Goal: Task Accomplishment & Management: Manage account settings

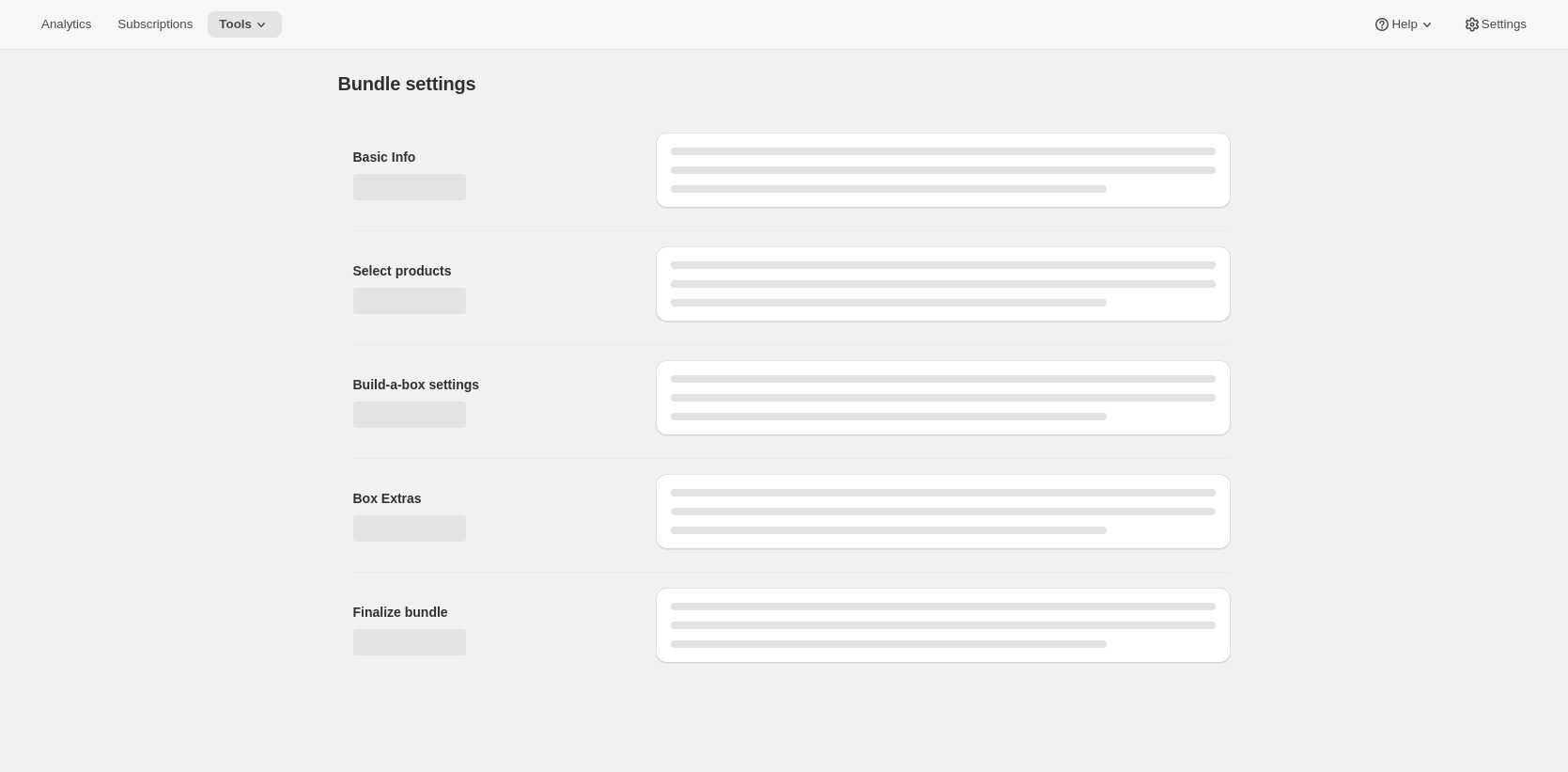
type input "Regular Protein - Meal Plan"
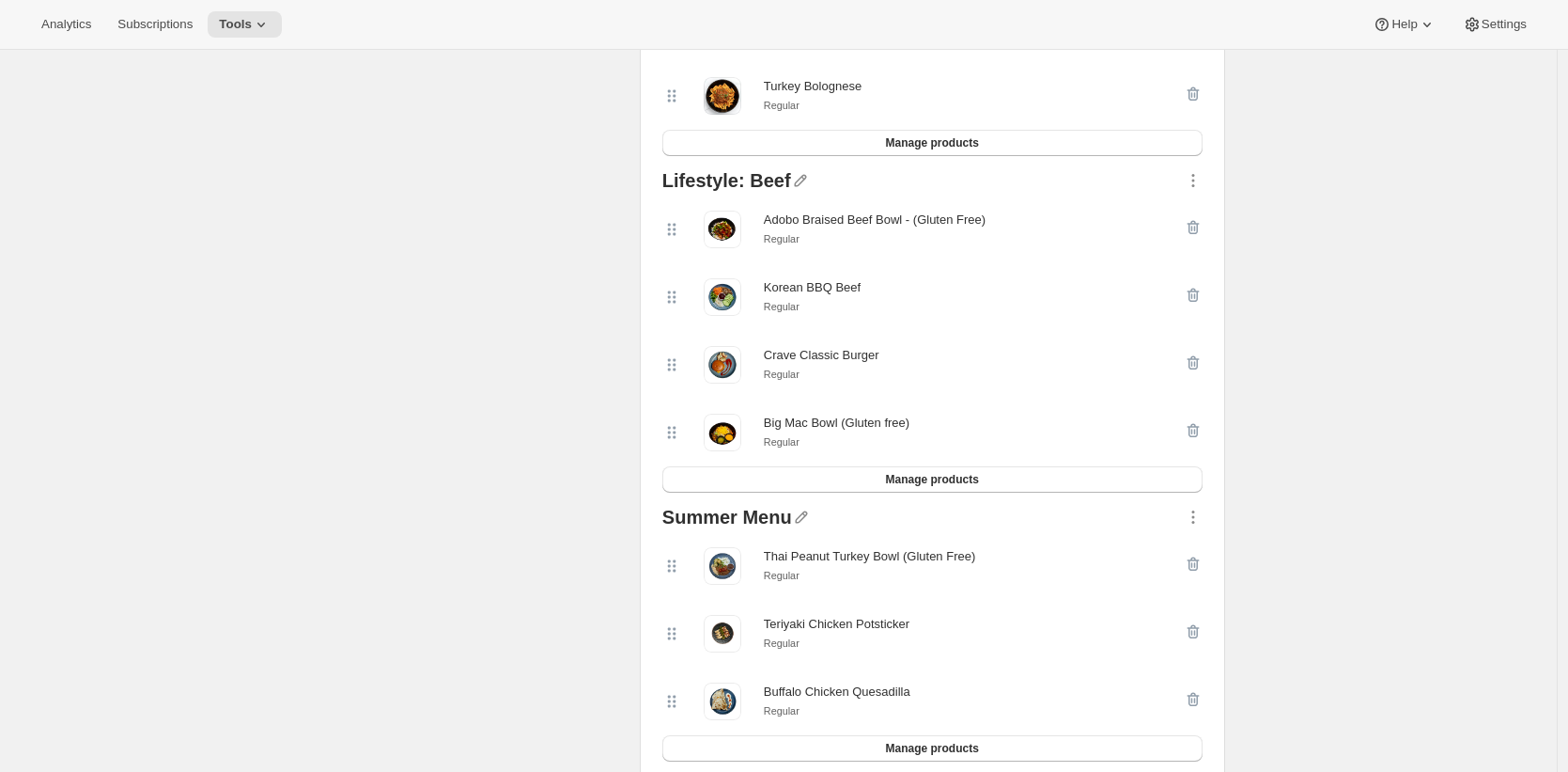
scroll to position [1196, 0]
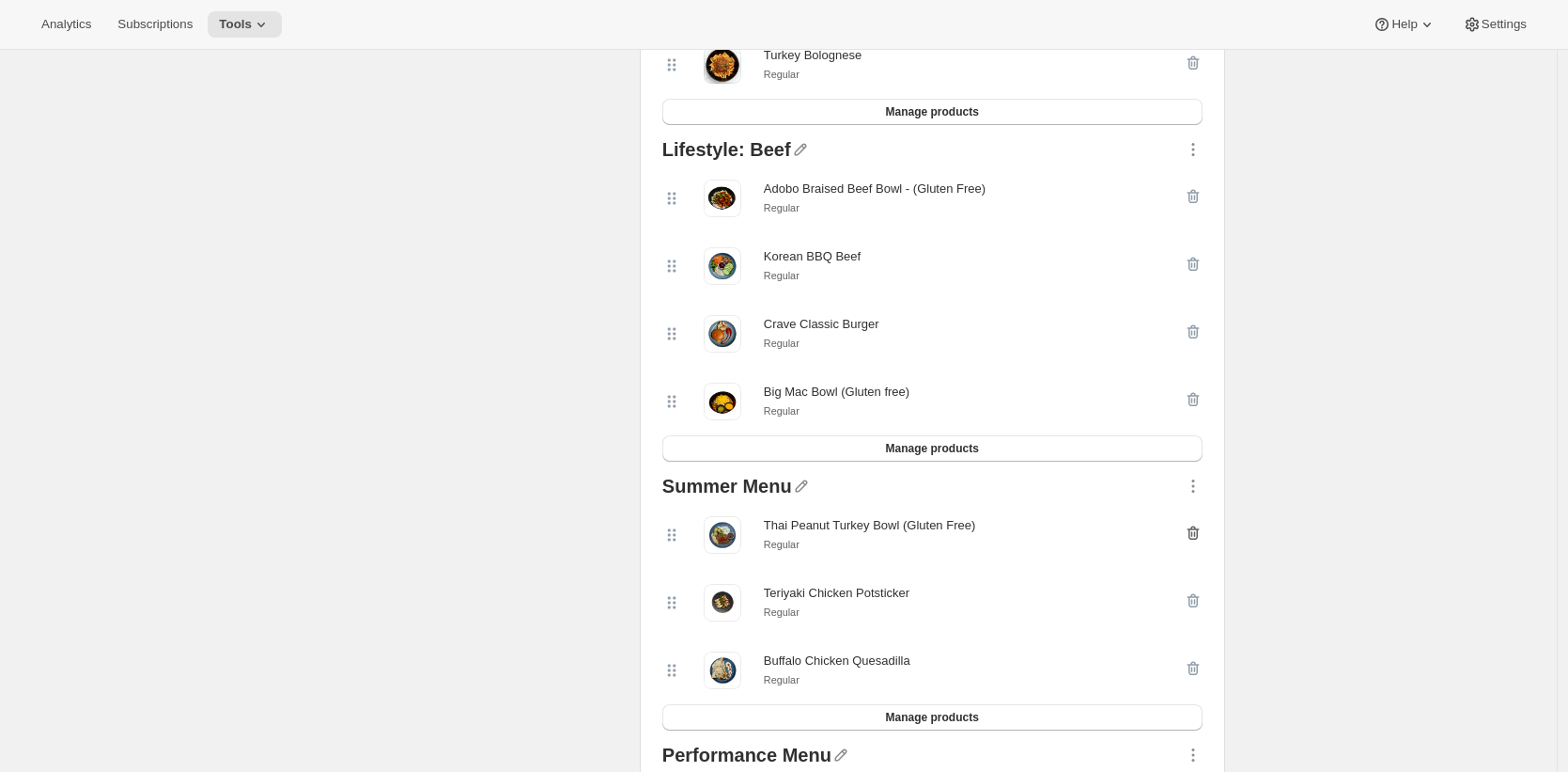
click at [1194, 540] on icon "button" at bounding box center [1192, 532] width 19 height 19
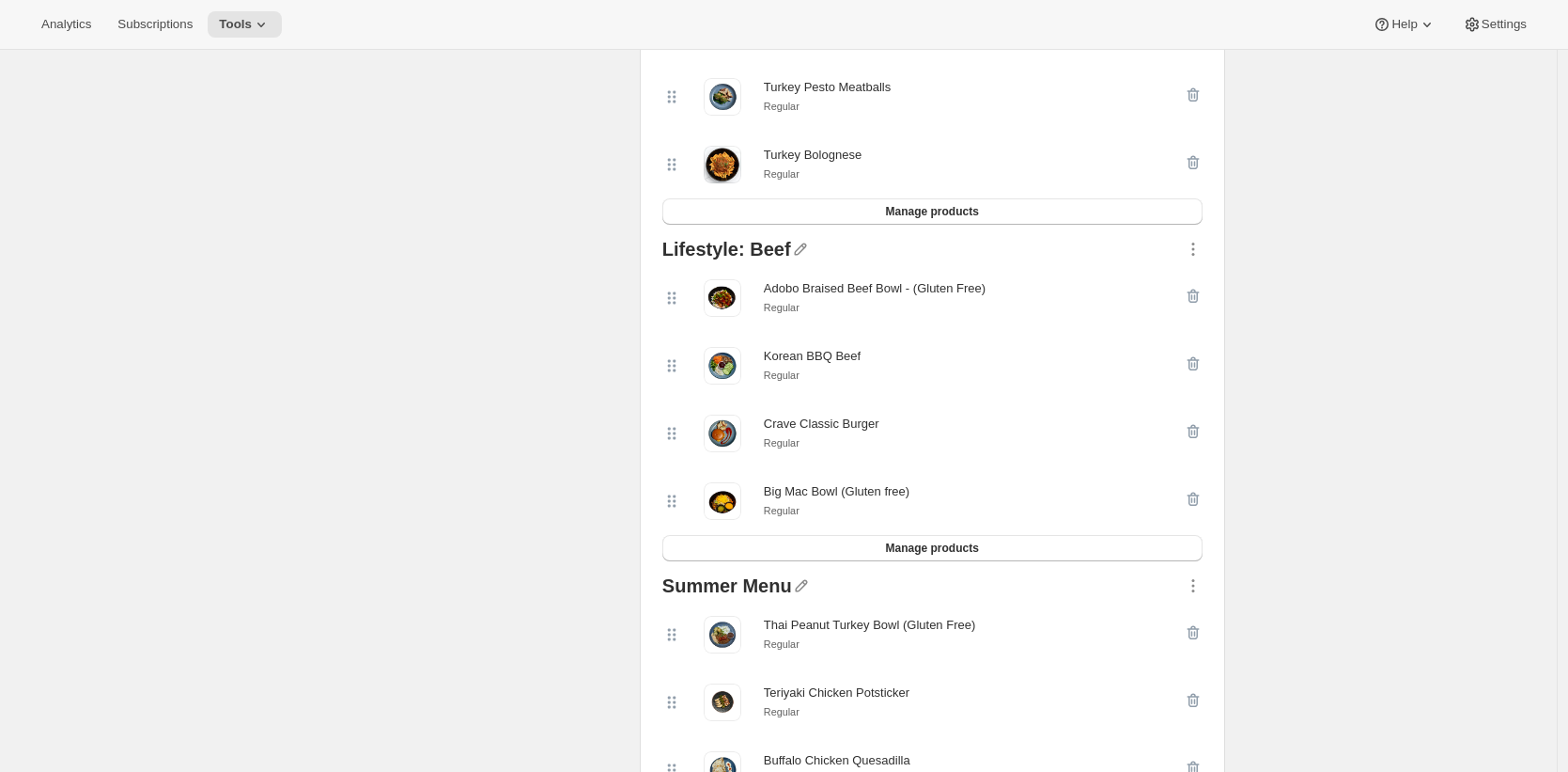
scroll to position [1106, 0]
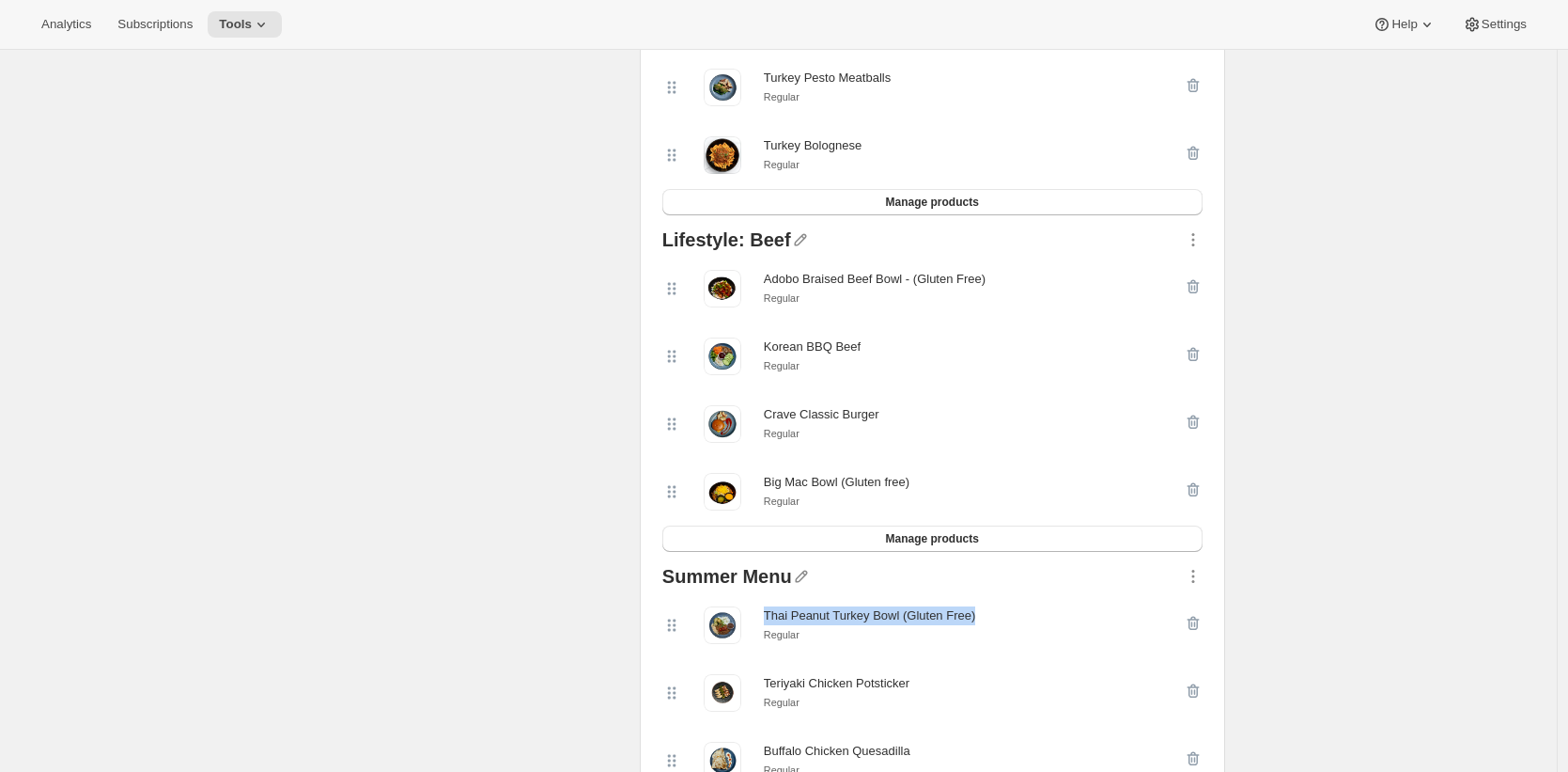
drag, startPoint x: 997, startPoint y: 619, endPoint x: 772, endPoint y: 618, distance: 225.0
click at [772, 618] on div "Thai Peanut Turkey Bowl (Gluten Free) Regular" at bounding box center [923, 624] width 521 height 37
copy div "Thai Peanut Turkey Bowl (Gluten Free)"
click at [1208, 626] on div "Summer Menu Thai Peanut Turkey Bowl (Gluten Free) Regular Teriyaki Chicken Pots…" at bounding box center [932, 693] width 555 height 268
click at [1198, 626] on icon "button" at bounding box center [1192, 624] width 12 height 14
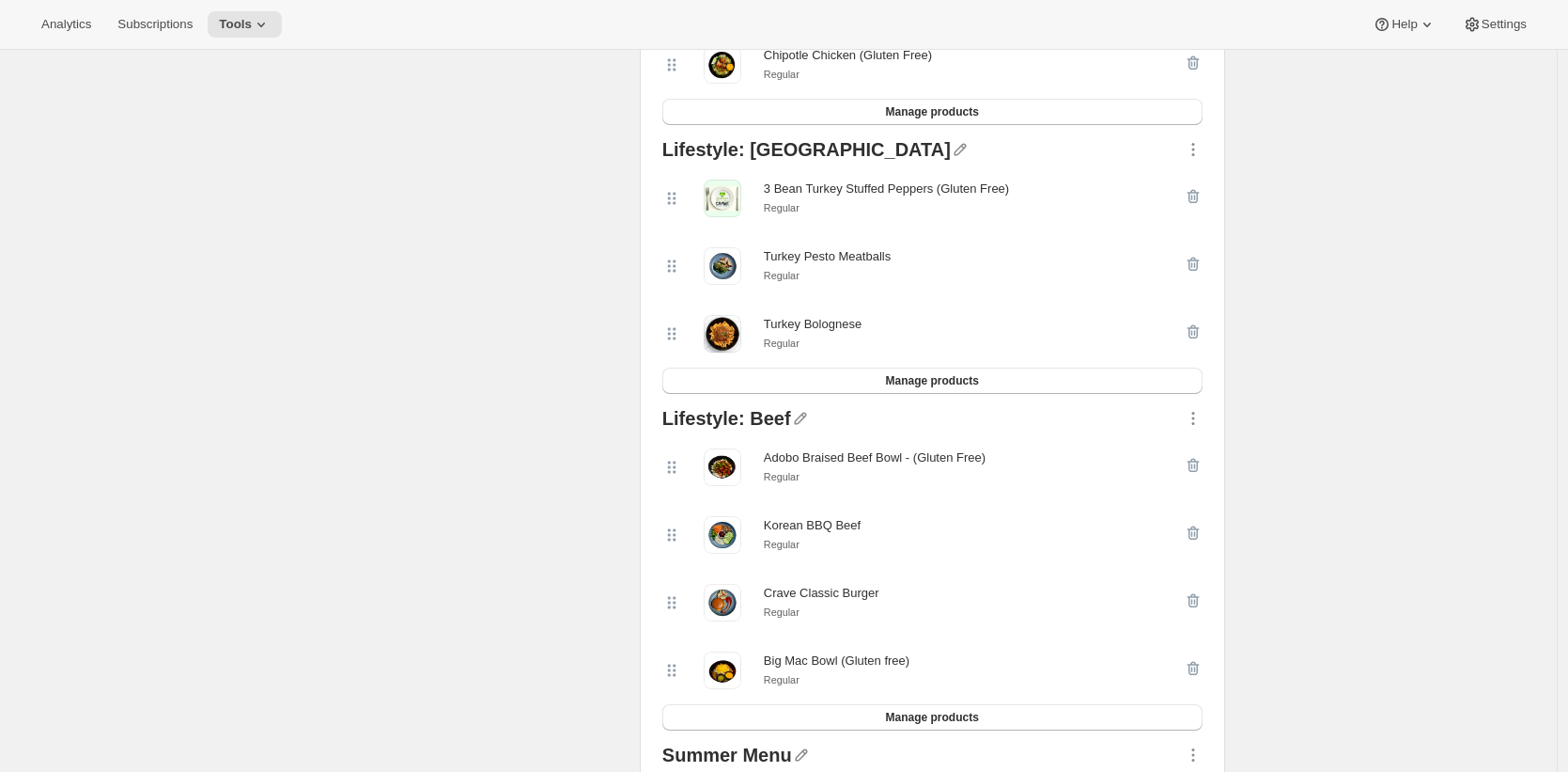
scroll to position [829, 0]
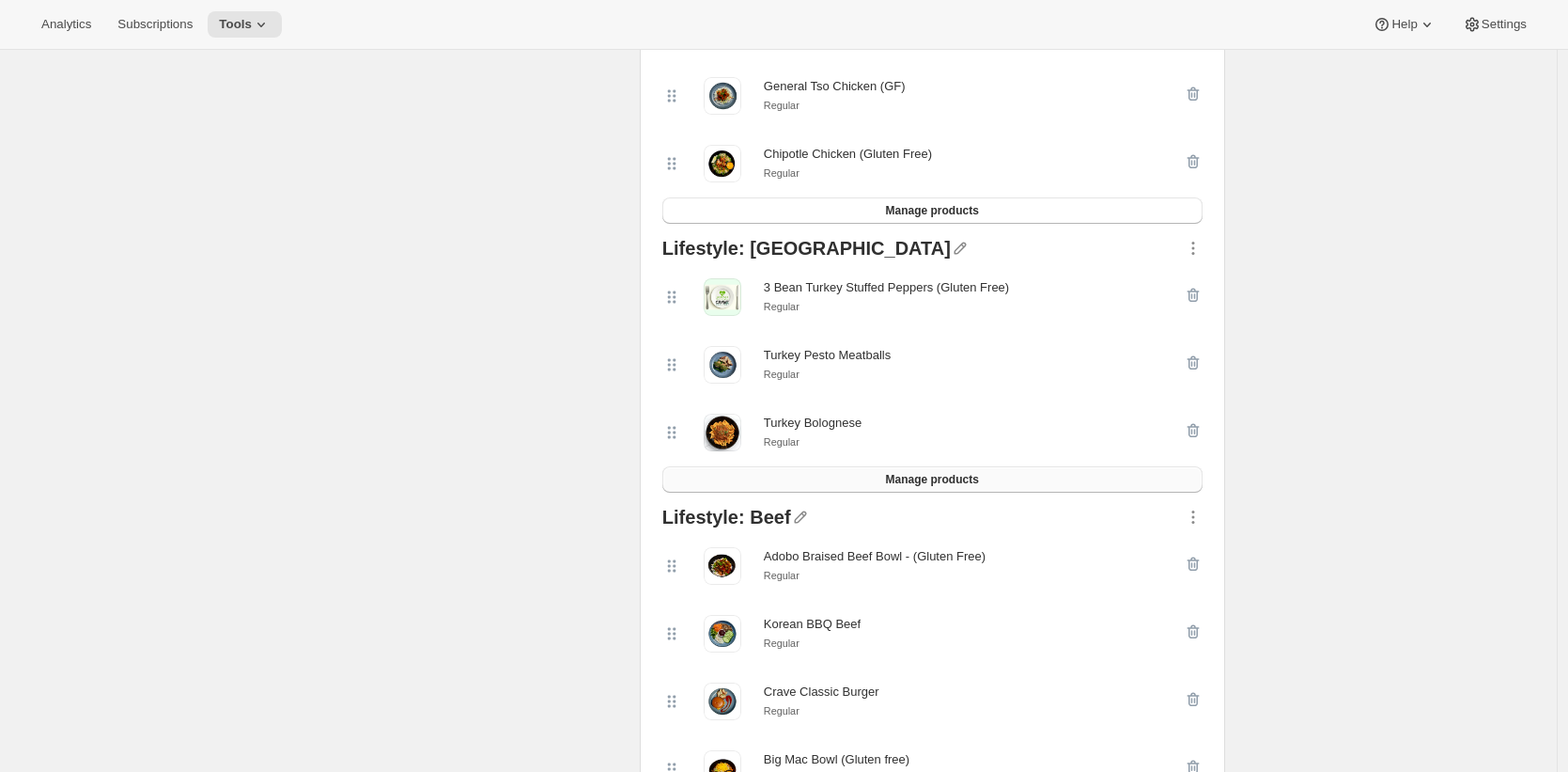
click at [992, 476] on button "Manage products" at bounding box center [932, 479] width 540 height 27
click at [943, 482] on span "Manage products" at bounding box center [931, 479] width 93 height 15
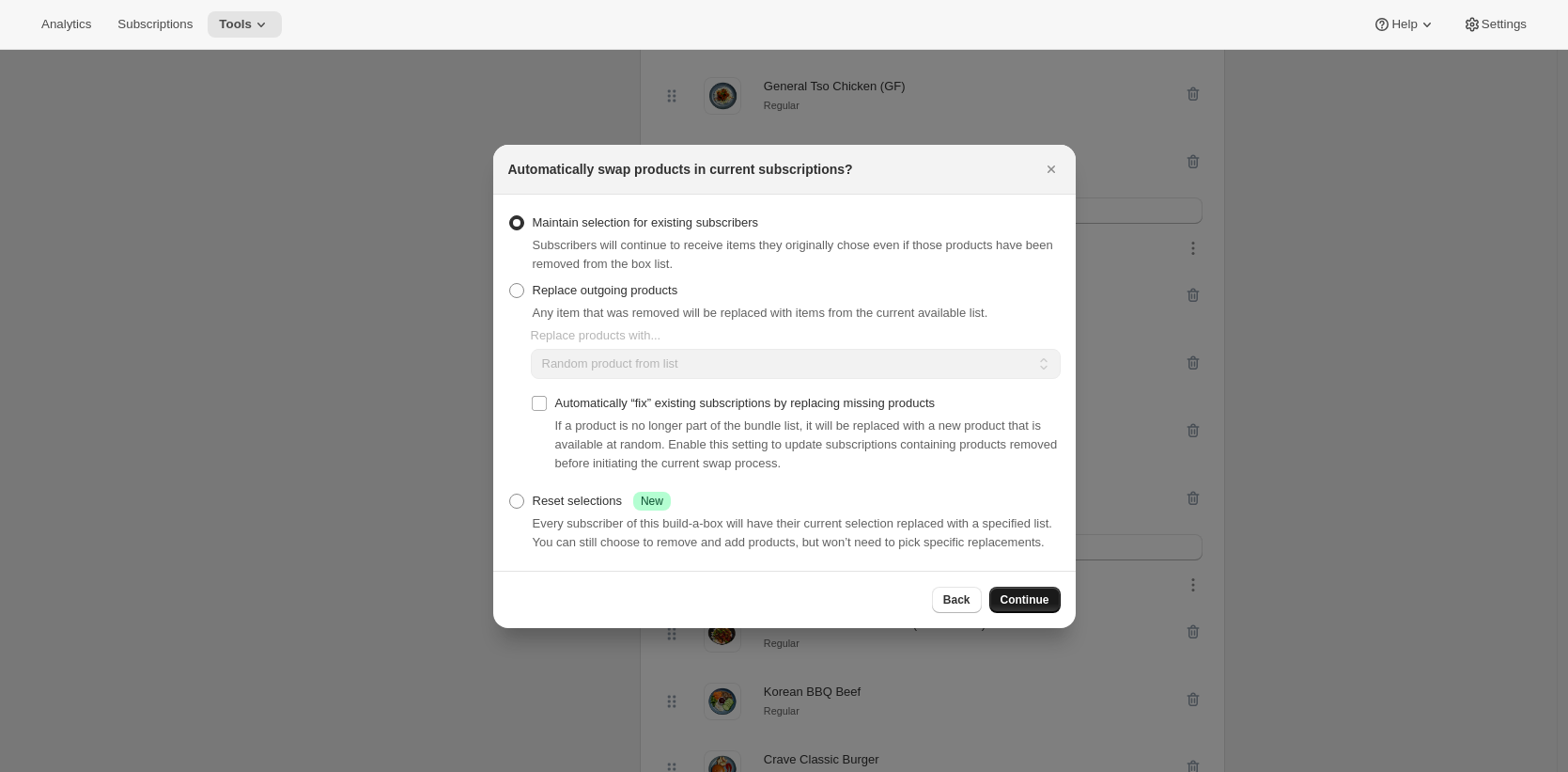
click at [1046, 605] on span "Continue" at bounding box center [1025, 599] width 49 height 15
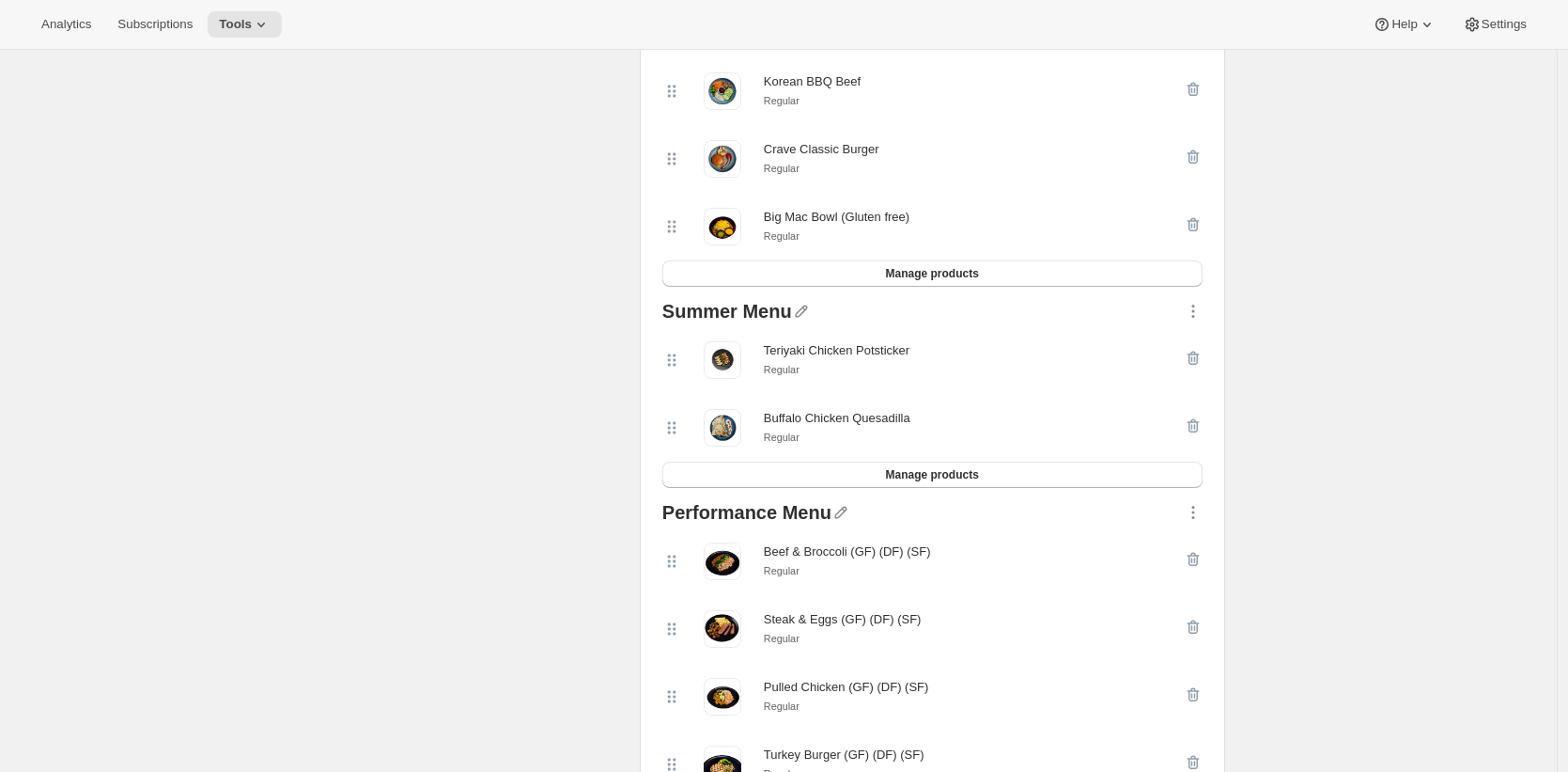
scroll to position [1434, 0]
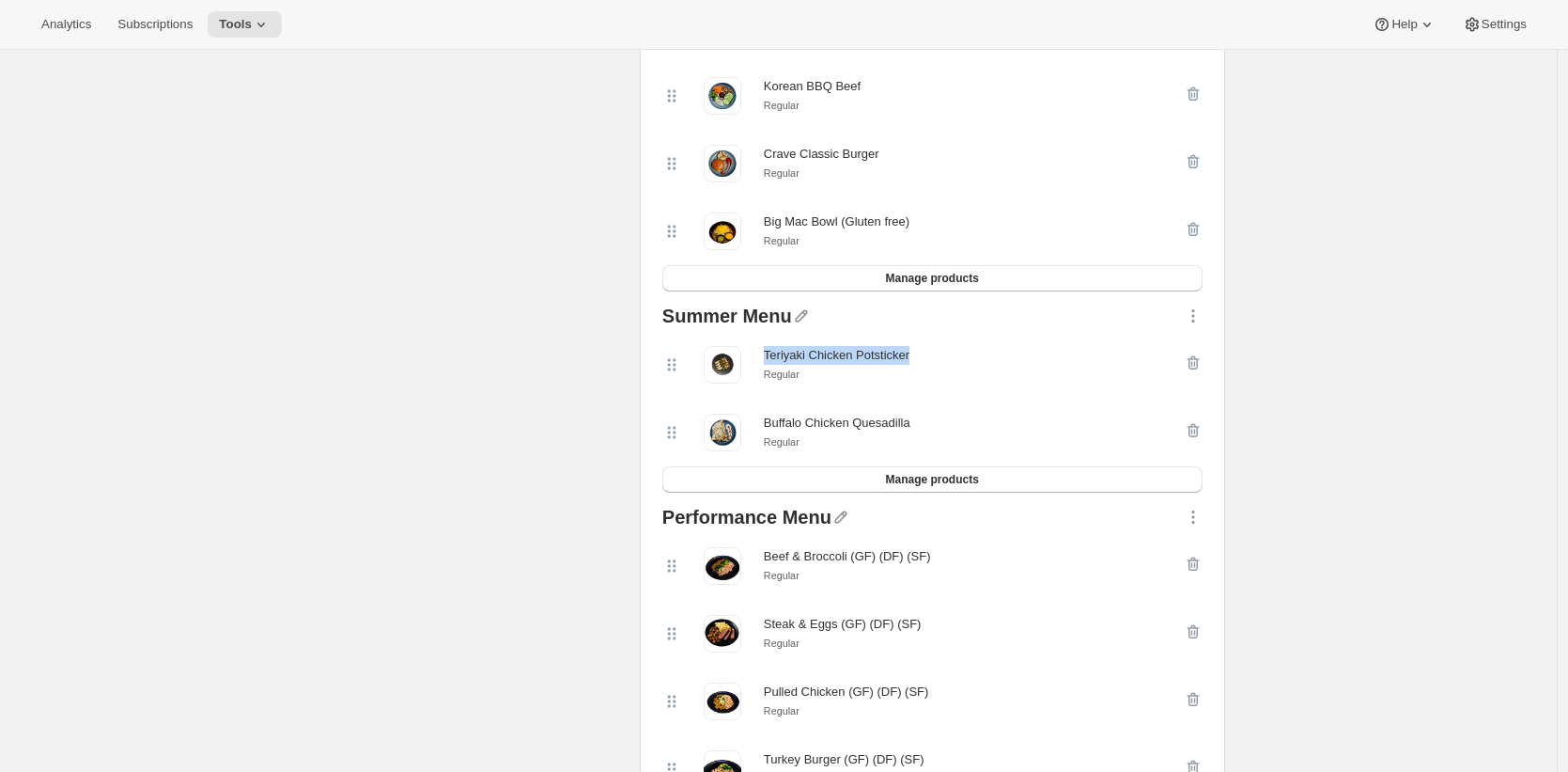
drag, startPoint x: 923, startPoint y: 357, endPoint x: 769, endPoint y: 358, distance: 154.0
click at [769, 358] on div "Teriyaki Chicken Potsticker Regular" at bounding box center [923, 365] width 521 height 37
copy div "Teriyaki Chicken Potsticker"
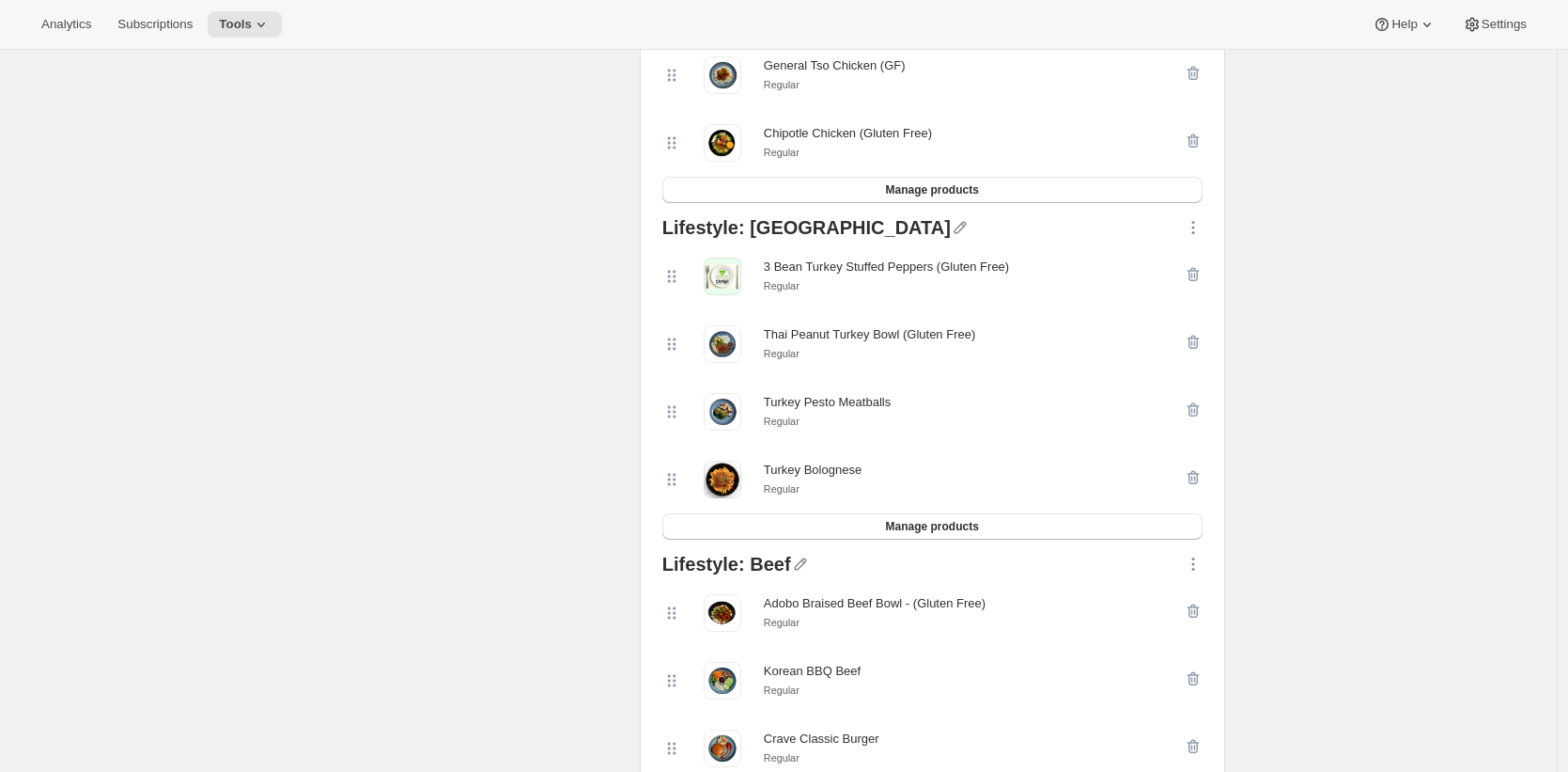
scroll to position [559, 0]
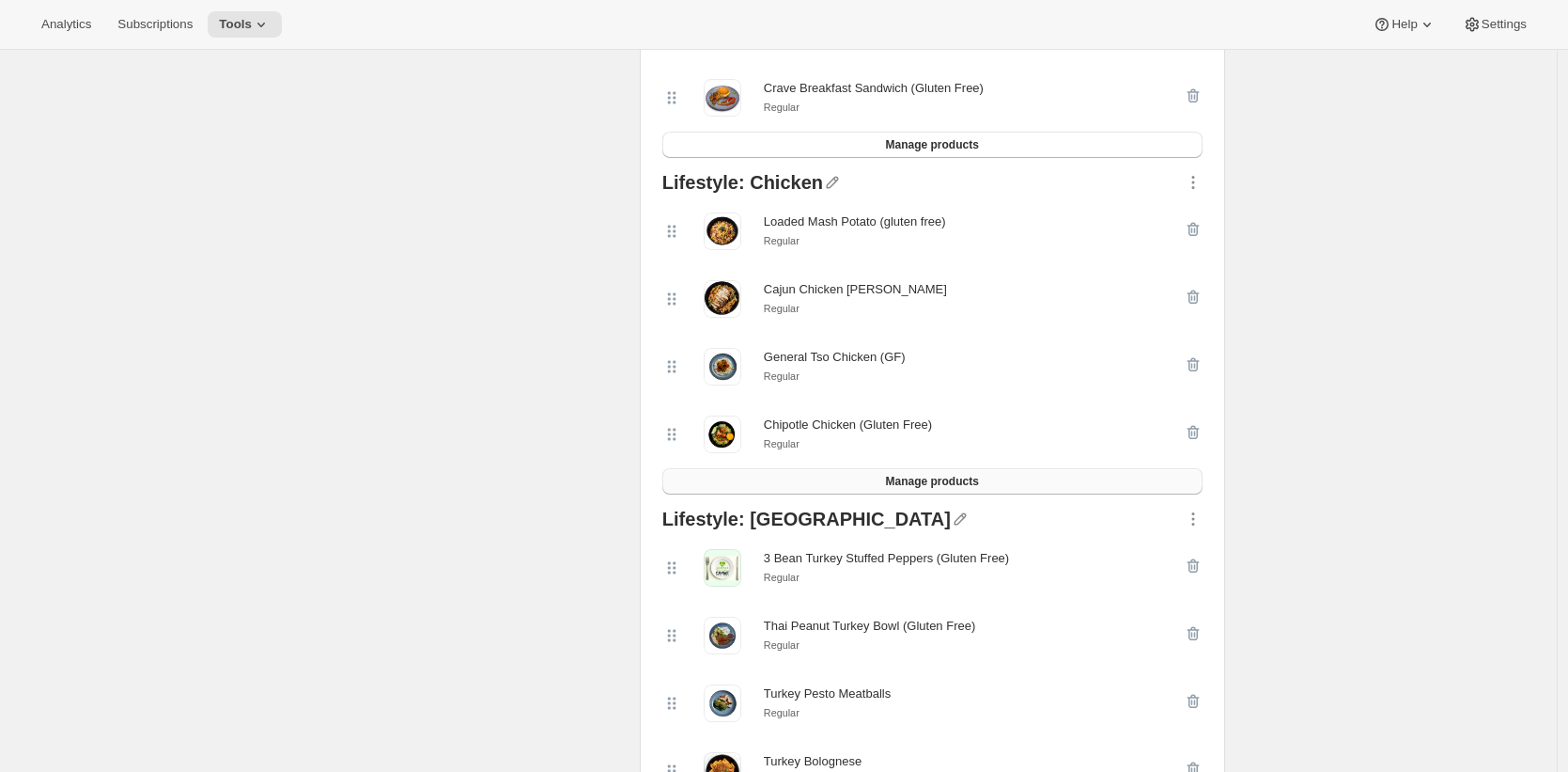
click at [1025, 490] on button "Manage products" at bounding box center [932, 481] width 540 height 27
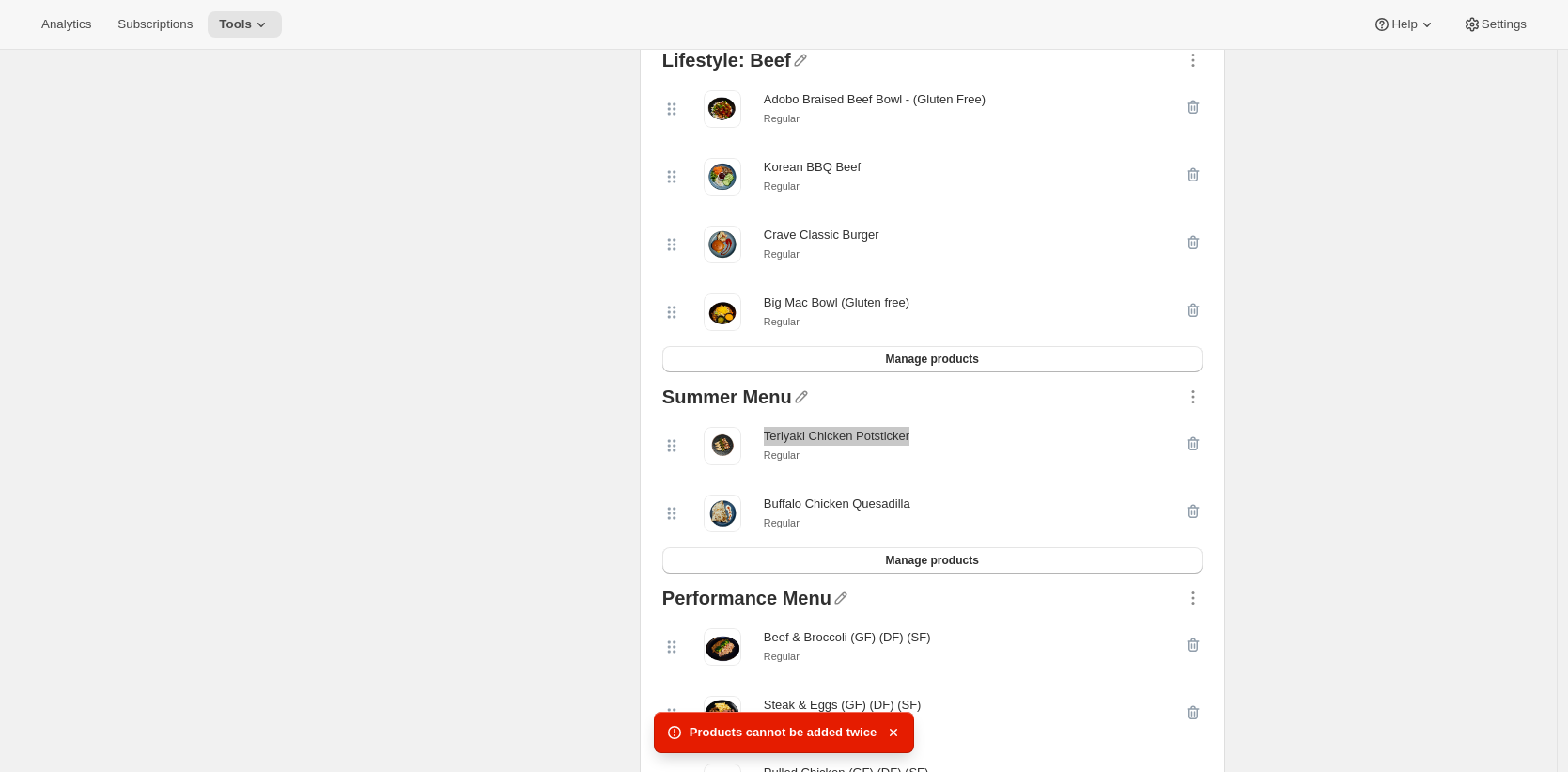
scroll to position [1367, 0]
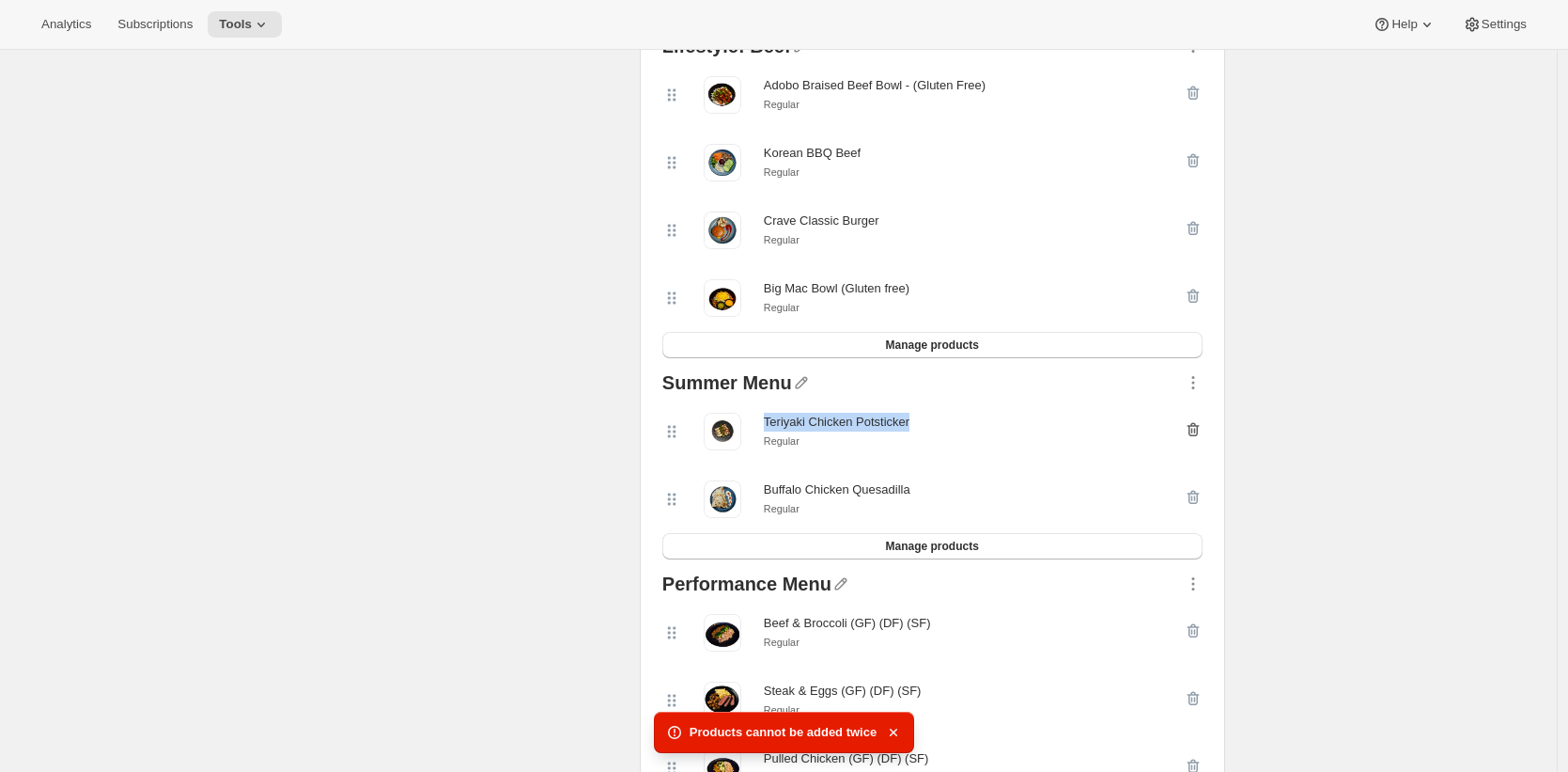
click at [1198, 434] on icon "button" at bounding box center [1192, 430] width 12 height 14
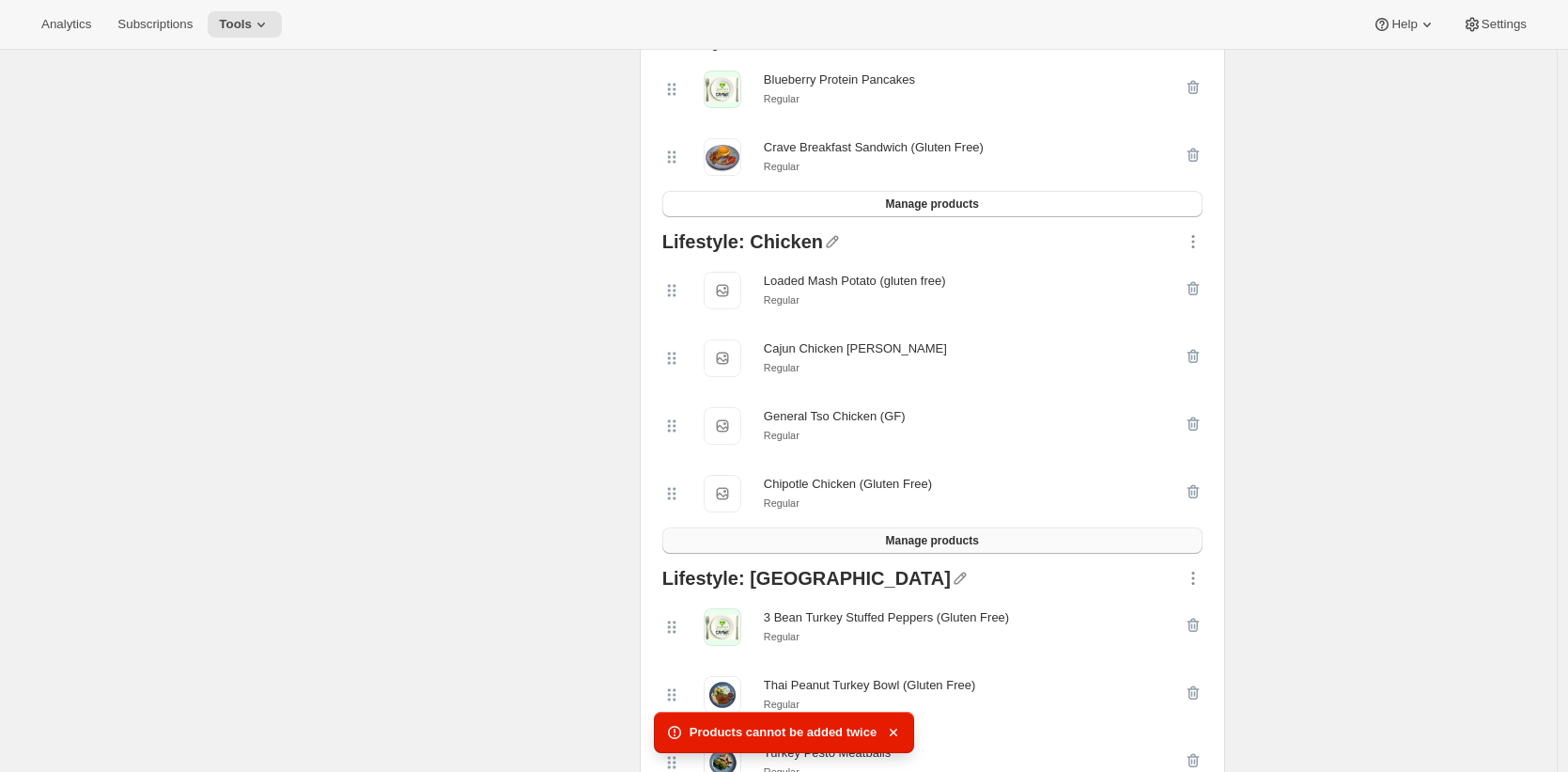
scroll to position [500, 0]
click at [1025, 541] on button "Manage products" at bounding box center [932, 539] width 540 height 27
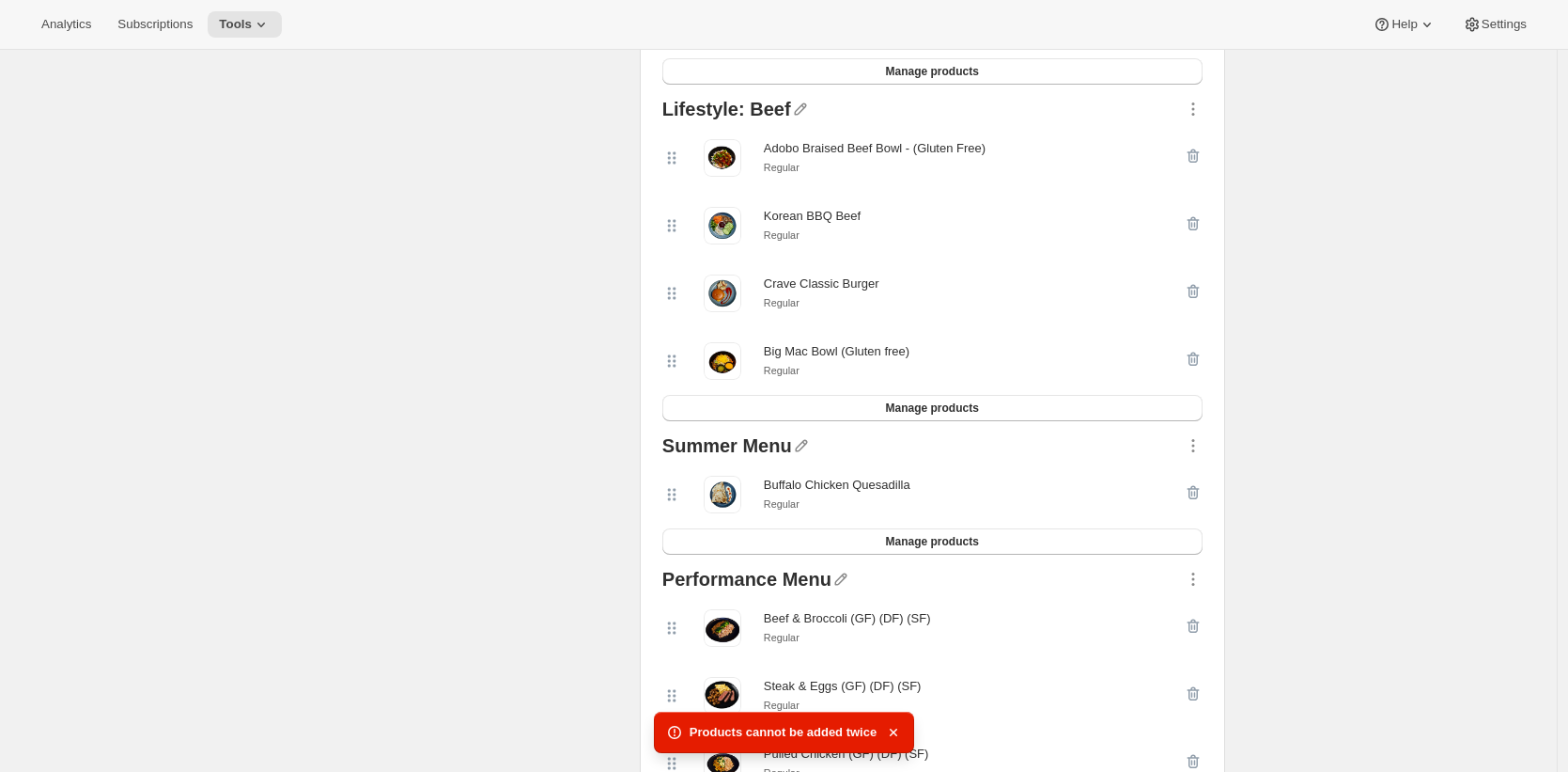
scroll to position [1392, 0]
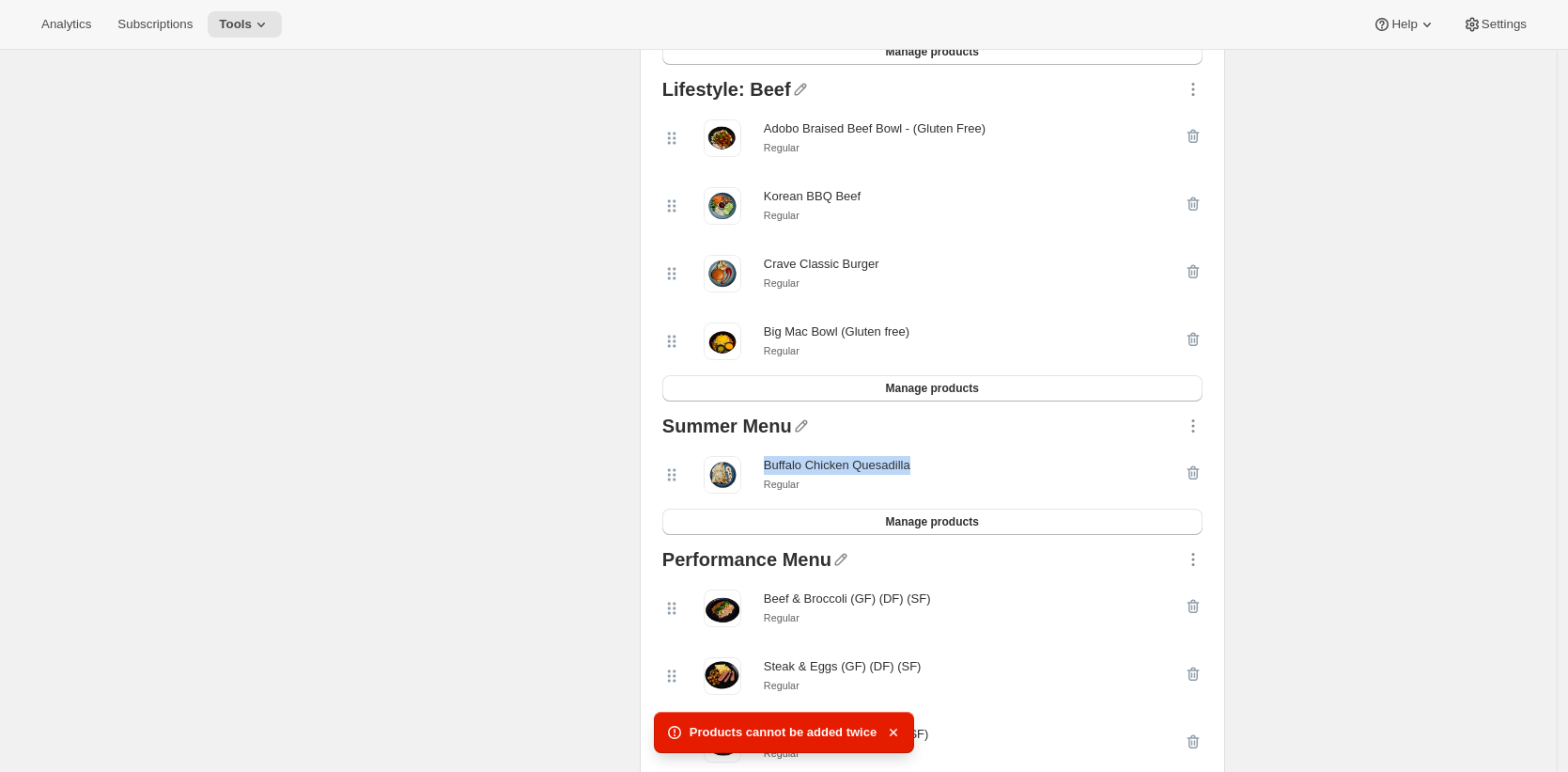
drag, startPoint x: 908, startPoint y: 470, endPoint x: 764, endPoint y: 479, distance: 144.3
click at [764, 479] on div "Buffalo Chicken Quesadilla Regular" at bounding box center [923, 474] width 521 height 37
copy div "Buffalo Chicken Quesadilla"
click at [1195, 480] on div at bounding box center [1192, 474] width 19 height 37
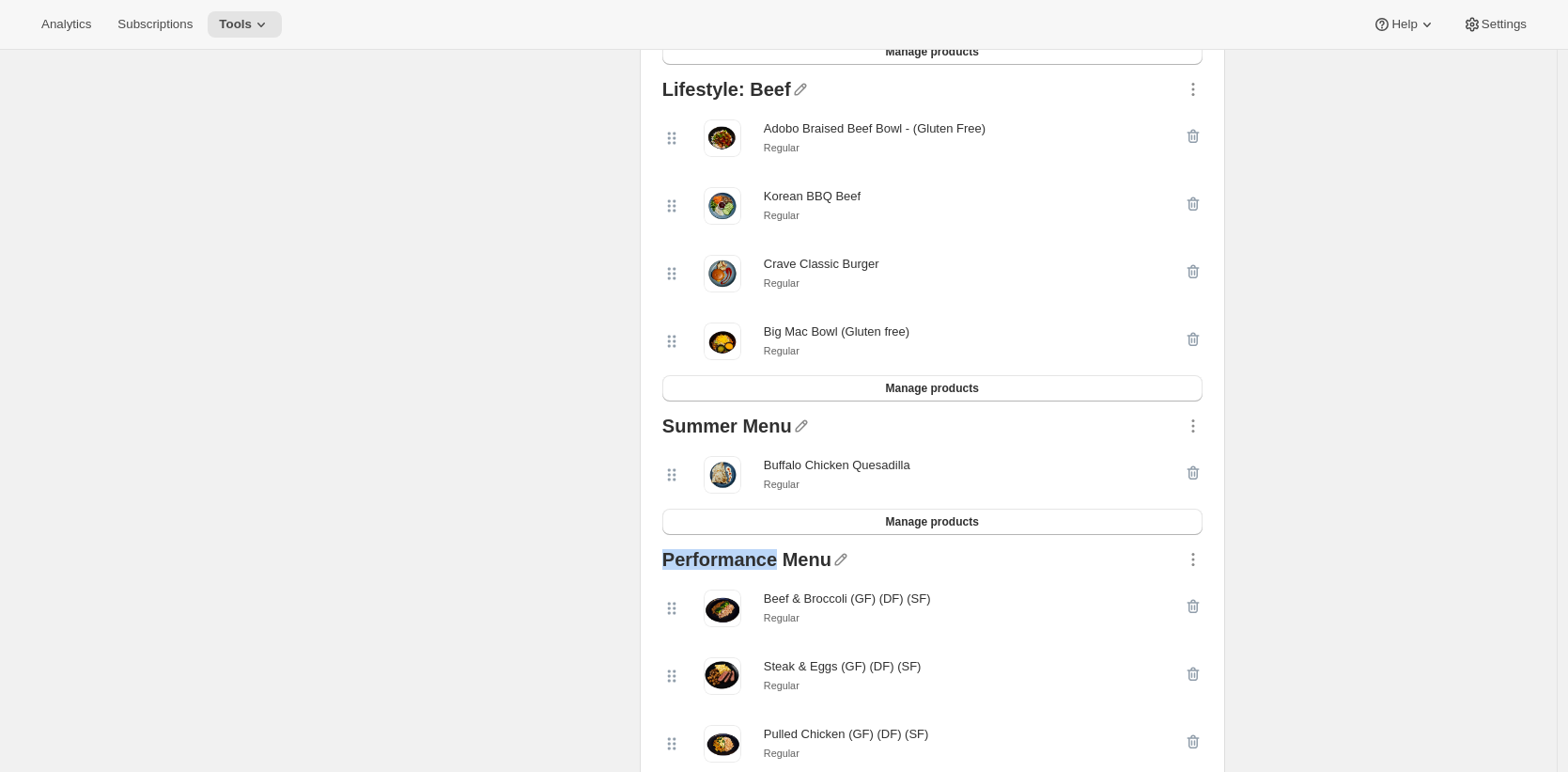
click at [1195, 481] on div at bounding box center [1192, 474] width 19 height 37
click at [1202, 477] on div at bounding box center [1192, 474] width 19 height 37
click at [1201, 481] on div at bounding box center [1192, 474] width 19 height 37
click at [1168, 464] on div "Buffalo Chicken Quesadilla Regular" at bounding box center [923, 474] width 521 height 37
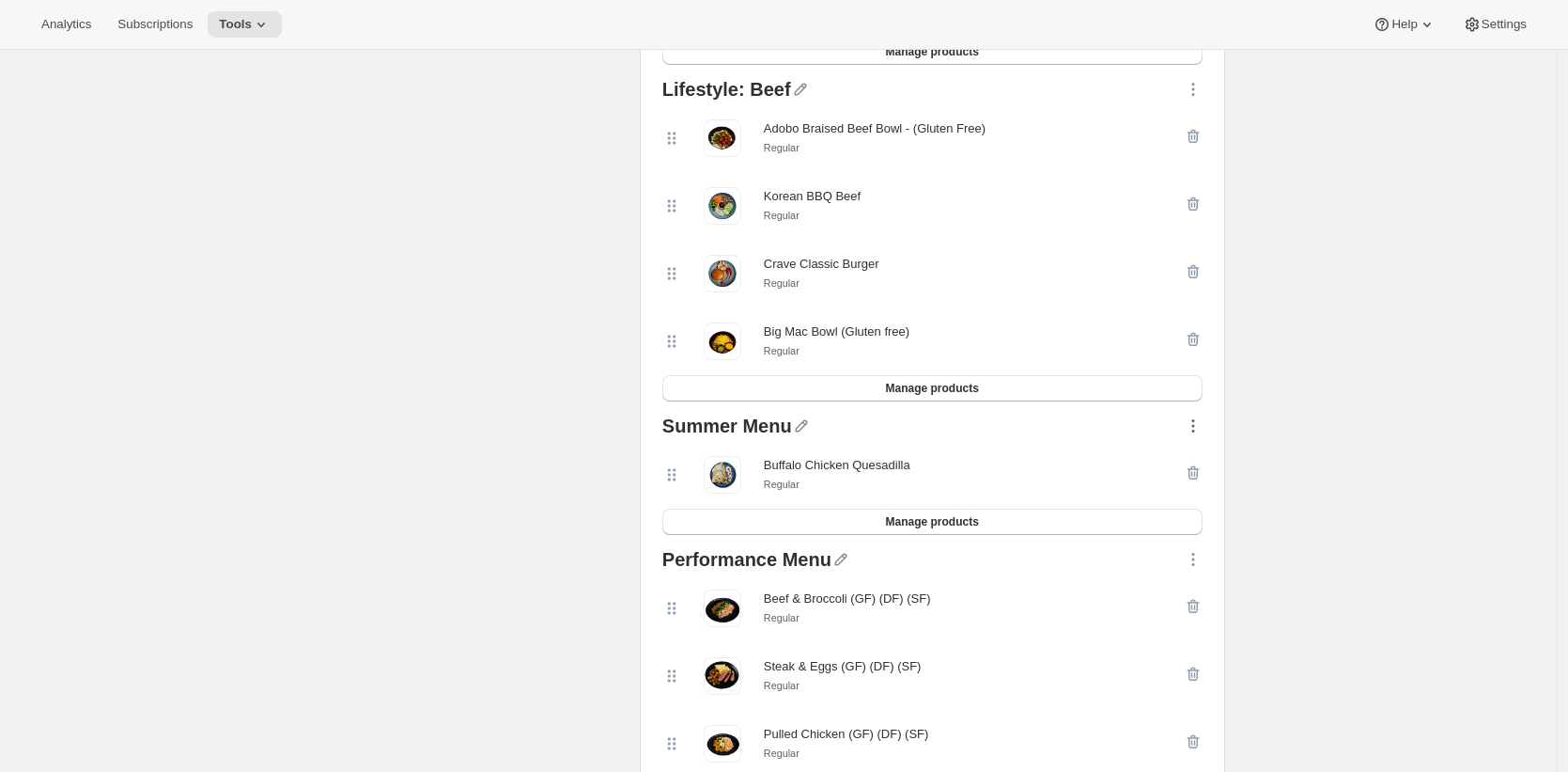
click at [1196, 435] on icon "button" at bounding box center [1192, 425] width 19 height 19
click at [1183, 620] on span "Delete" at bounding box center [1171, 617] width 35 height 14
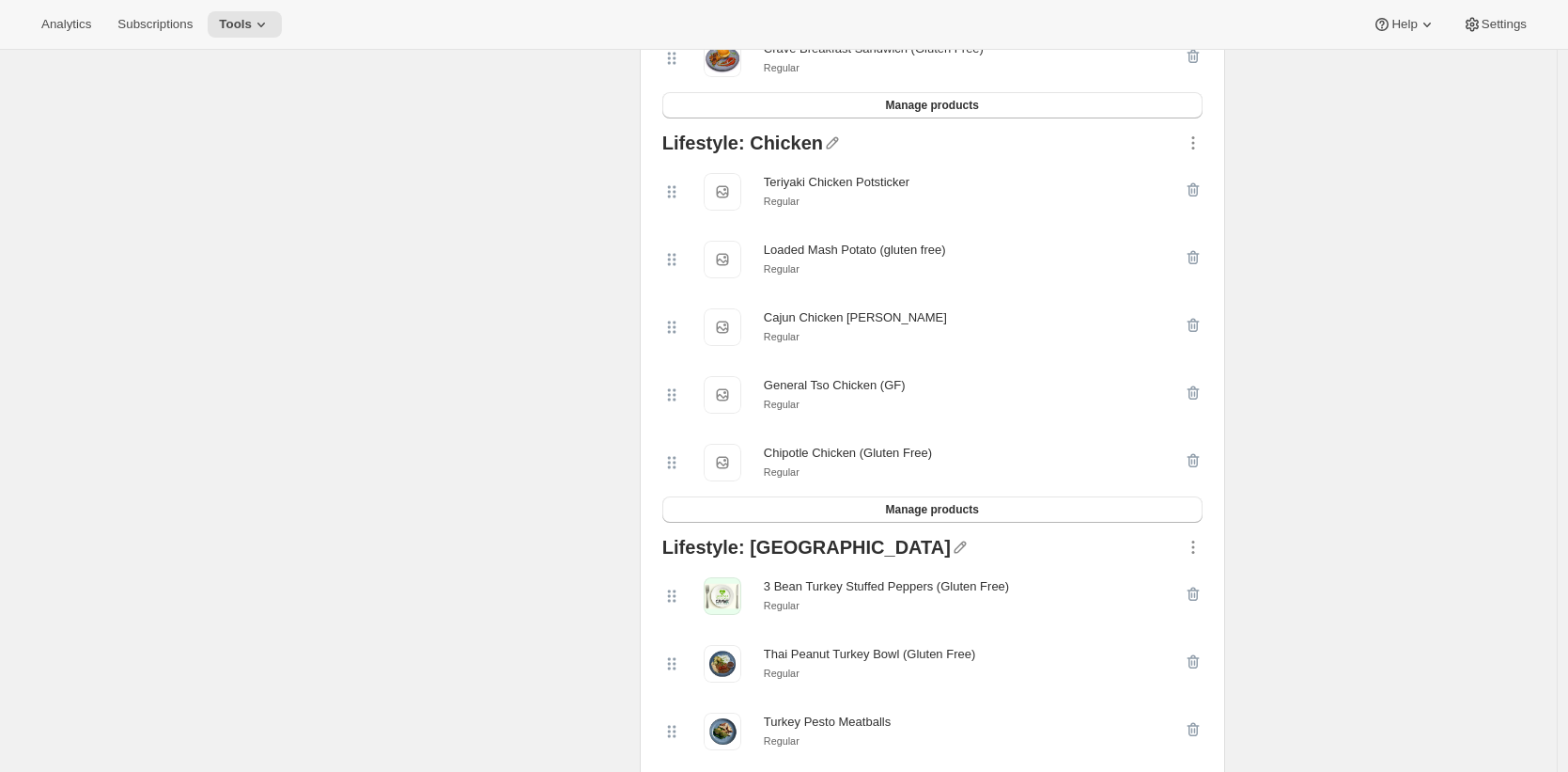
scroll to position [597, 0]
click at [1044, 516] on button "Manage products" at bounding box center [932, 510] width 540 height 27
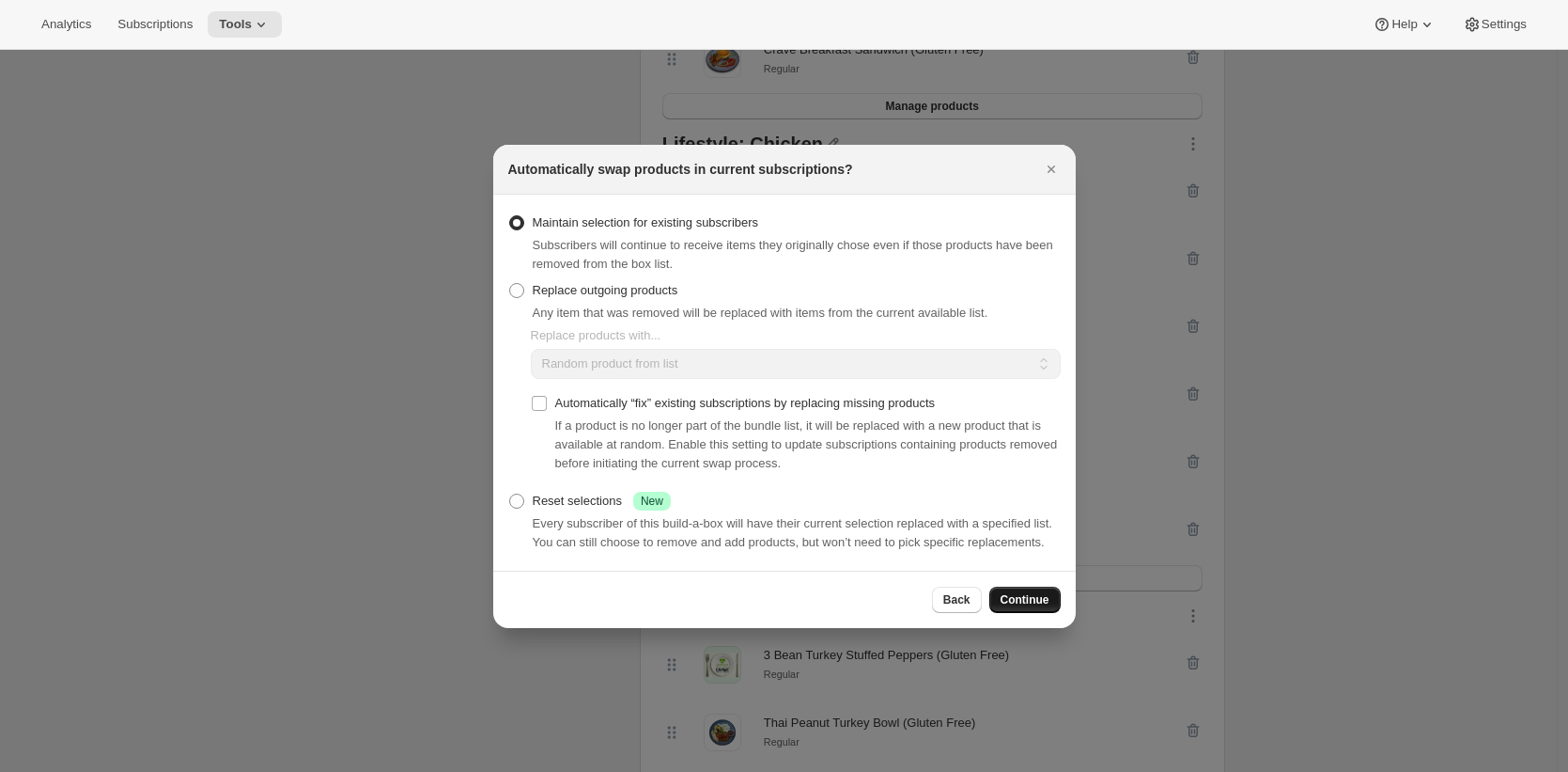
click at [1041, 598] on button "Continue" at bounding box center [1024, 599] width 72 height 27
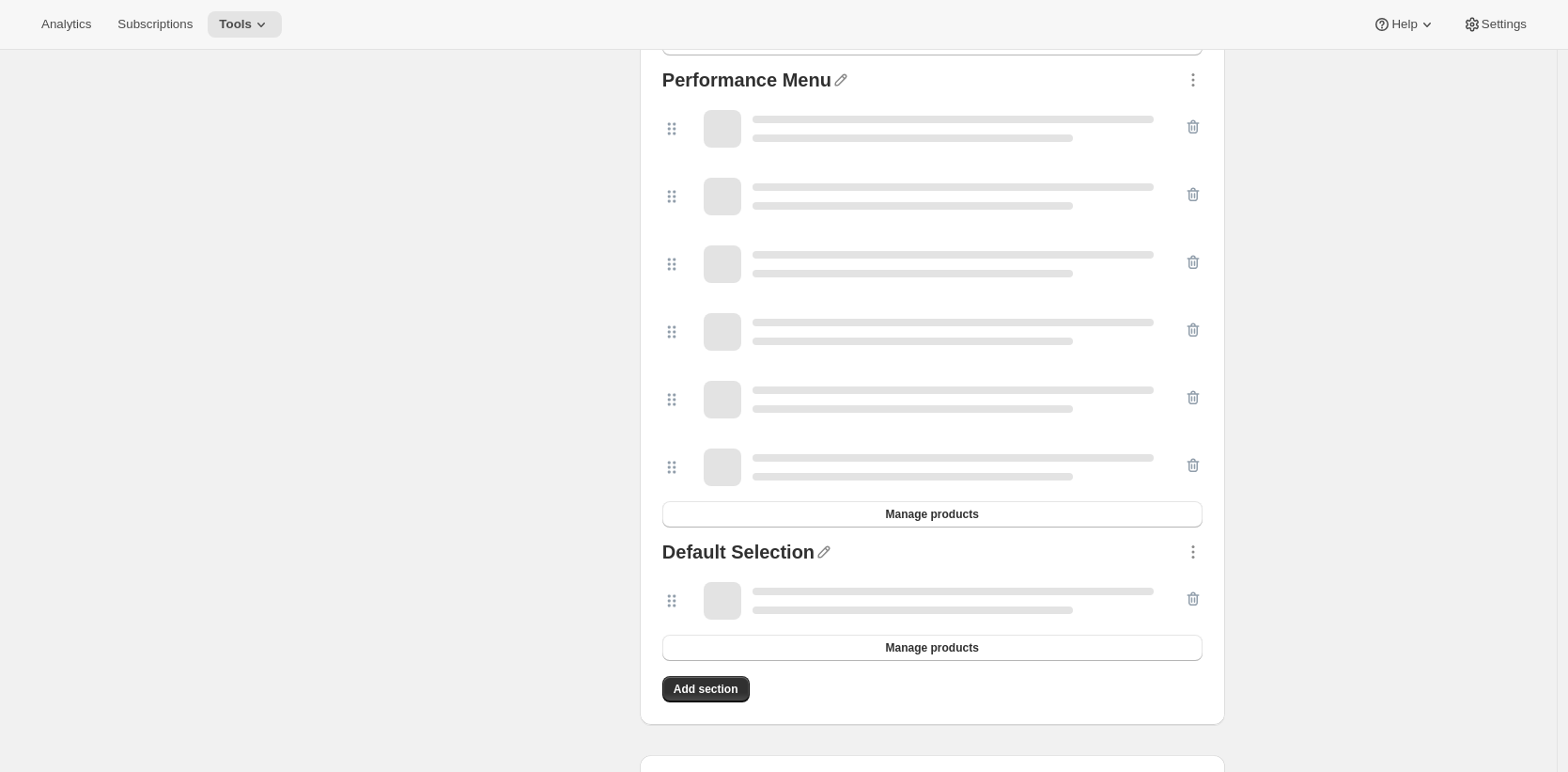
scroll to position [1882, 0]
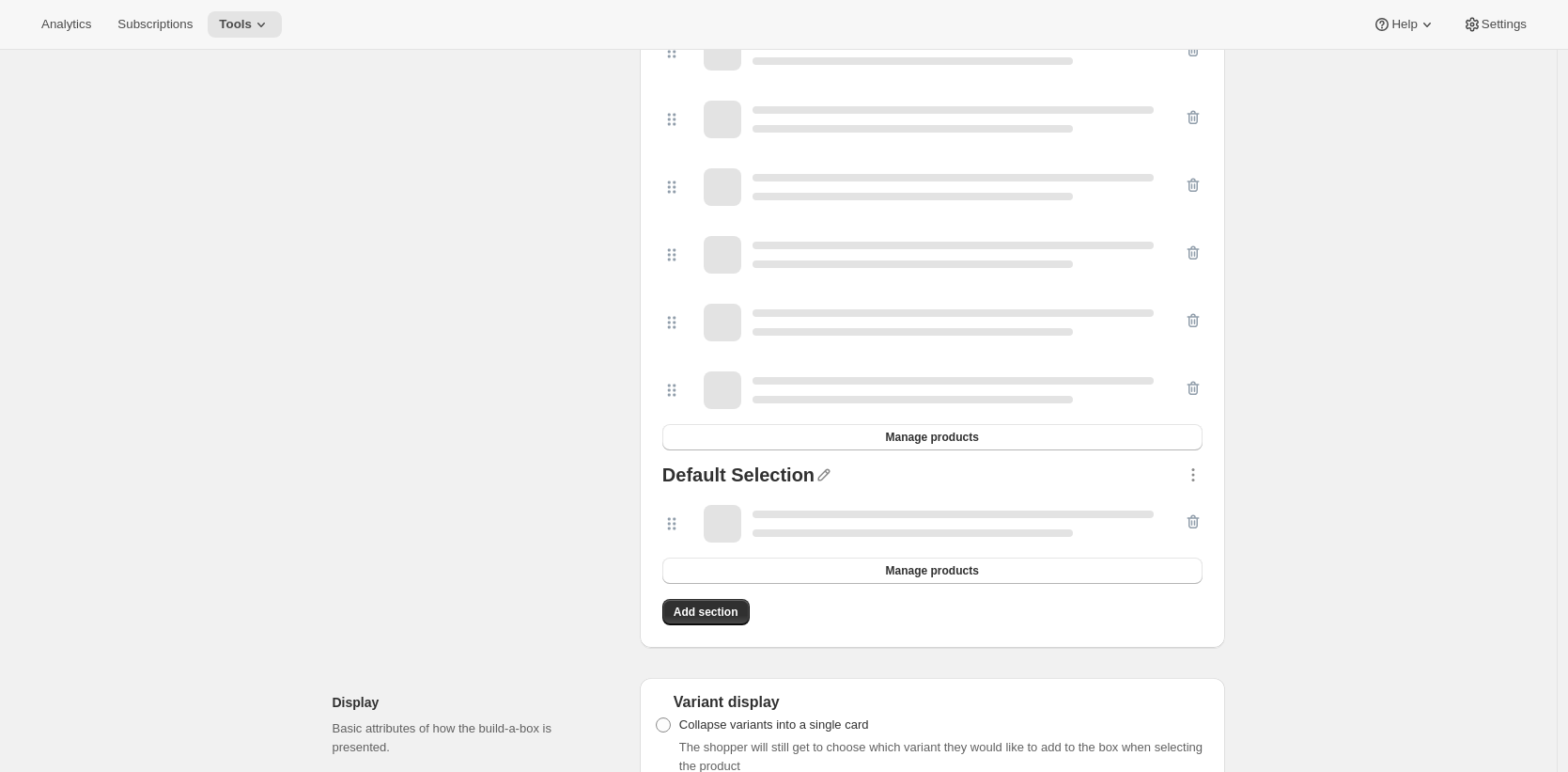
click at [1337, 597] on div "Edit Bundle. This page is ready Edit Bundle Analytics Open Build-a-box More act…" at bounding box center [778, 652] width 1556 height 4969
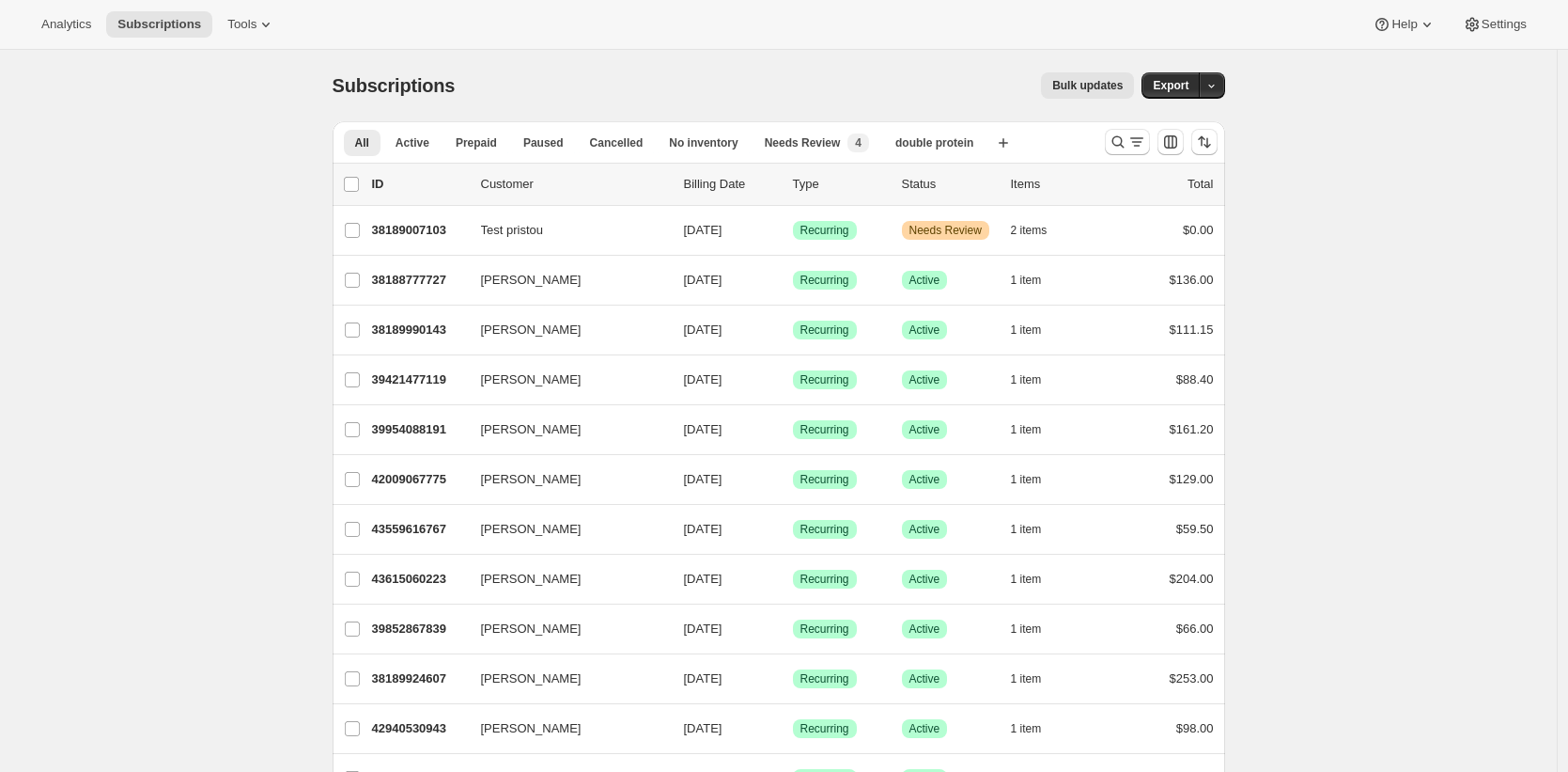
click at [1077, 84] on span "Bulk updates" at bounding box center [1087, 85] width 71 height 15
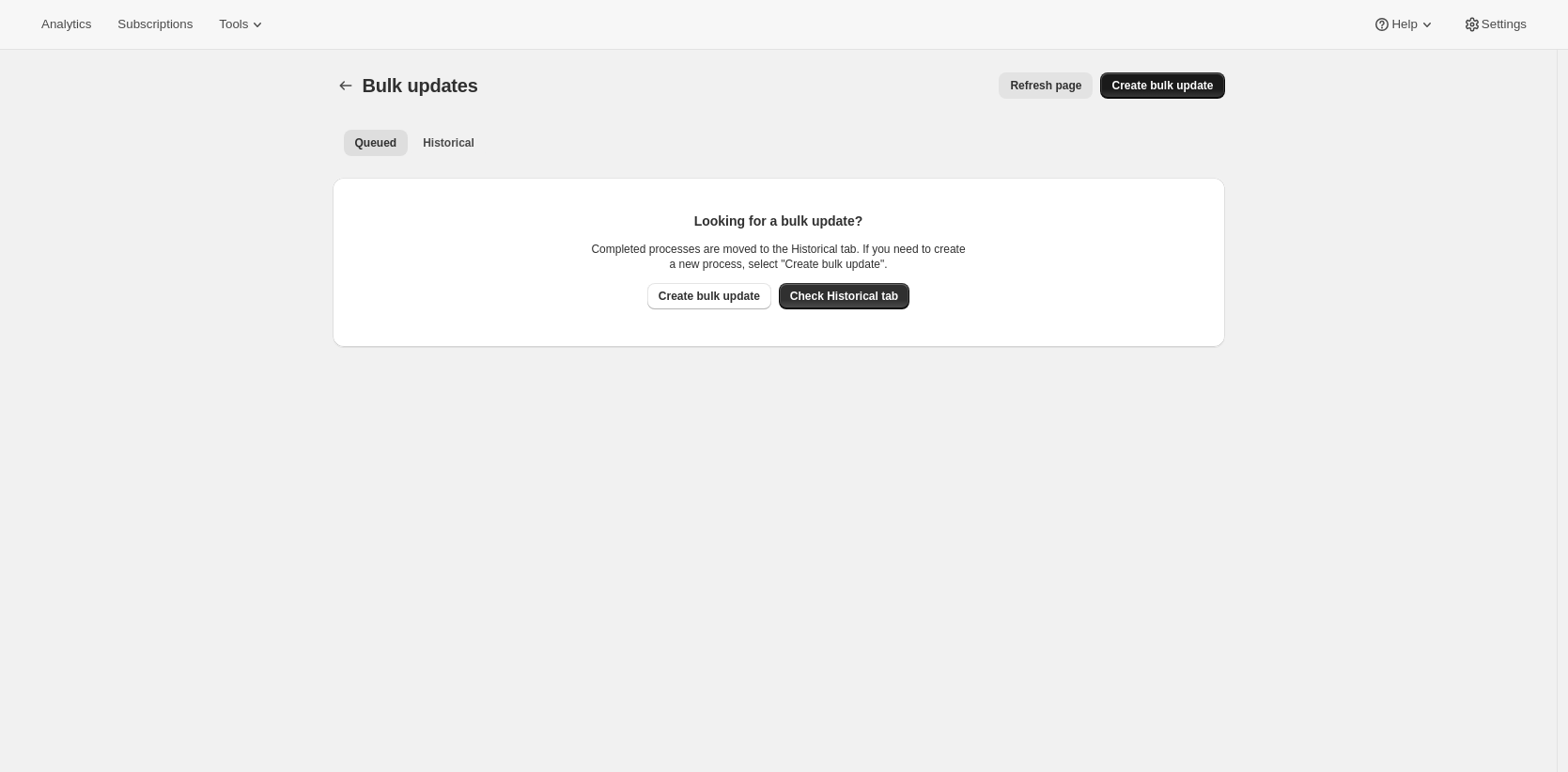
click at [1179, 90] on span "Create bulk update" at bounding box center [1161, 85] width 101 height 15
select select "05"
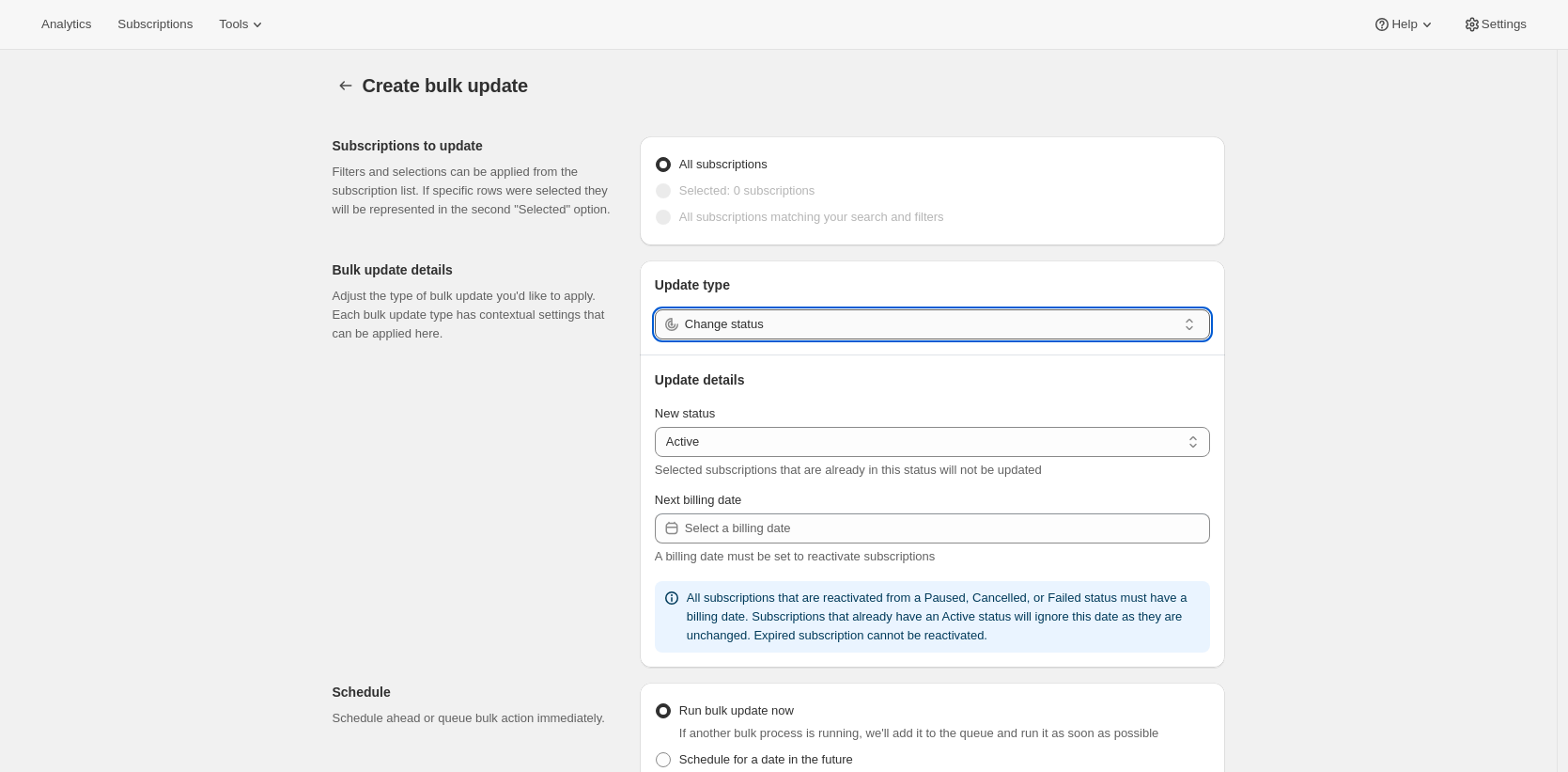
click at [876, 319] on input "Change status" at bounding box center [931, 324] width 492 height 30
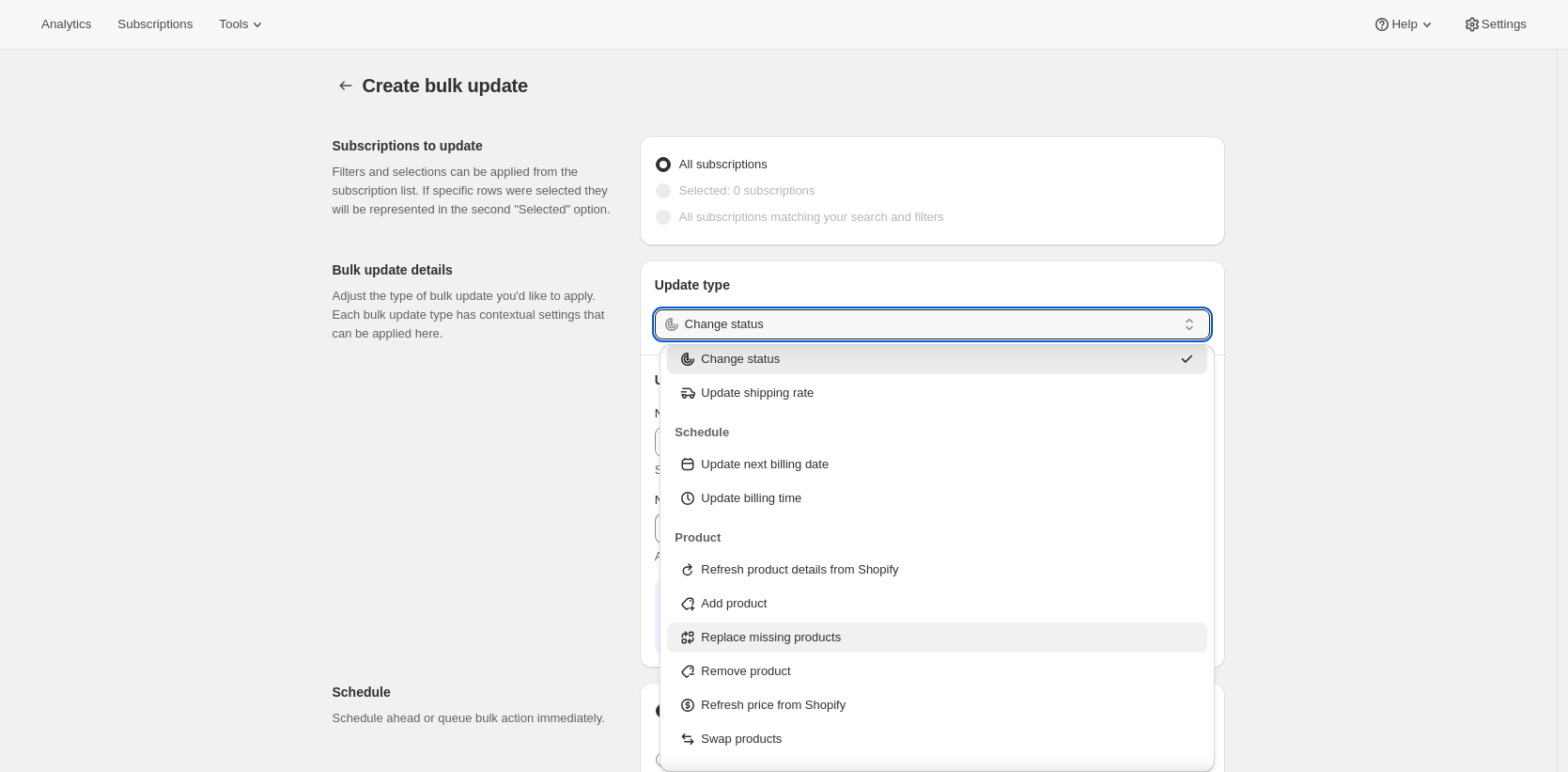
scroll to position [102, 0]
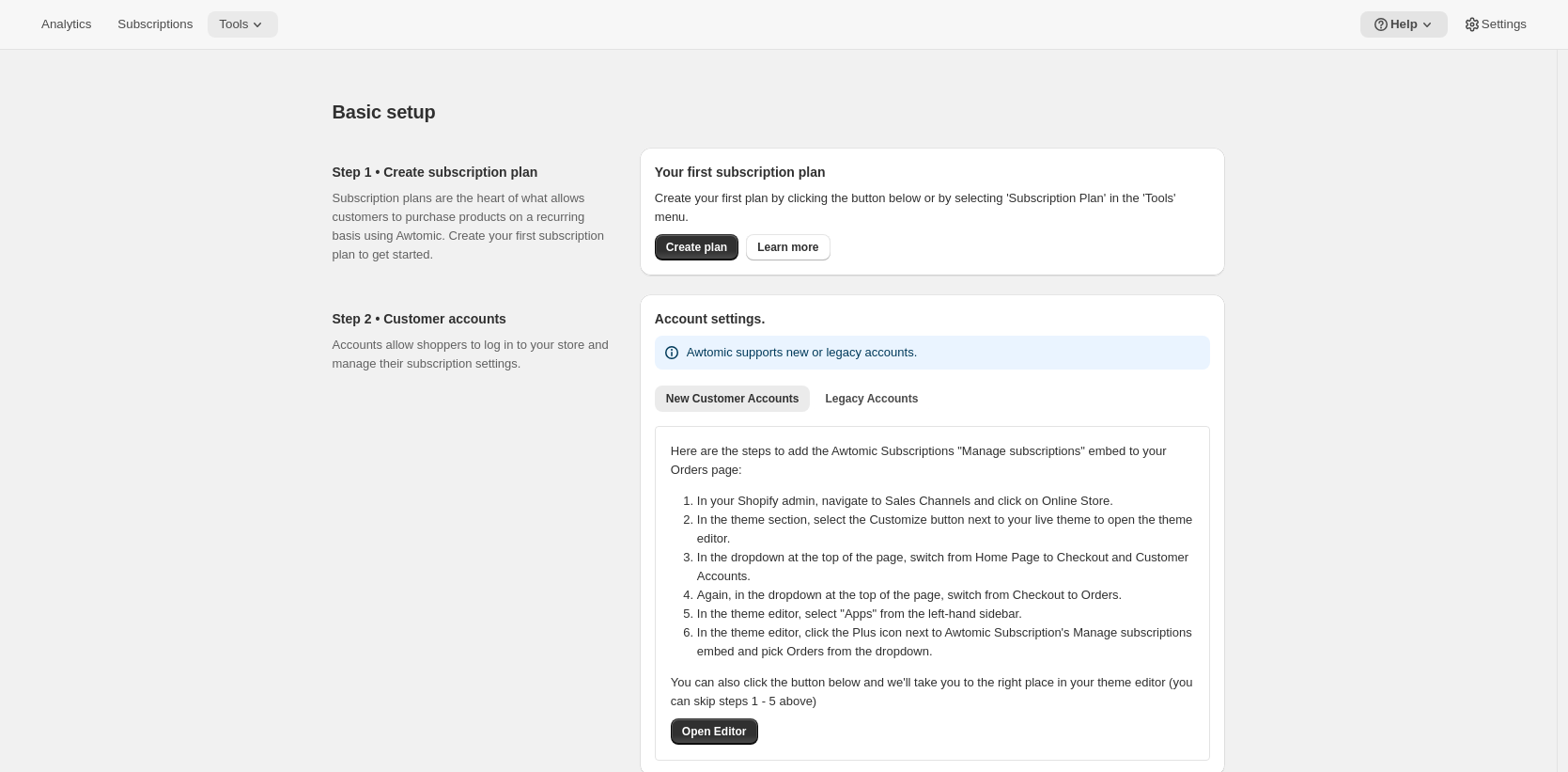
click at [248, 20] on span "Tools" at bounding box center [234, 24] width 29 height 15
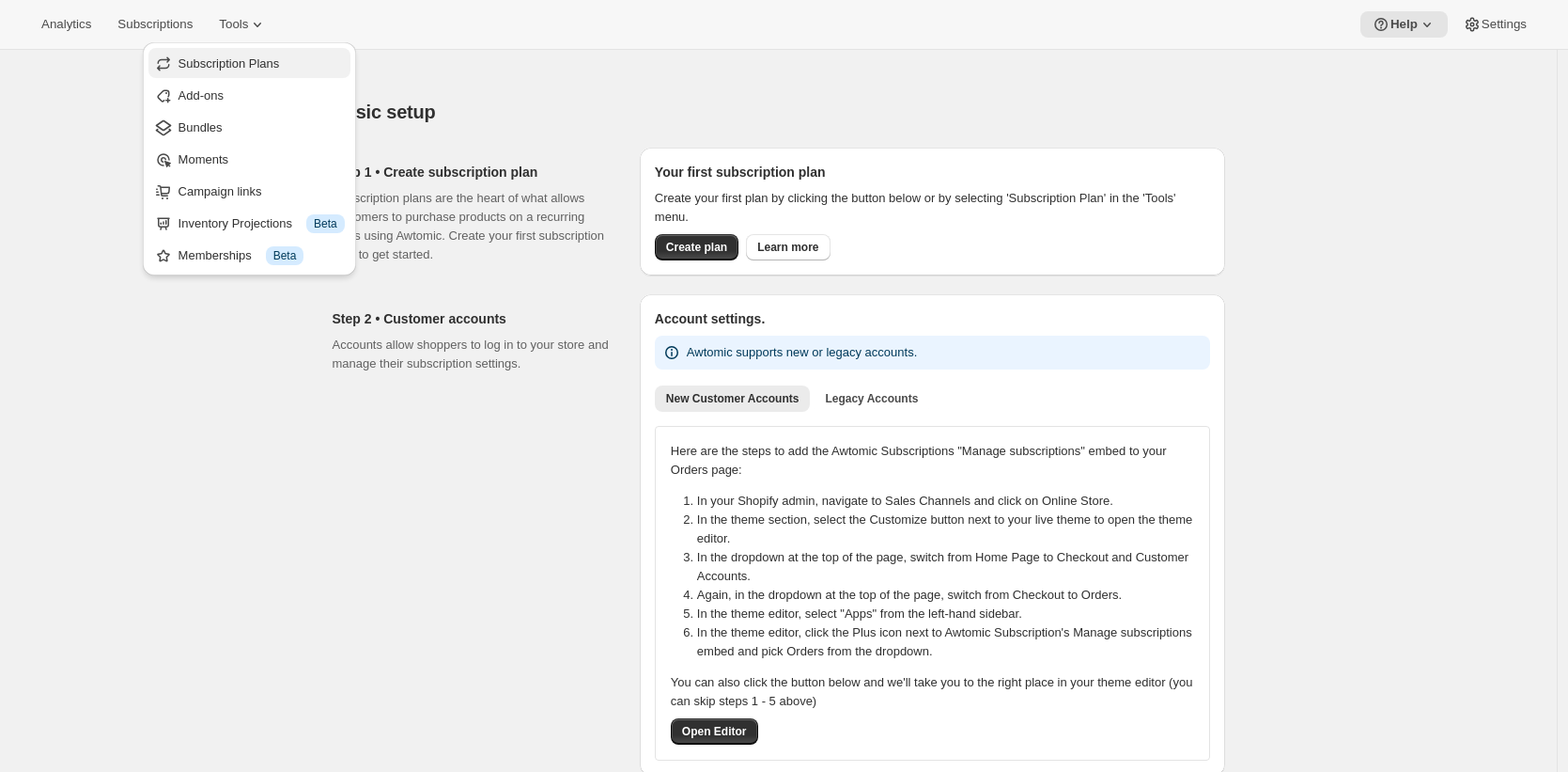
click at [267, 60] on span "Subscription Plans" at bounding box center [229, 63] width 101 height 14
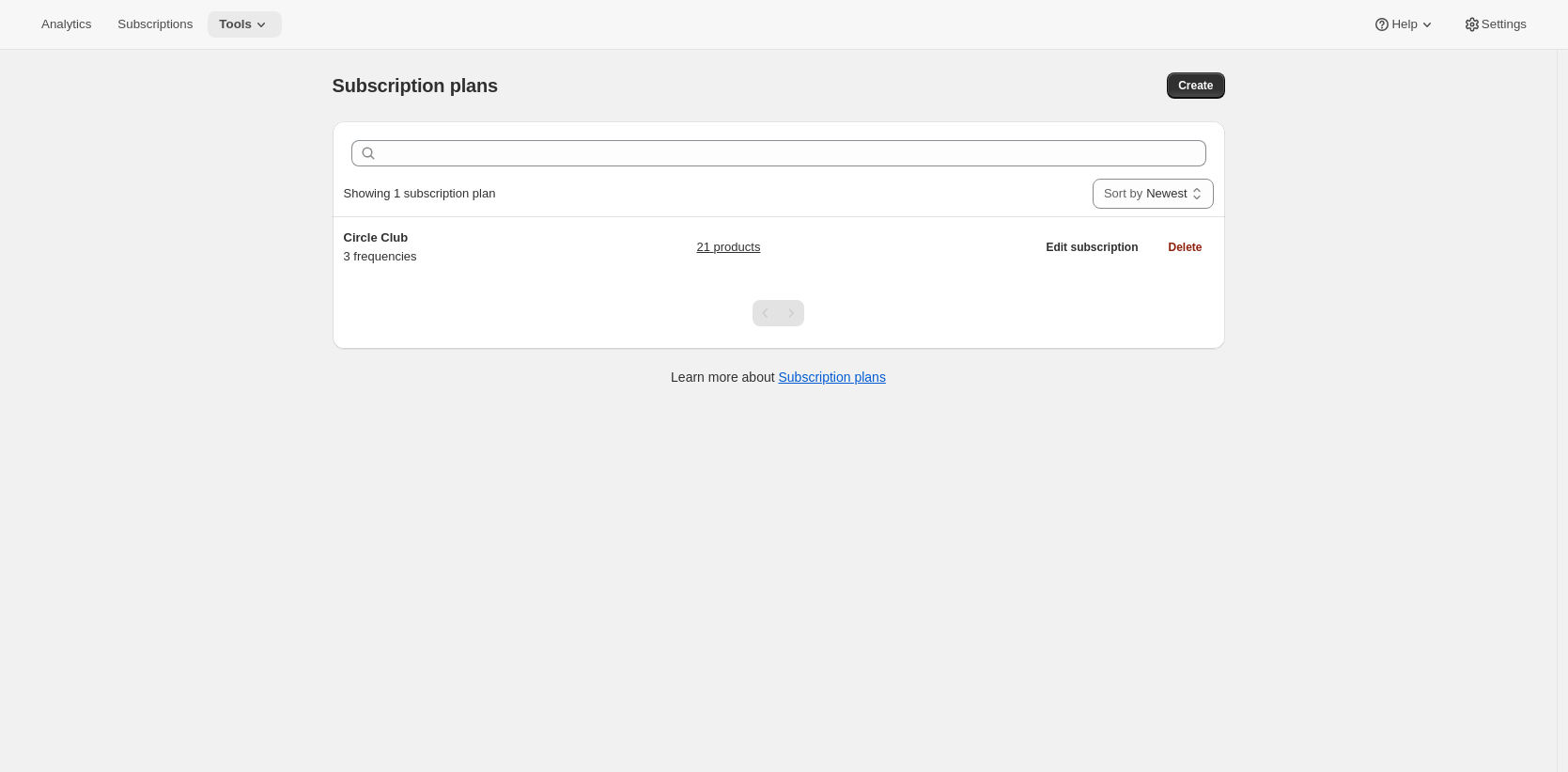
click at [252, 26] on span "Tools" at bounding box center [235, 24] width 32 height 15
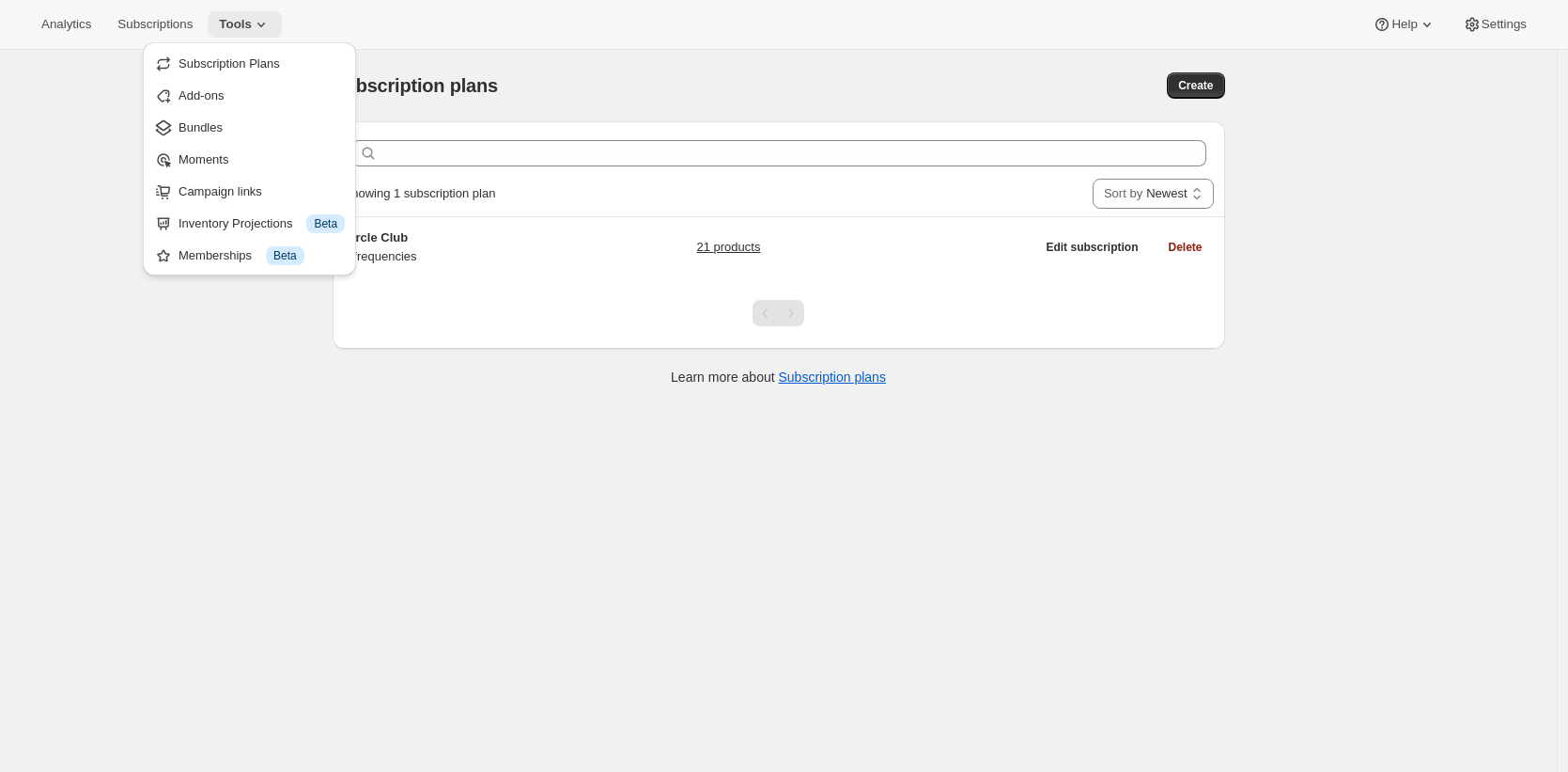
click at [252, 26] on span "Tools" at bounding box center [235, 24] width 32 height 15
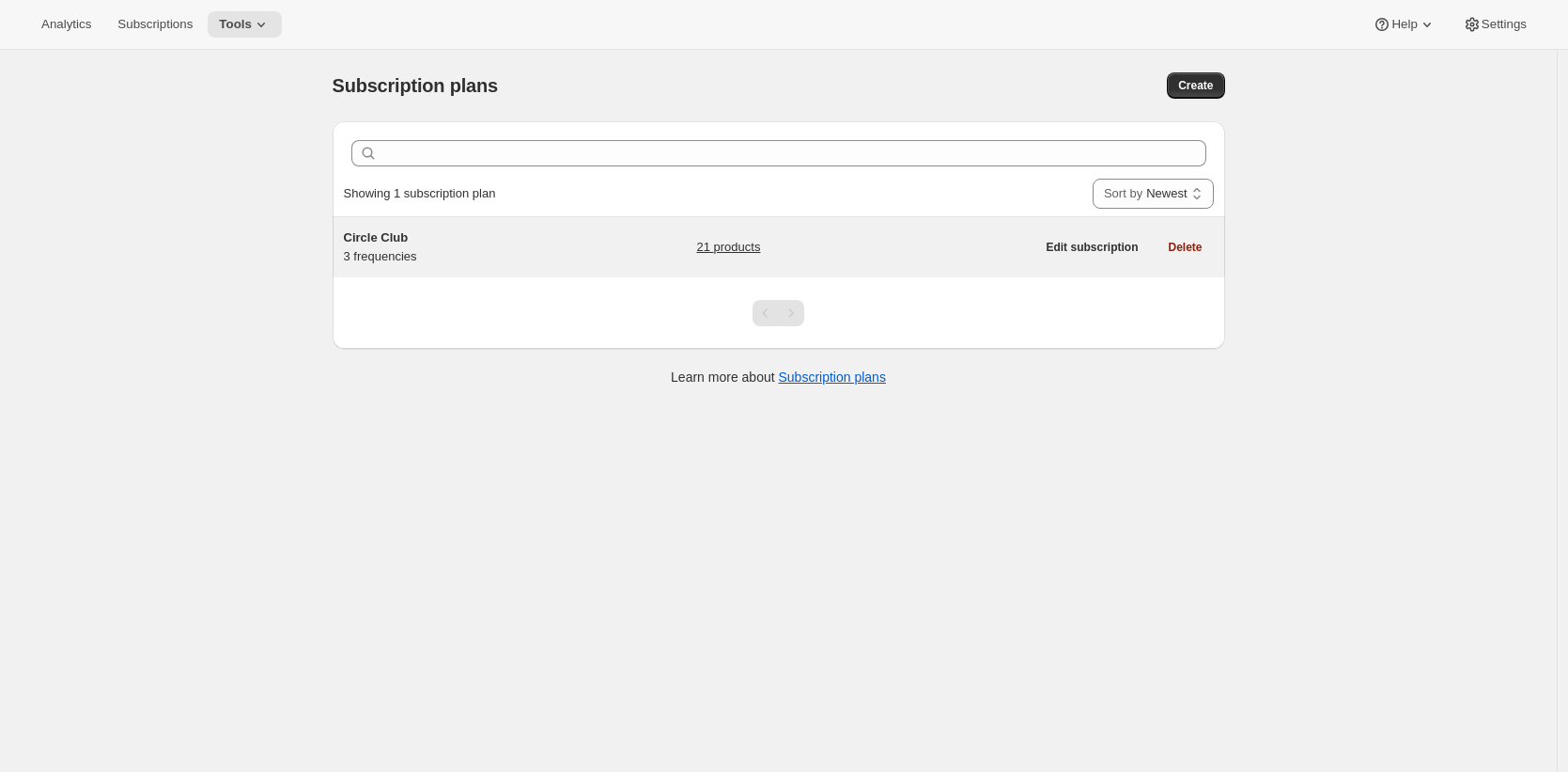
click at [516, 234] on h5 "Circle Club" at bounding box center [461, 237] width 235 height 19
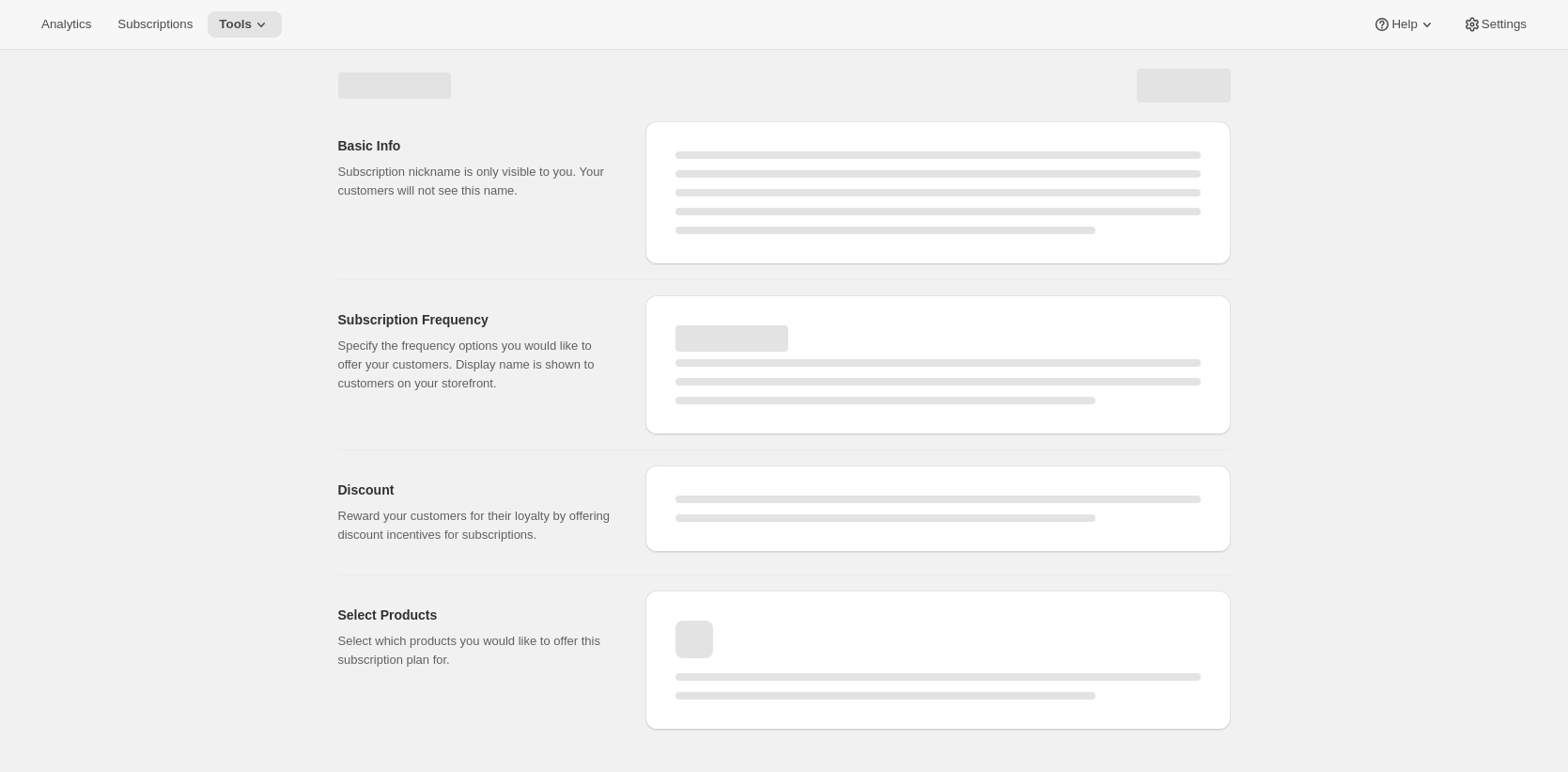
select select "WEEK"
select select "MONTH"
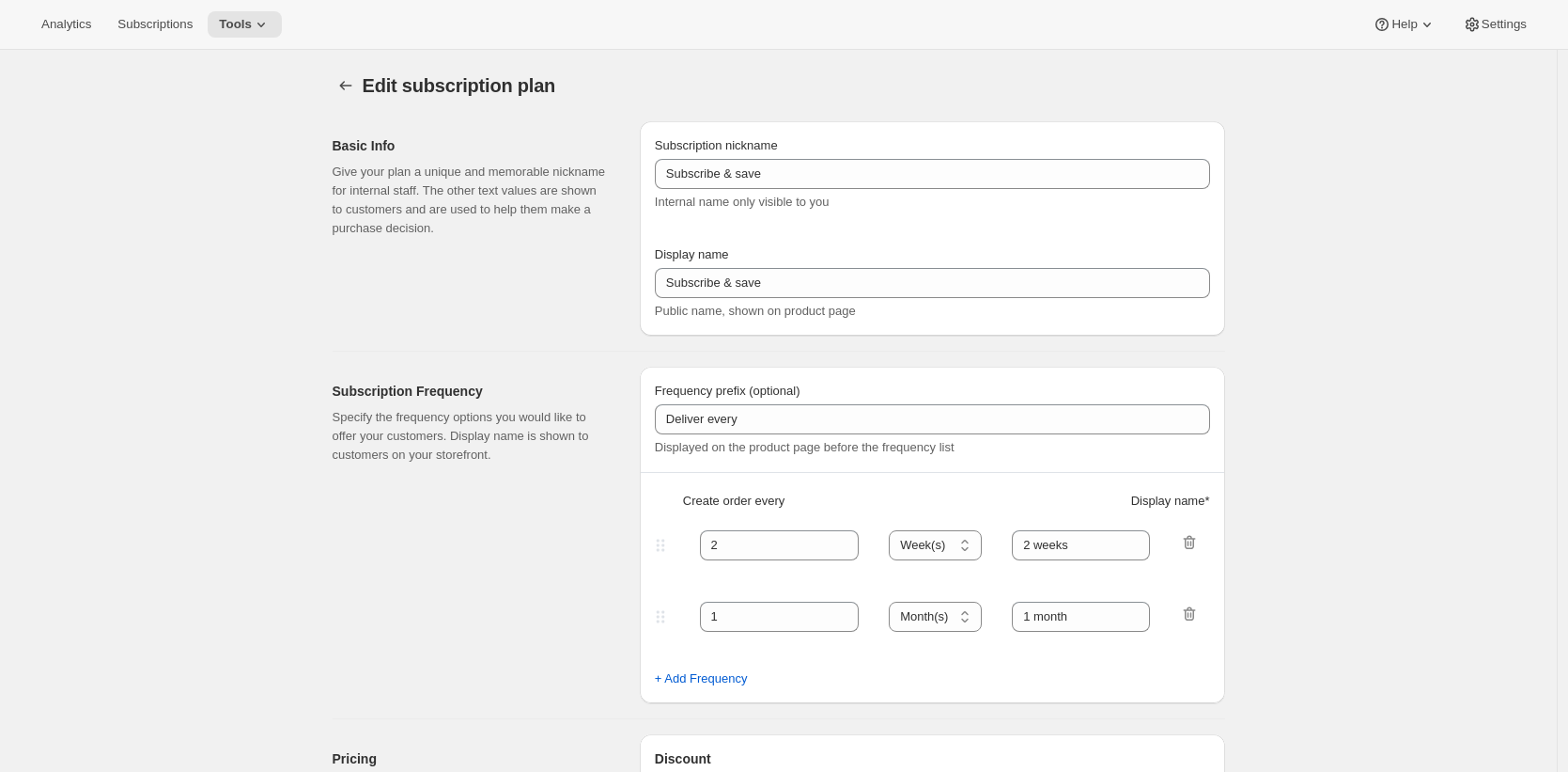
type input "Circle Club"
type input "Fox Creek Circle Club"
type input "3"
select select "MONTH"
type input "3 months"
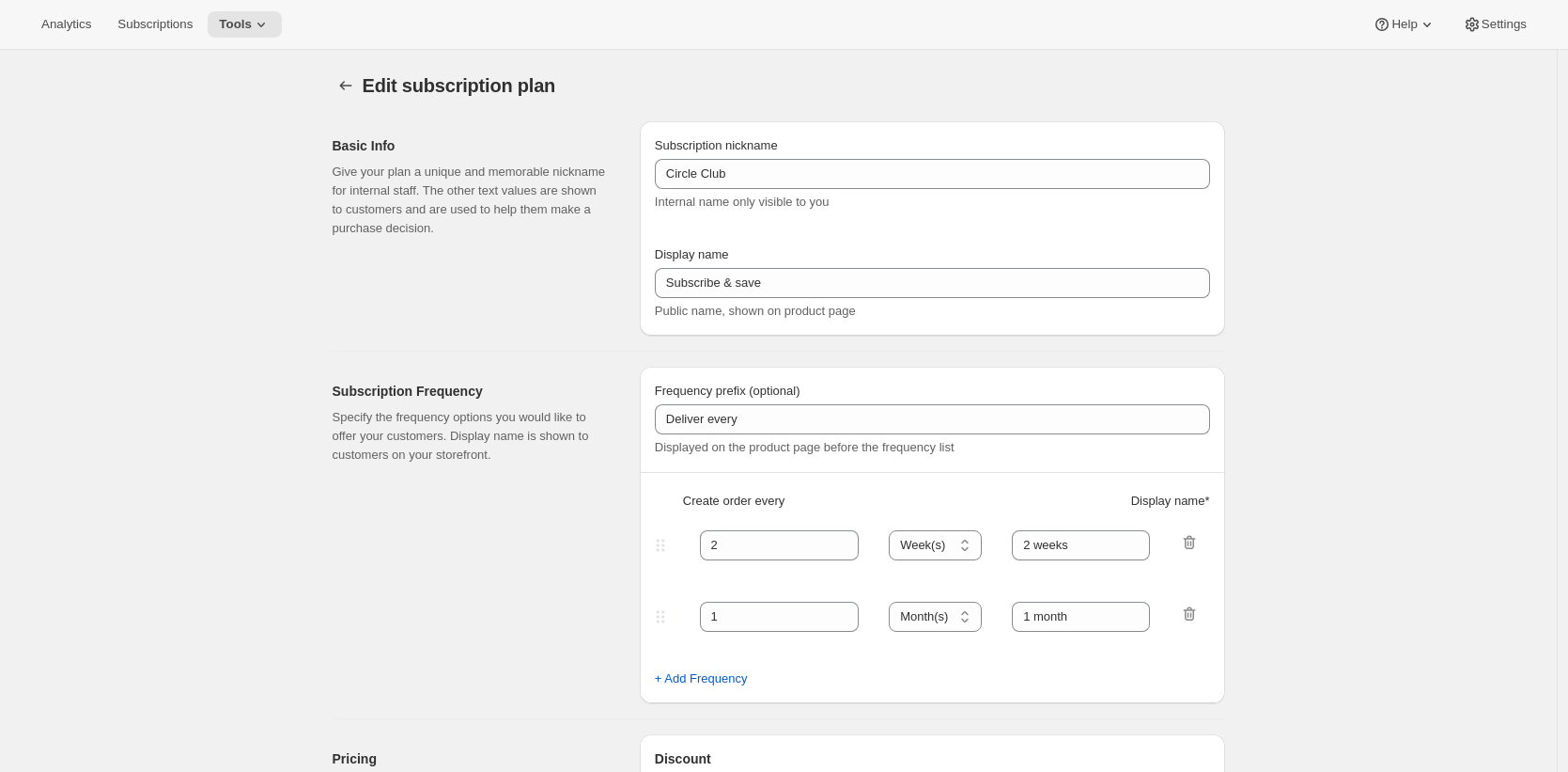
type input "4"
type input "4 months"
type input "20"
checkbox input "true"
select select "MONTH"
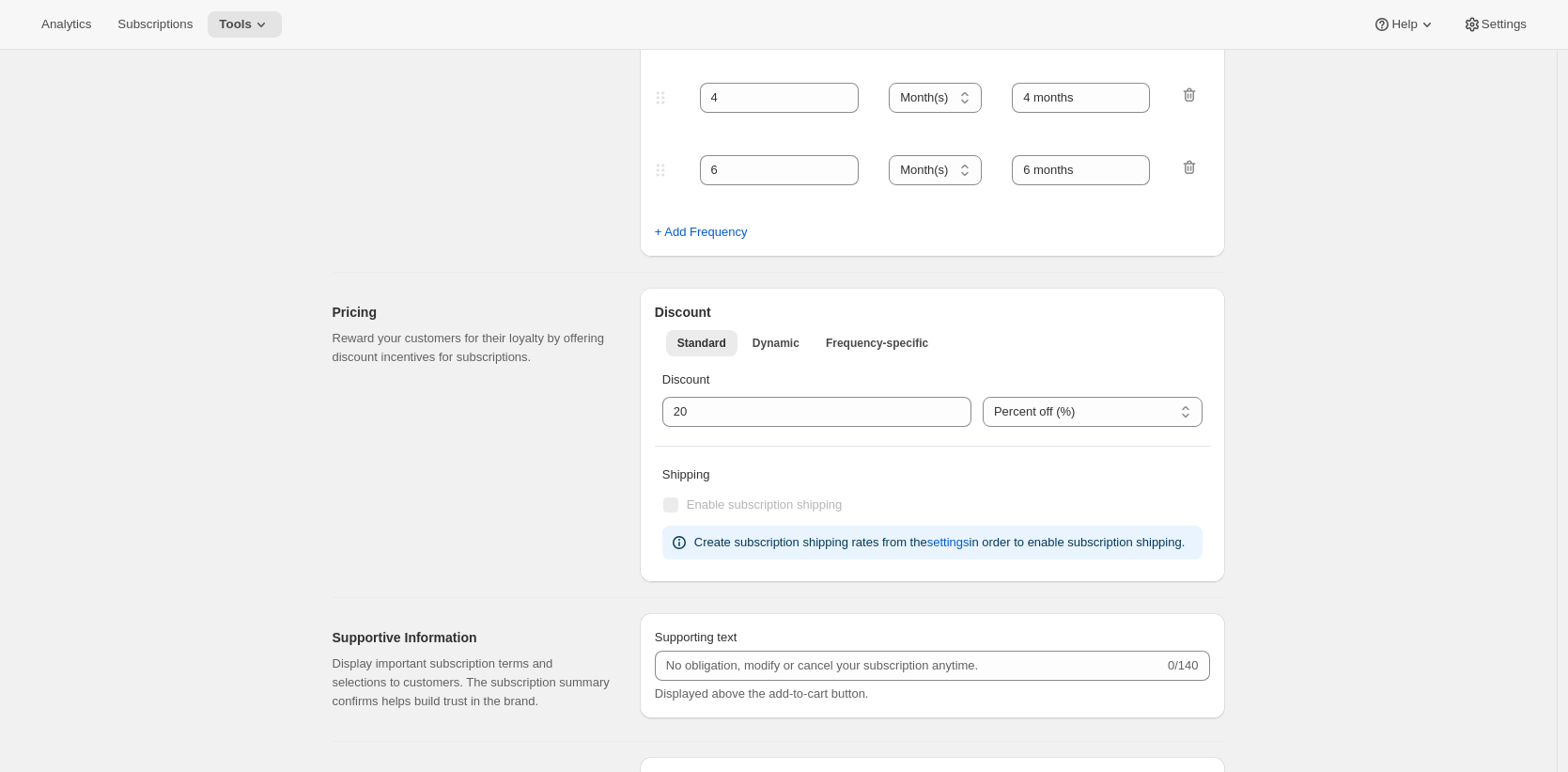
scroll to position [1180, 0]
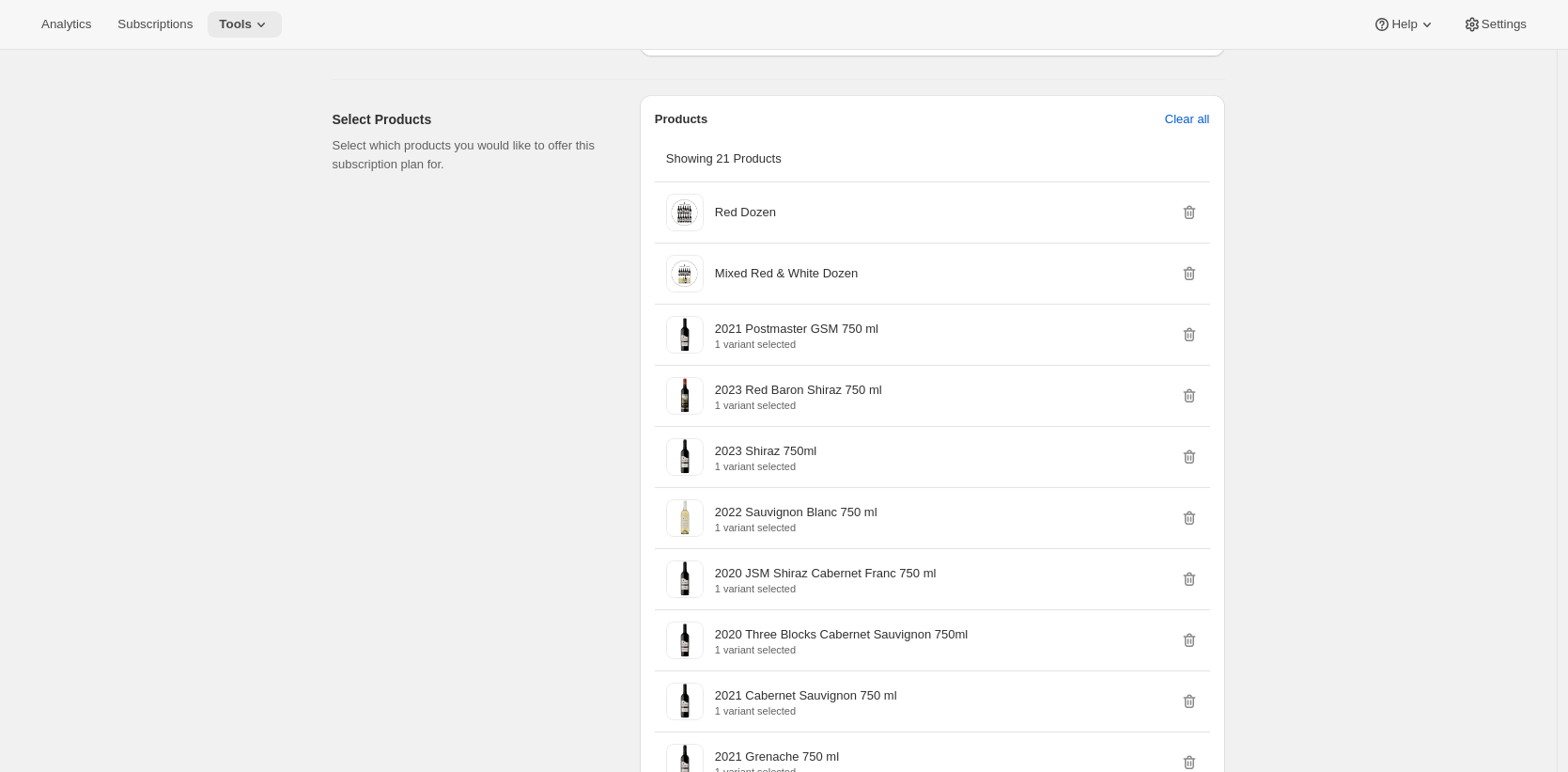
click at [252, 30] on span "Tools" at bounding box center [235, 24] width 32 height 15
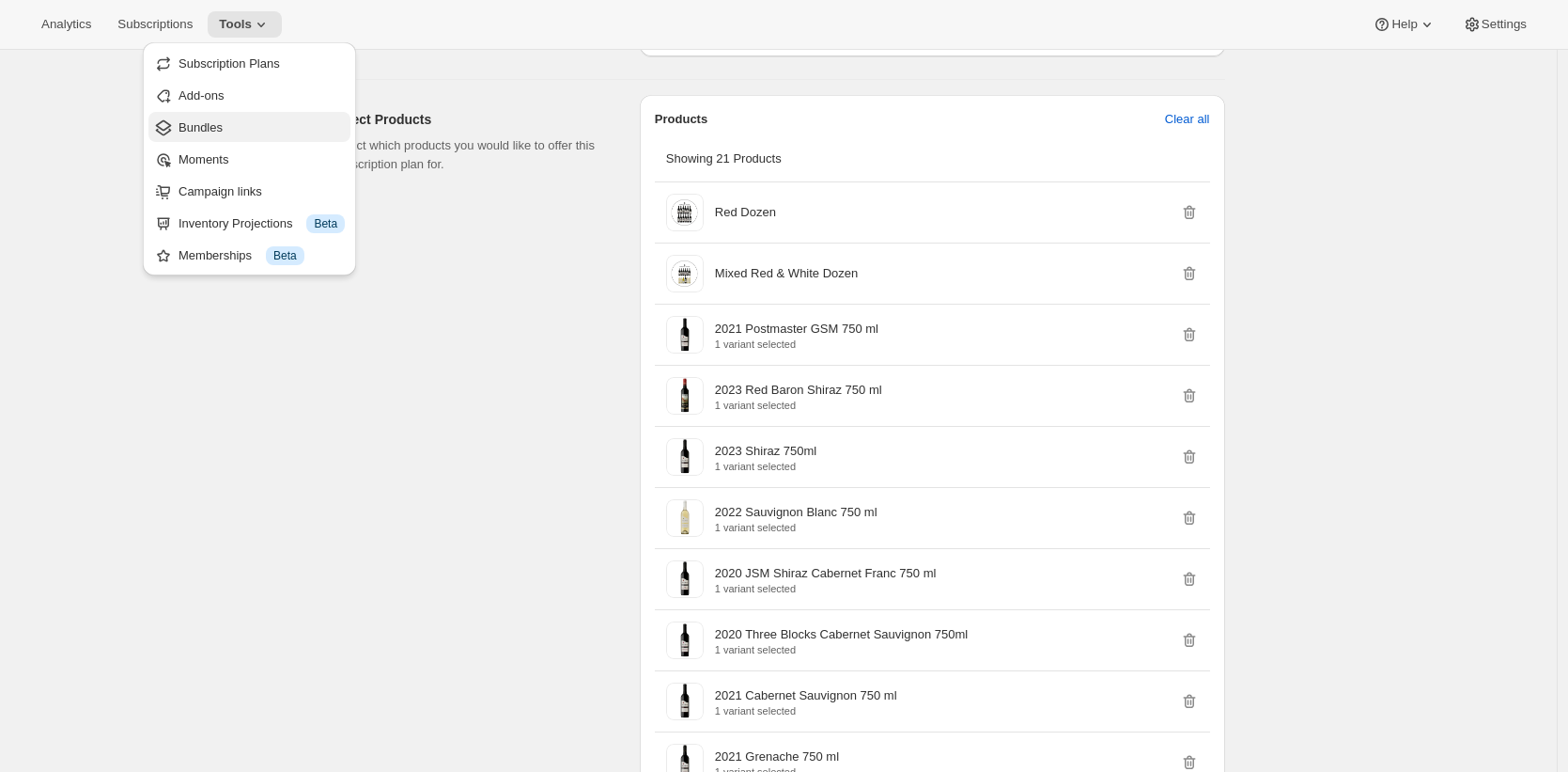
click at [264, 113] on button "Bundles" at bounding box center [249, 127] width 202 height 30
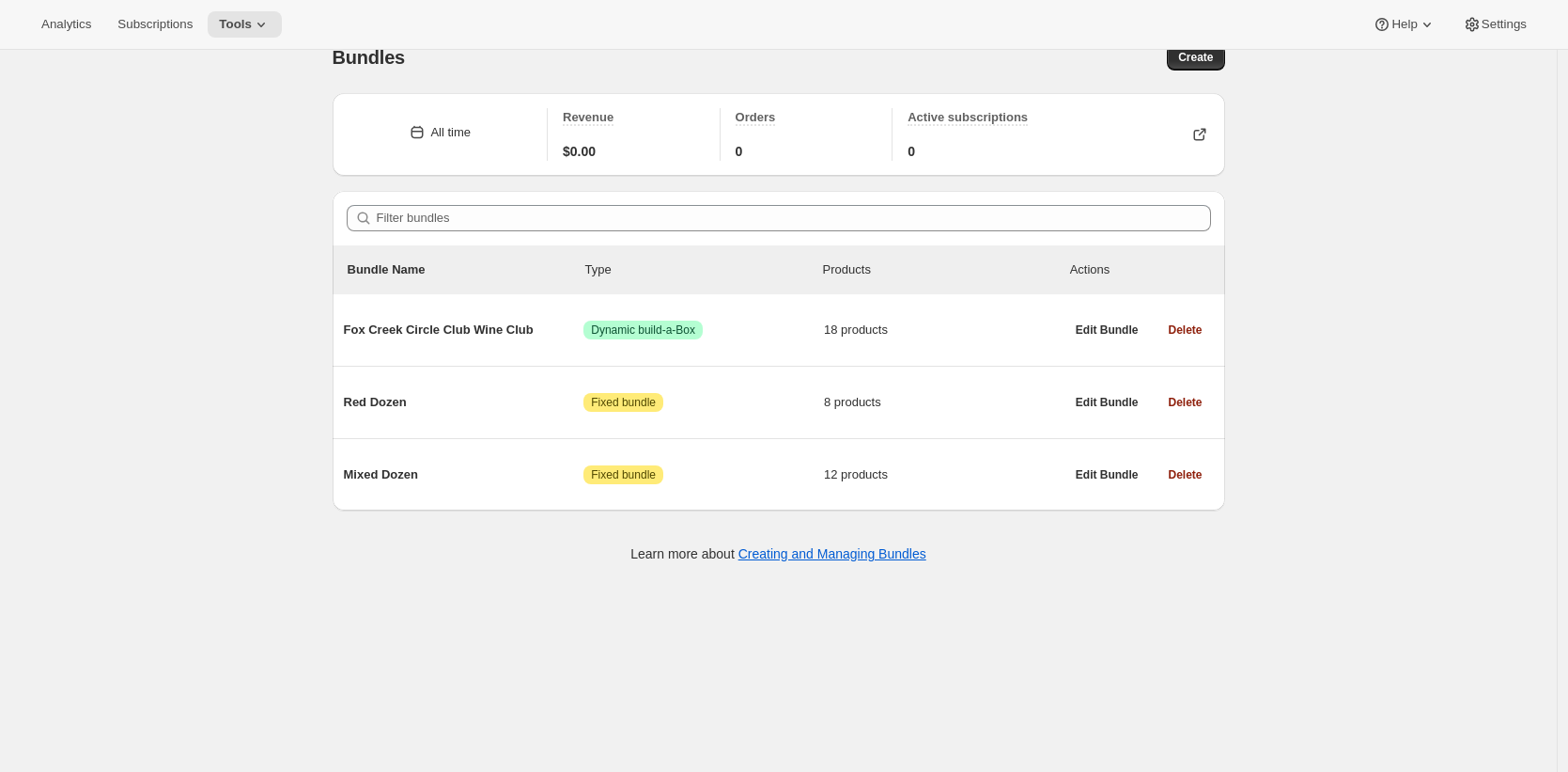
scroll to position [31, 0]
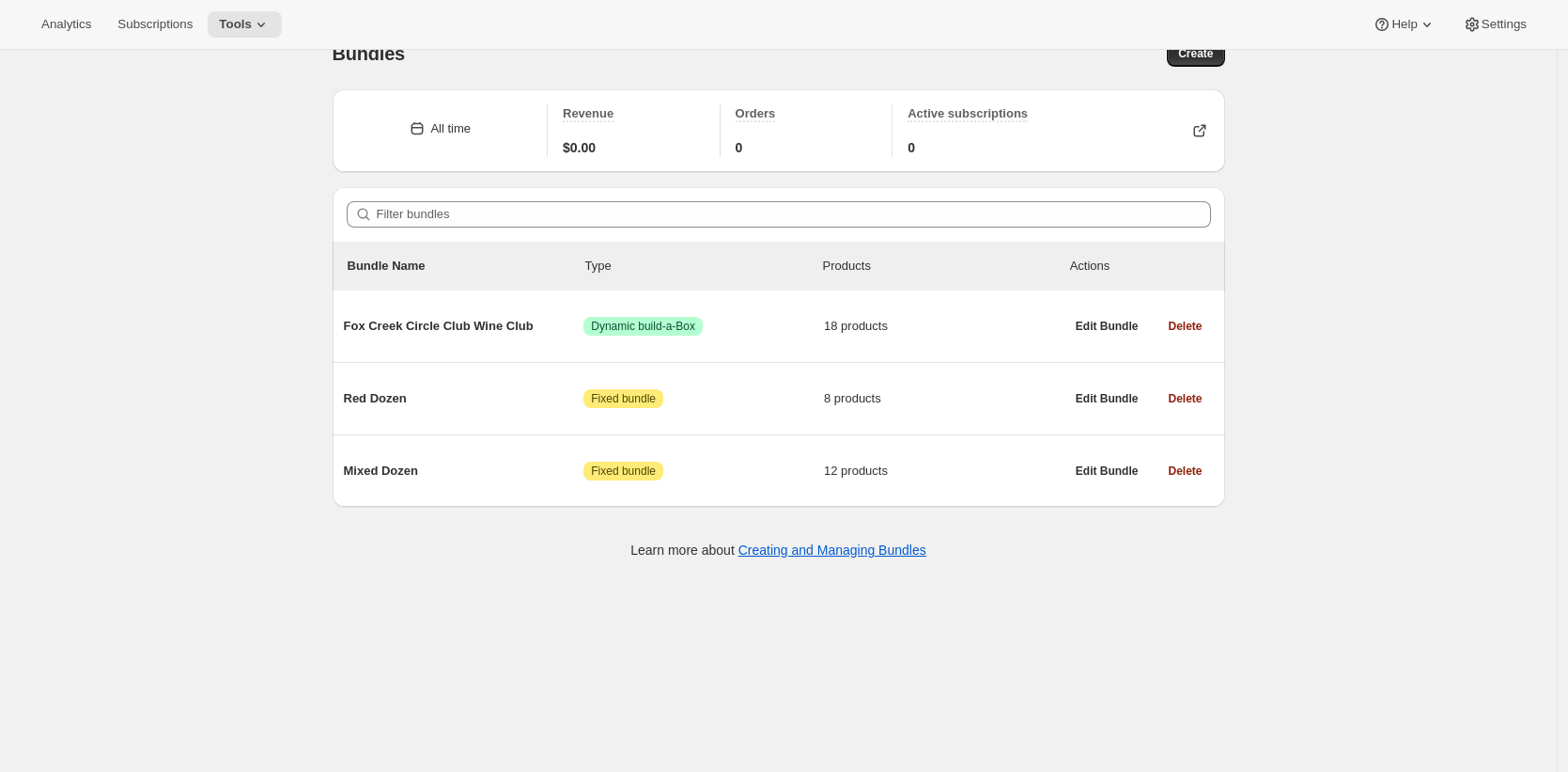
click at [278, 286] on div "Bundles. This page is ready Bundles Create All time Revenue $0.00 Orders 0 Acti…" at bounding box center [778, 403] width 1556 height 772
click at [21, 561] on div "Bundles. This page is ready Bundles Create All time Revenue $0.00 Orders 0 Acti…" at bounding box center [778, 403] width 1556 height 772
click at [118, 170] on div "Bundles. This page is ready Bundles Create All time Revenue $0.00 Orders 0 Acti…" at bounding box center [778, 403] width 1556 height 772
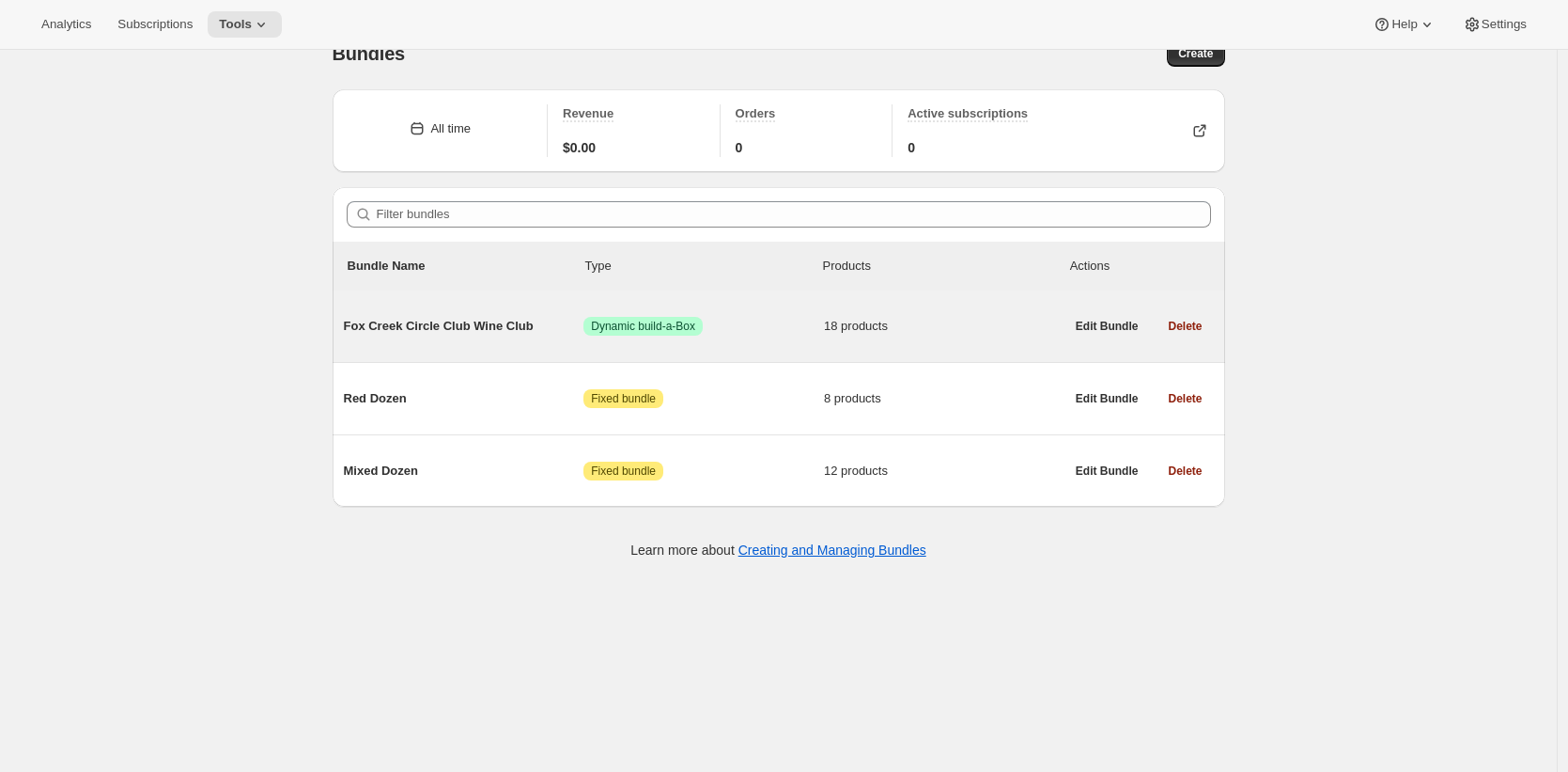
click at [520, 341] on div "Fox Creek Circle Club Wine Club Success Dynamic build-a-Box 18 products" at bounding box center [704, 327] width 721 height 49
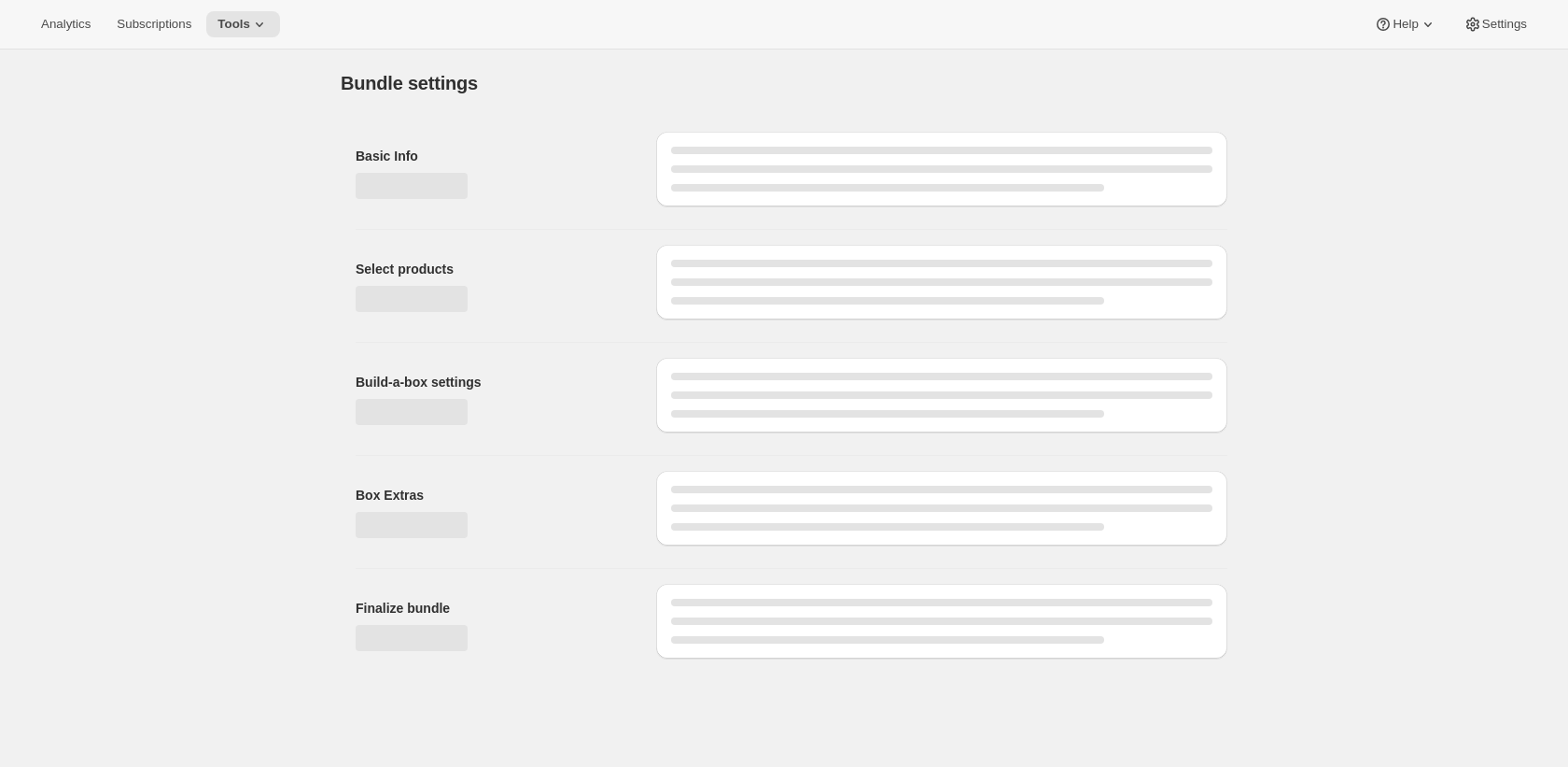
type input "Fox Creek Circle Club Wine Club"
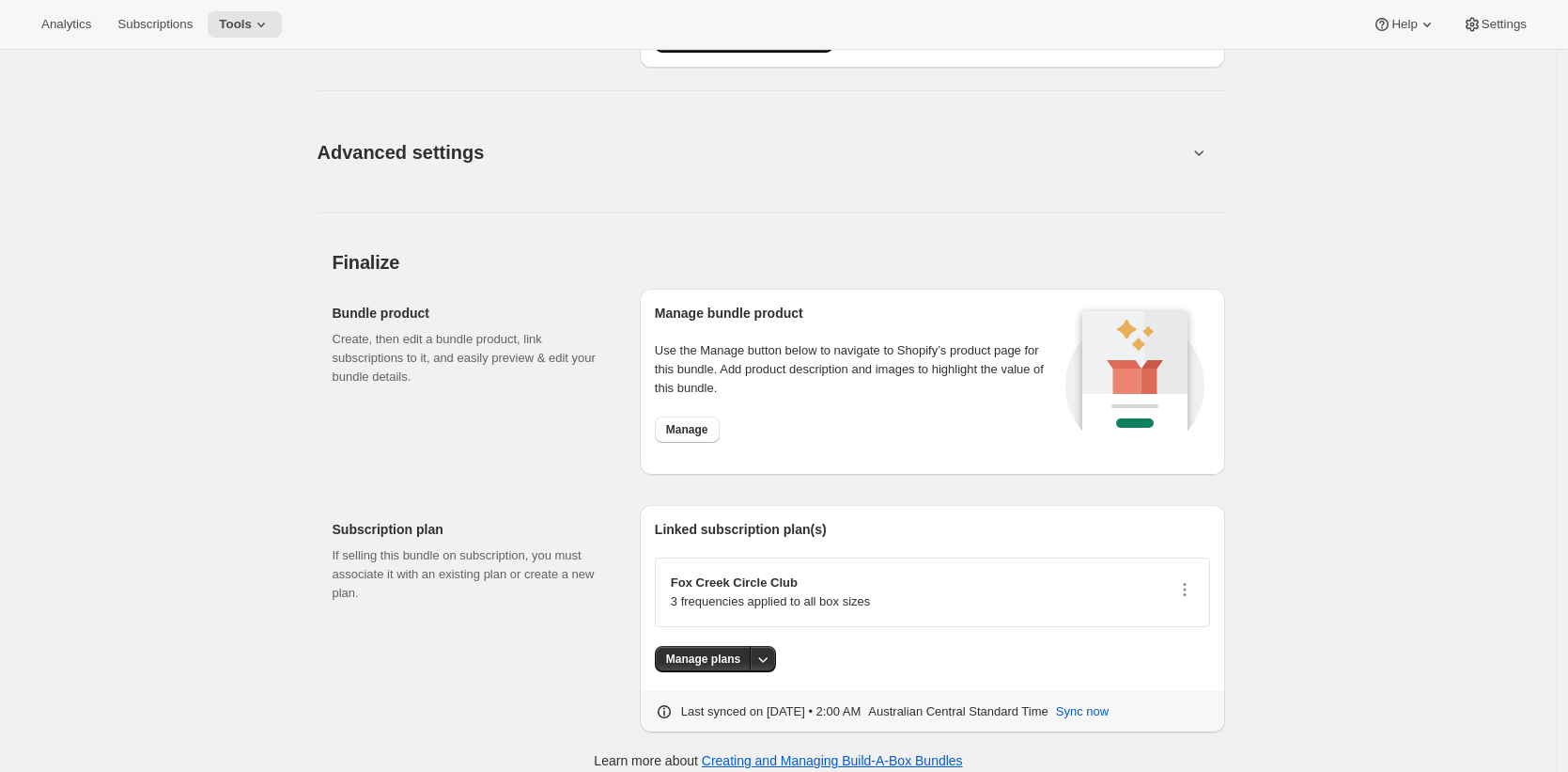
scroll to position [2399, 0]
click at [676, 417] on button "Manage" at bounding box center [687, 429] width 65 height 27
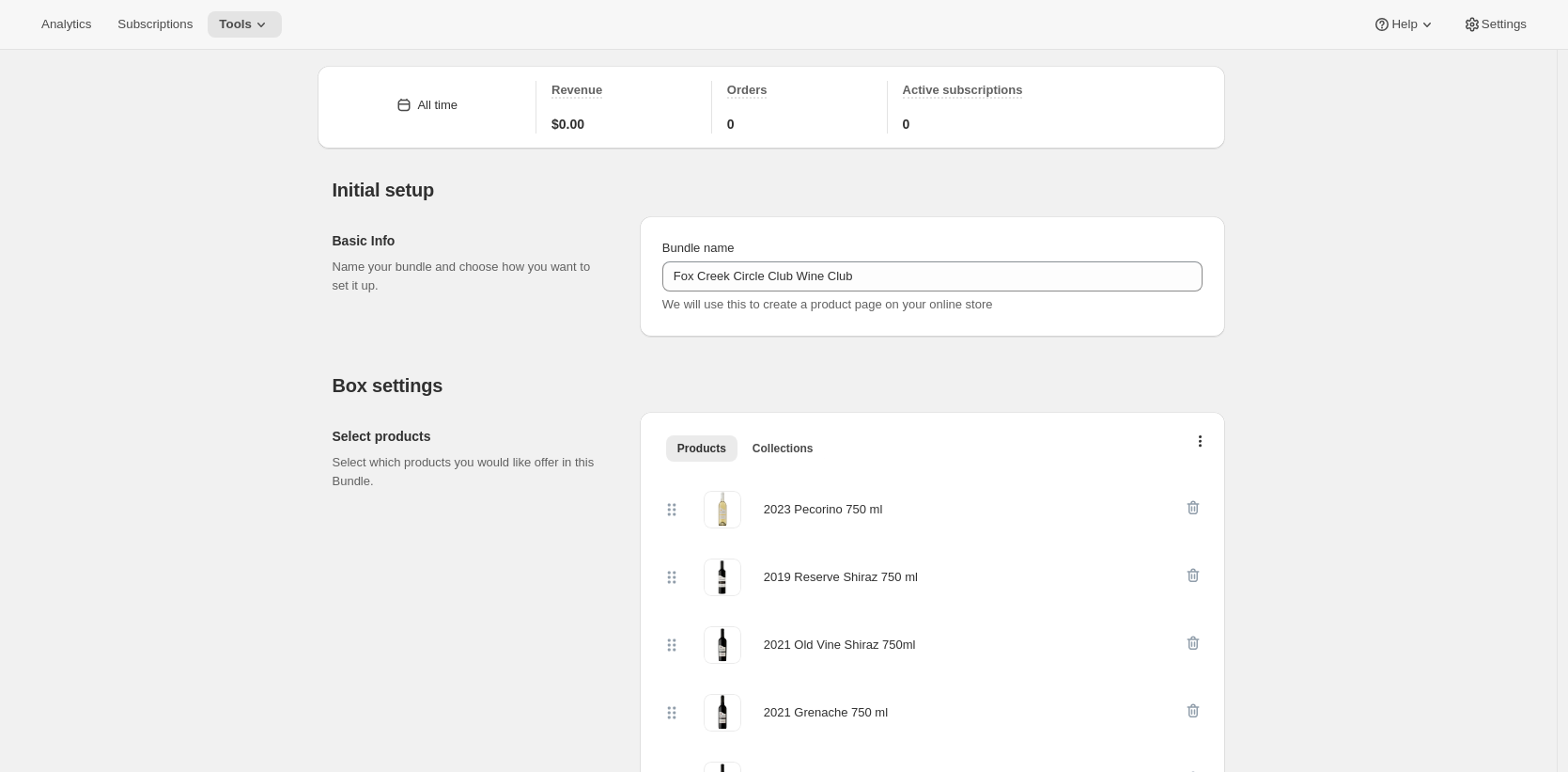
scroll to position [32, 0]
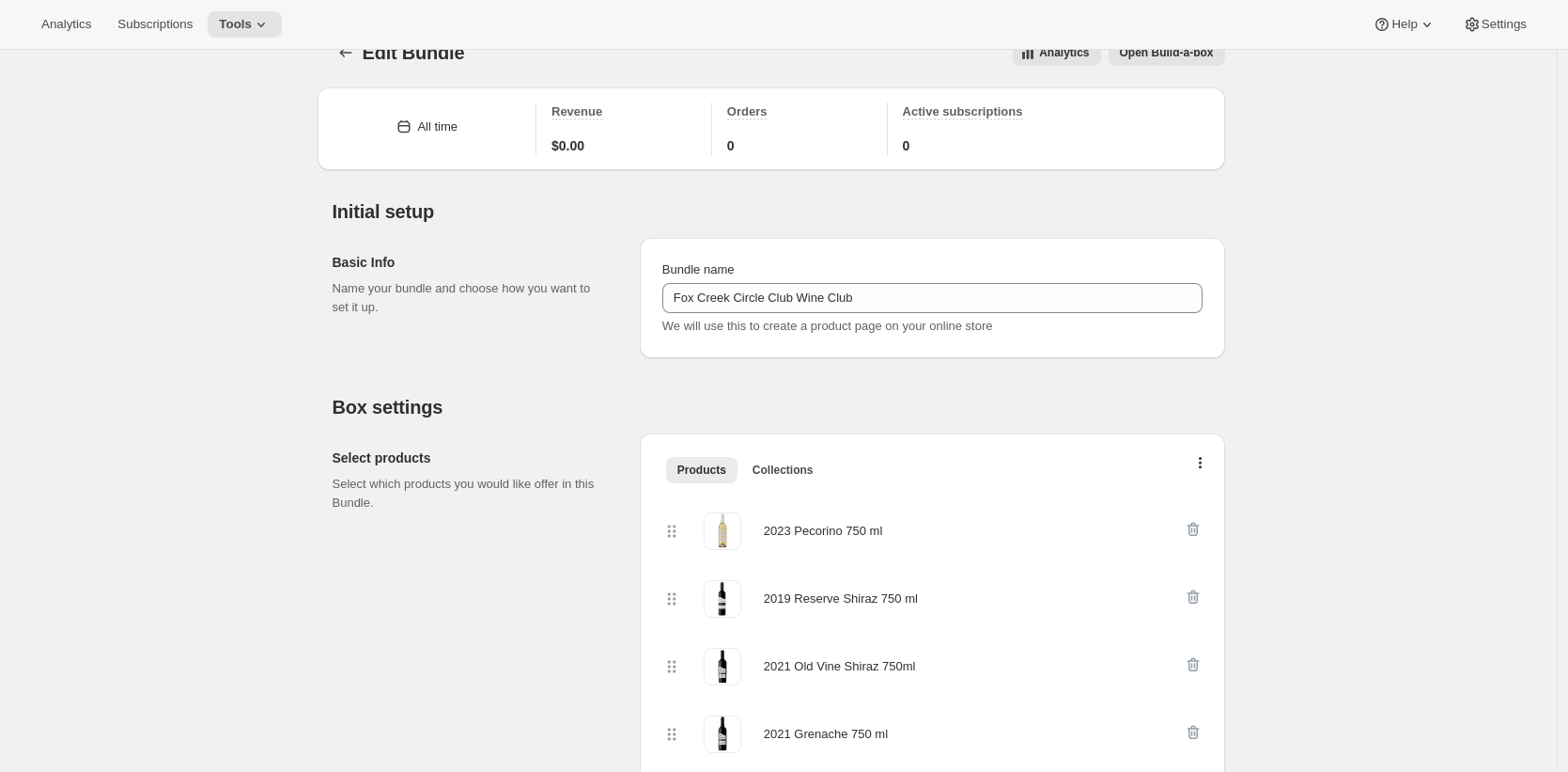
click at [777, 531] on div "2023 Pecorino 750 ml" at bounding box center [823, 530] width 118 height 19
drag, startPoint x: 777, startPoint y: 531, endPoint x: 885, endPoint y: 528, distance: 108.0
click at [882, 528] on div "2023 Pecorino 750 ml" at bounding box center [823, 530] width 118 height 19
copy div "2023 Pecorino 750 ml"
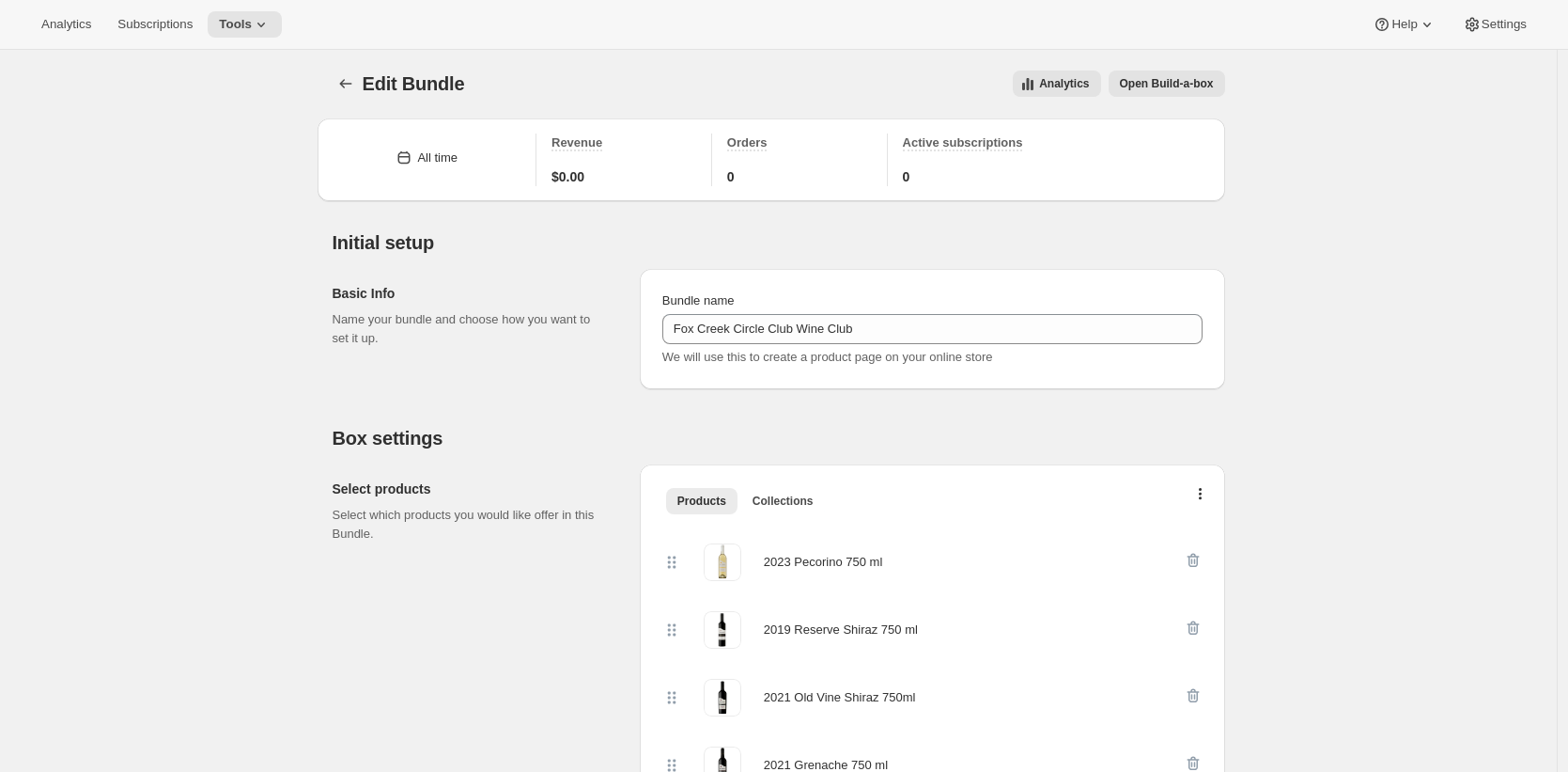
scroll to position [0, 0]
click at [648, 47] on div "Analytics Subscriptions Tools Help Settings" at bounding box center [784, 25] width 1568 height 50
click at [787, 561] on div "2023 Pecorino 750 ml" at bounding box center [823, 564] width 118 height 19
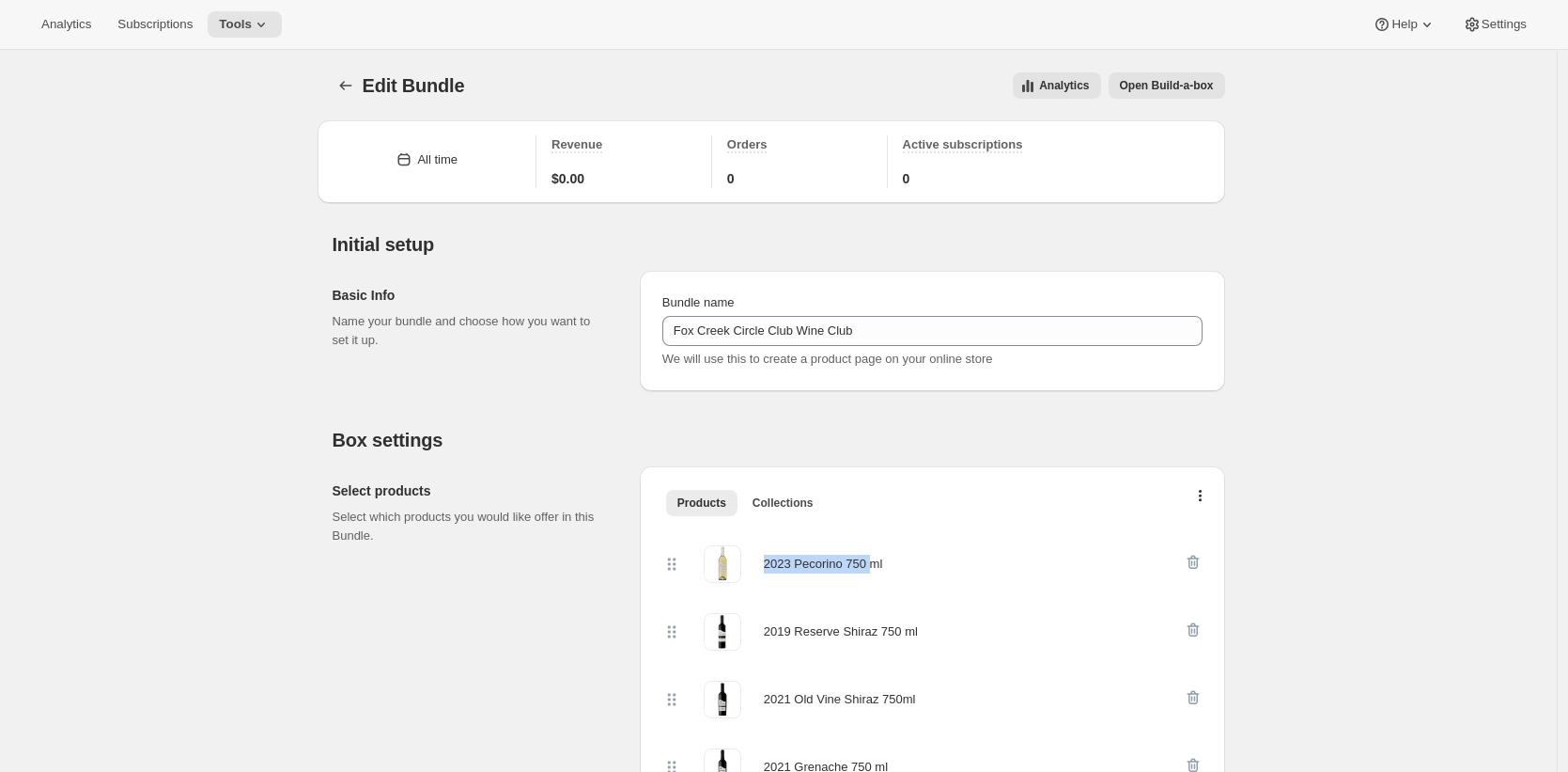
drag, startPoint x: 787, startPoint y: 561, endPoint x: 877, endPoint y: 561, distance: 90.0
click at [877, 561] on div "2023 Pecorino 750 ml" at bounding box center [823, 564] width 118 height 19
click at [882, 561] on div "2023 Pecorino 750 ml" at bounding box center [823, 564] width 118 height 19
drag, startPoint x: 888, startPoint y: 561, endPoint x: 785, endPoint y: 560, distance: 103.0
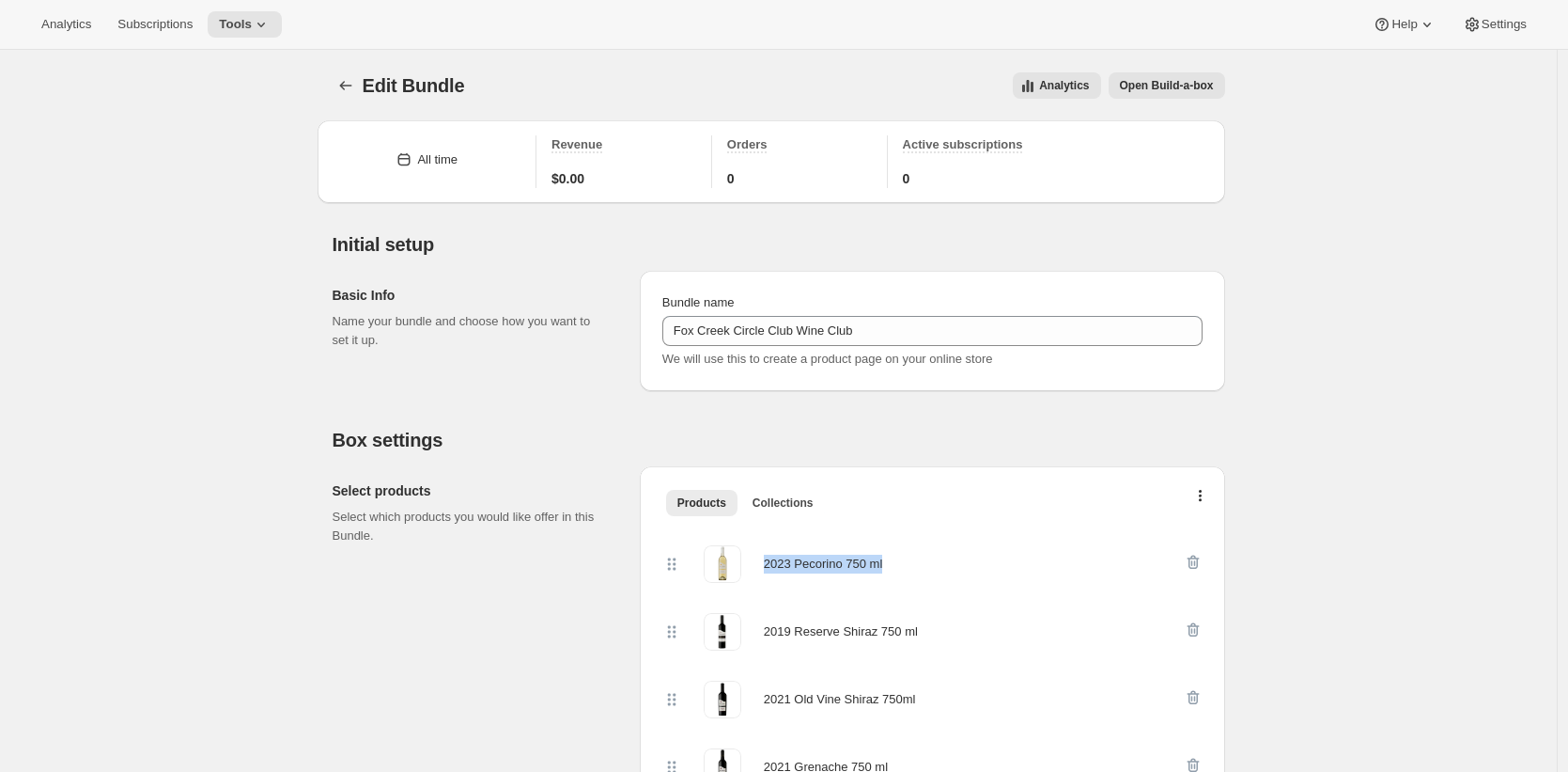
click at [785, 560] on div "2023 Pecorino 750 ml" at bounding box center [823, 564] width 118 height 19
copy div "2023 Pecorino 750 ml"
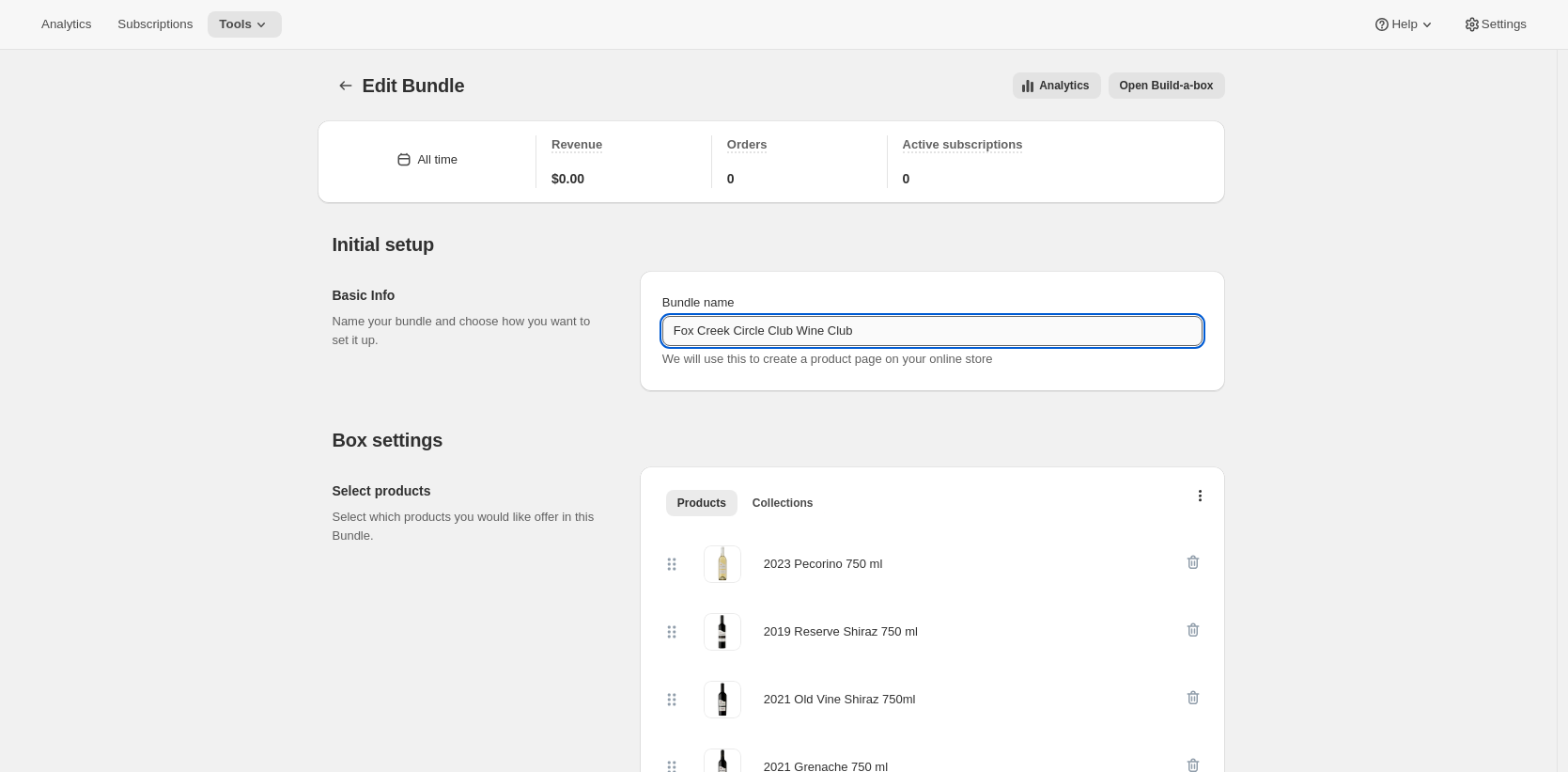
click at [998, 329] on input "Fox Creek Circle Club Wine Club" at bounding box center [932, 330] width 540 height 30
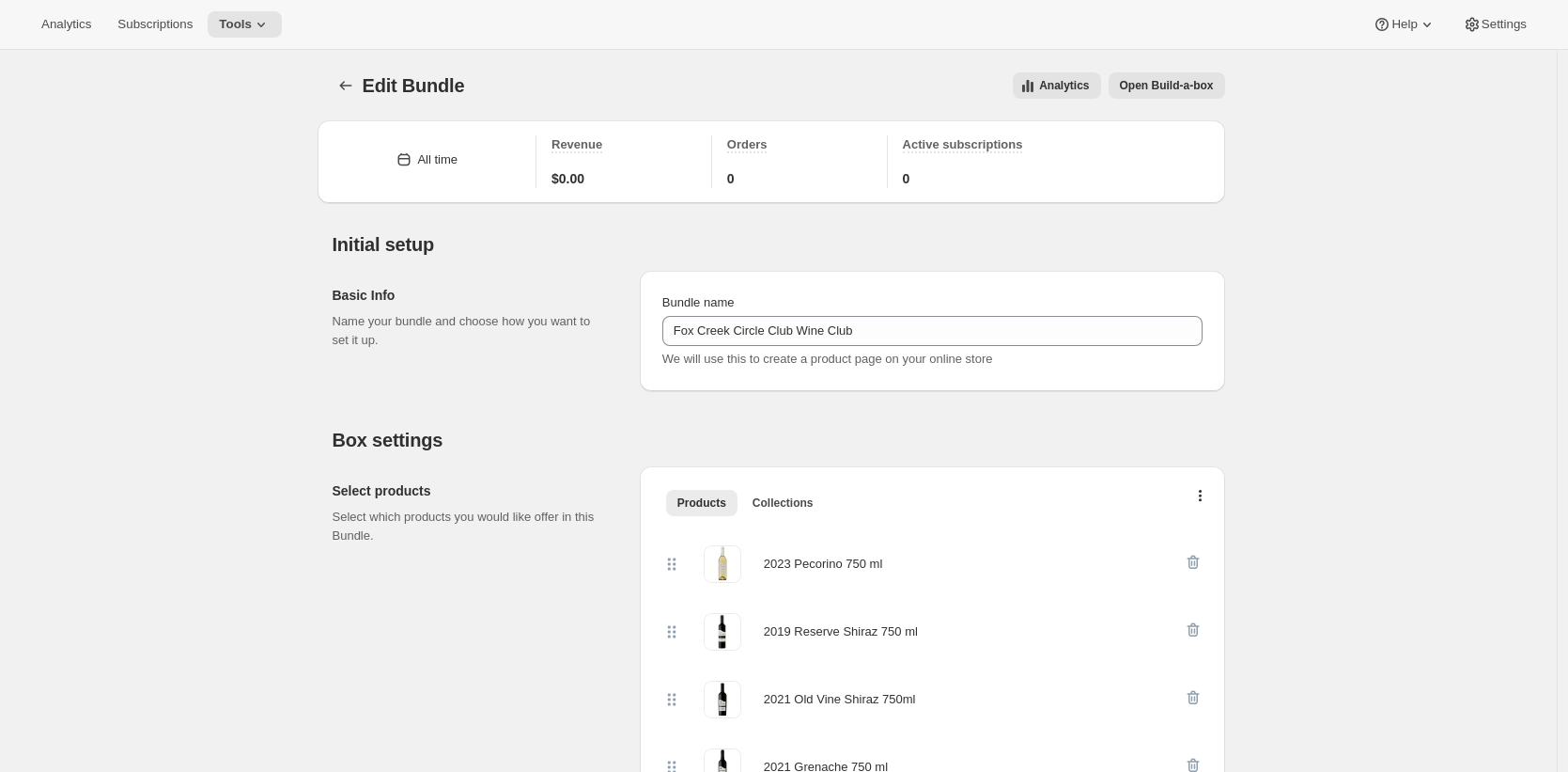
click at [359, 491] on h2 "Select products" at bounding box center [471, 490] width 277 height 19
drag, startPoint x: 359, startPoint y: 491, endPoint x: 399, endPoint y: 490, distance: 40.0
click at [399, 490] on h2 "Select products" at bounding box center [471, 490] width 277 height 19
copy h2 "Select products"
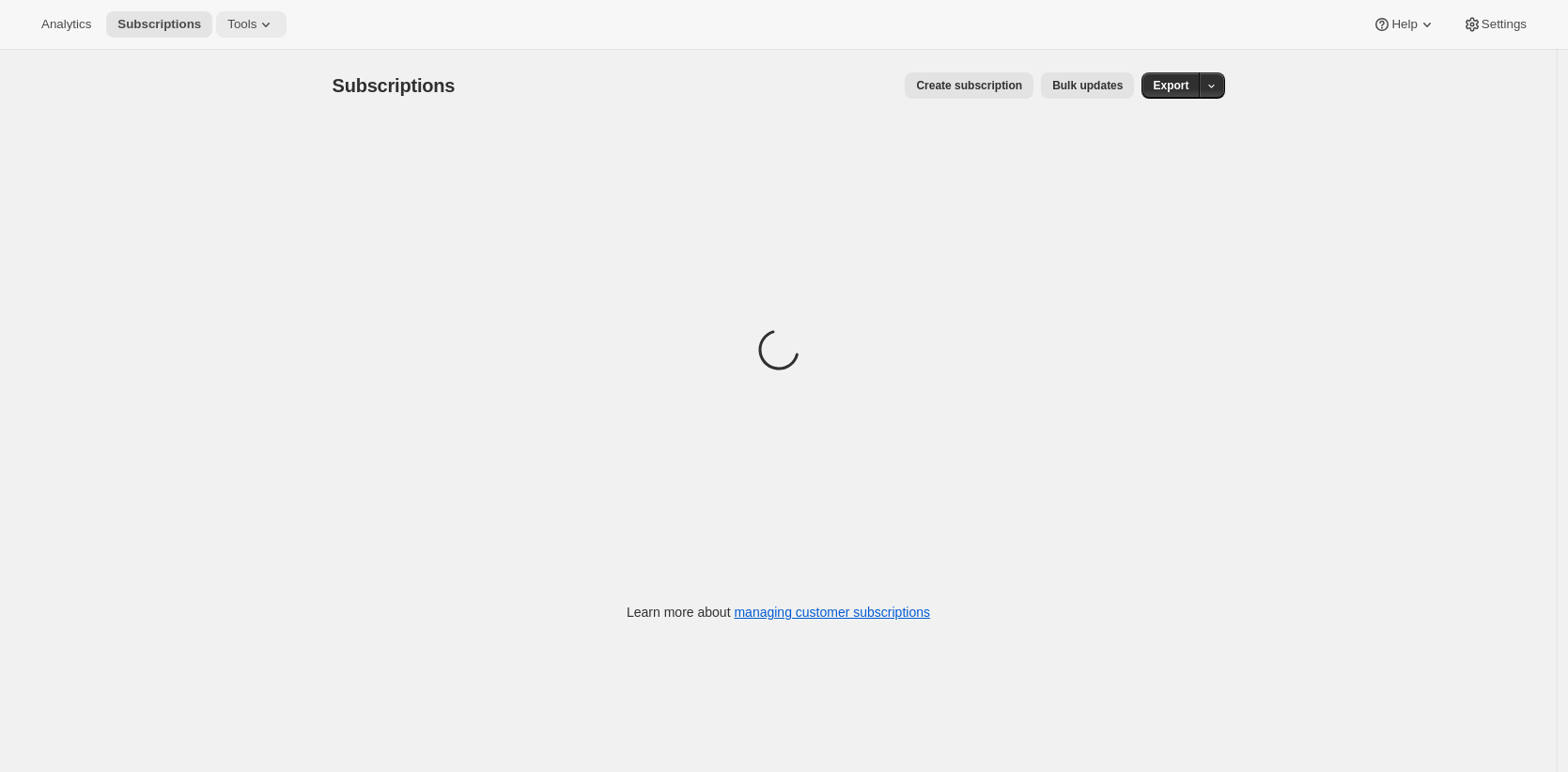
click at [261, 24] on button "Tools" at bounding box center [252, 24] width 71 height 27
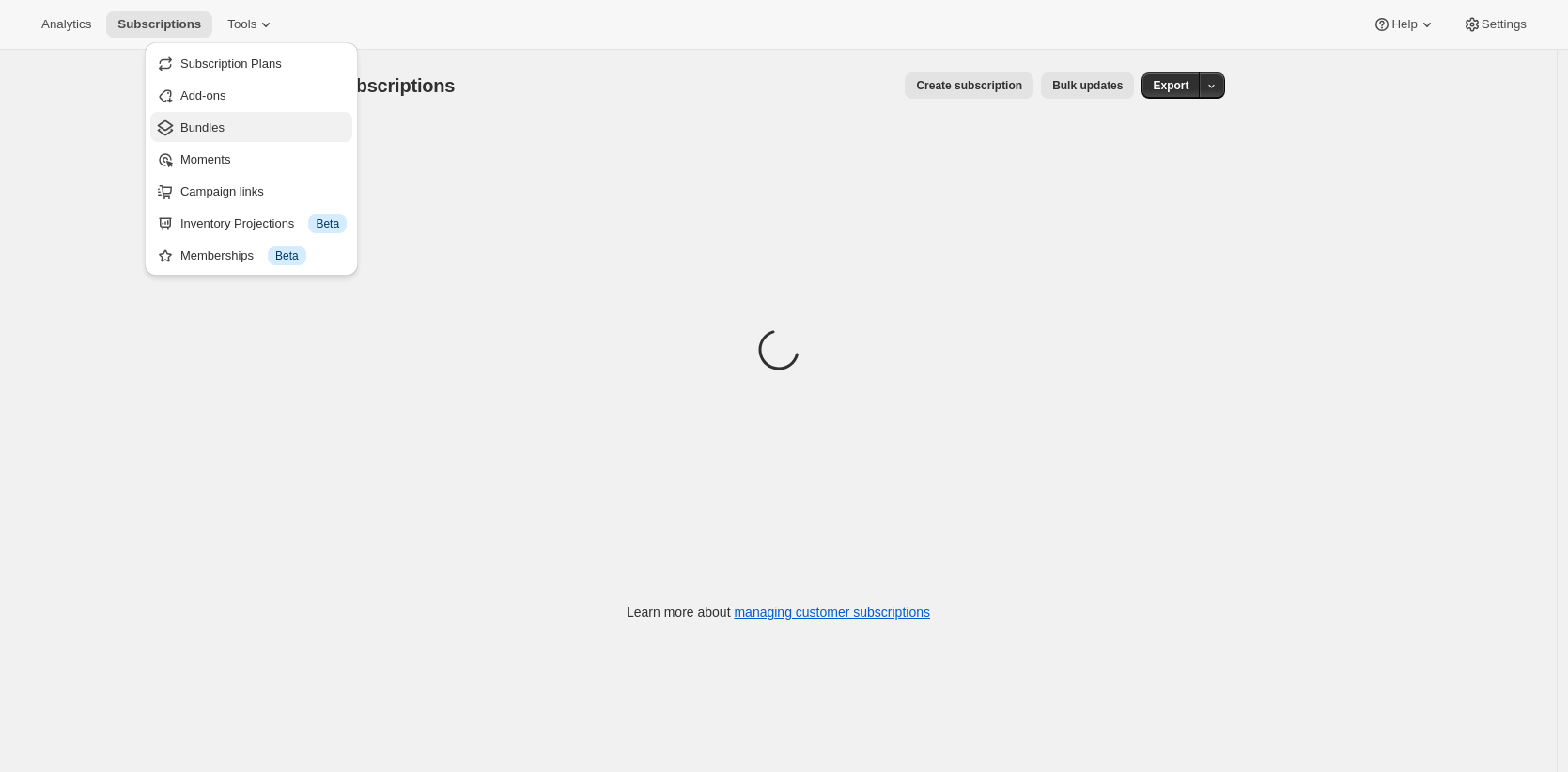
click at [285, 118] on span "Bundles" at bounding box center [262, 127] width 166 height 19
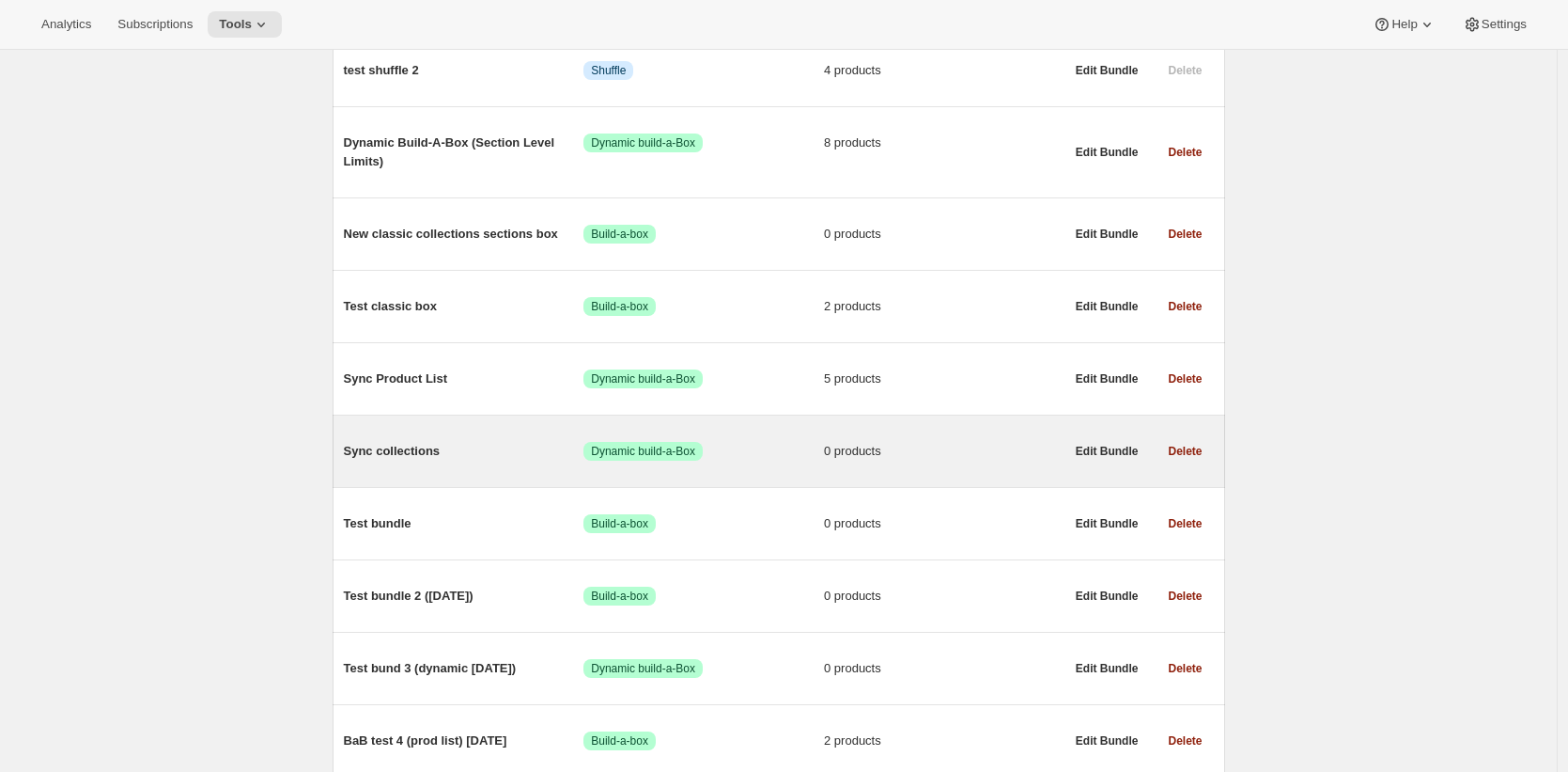
scroll to position [2888, 0]
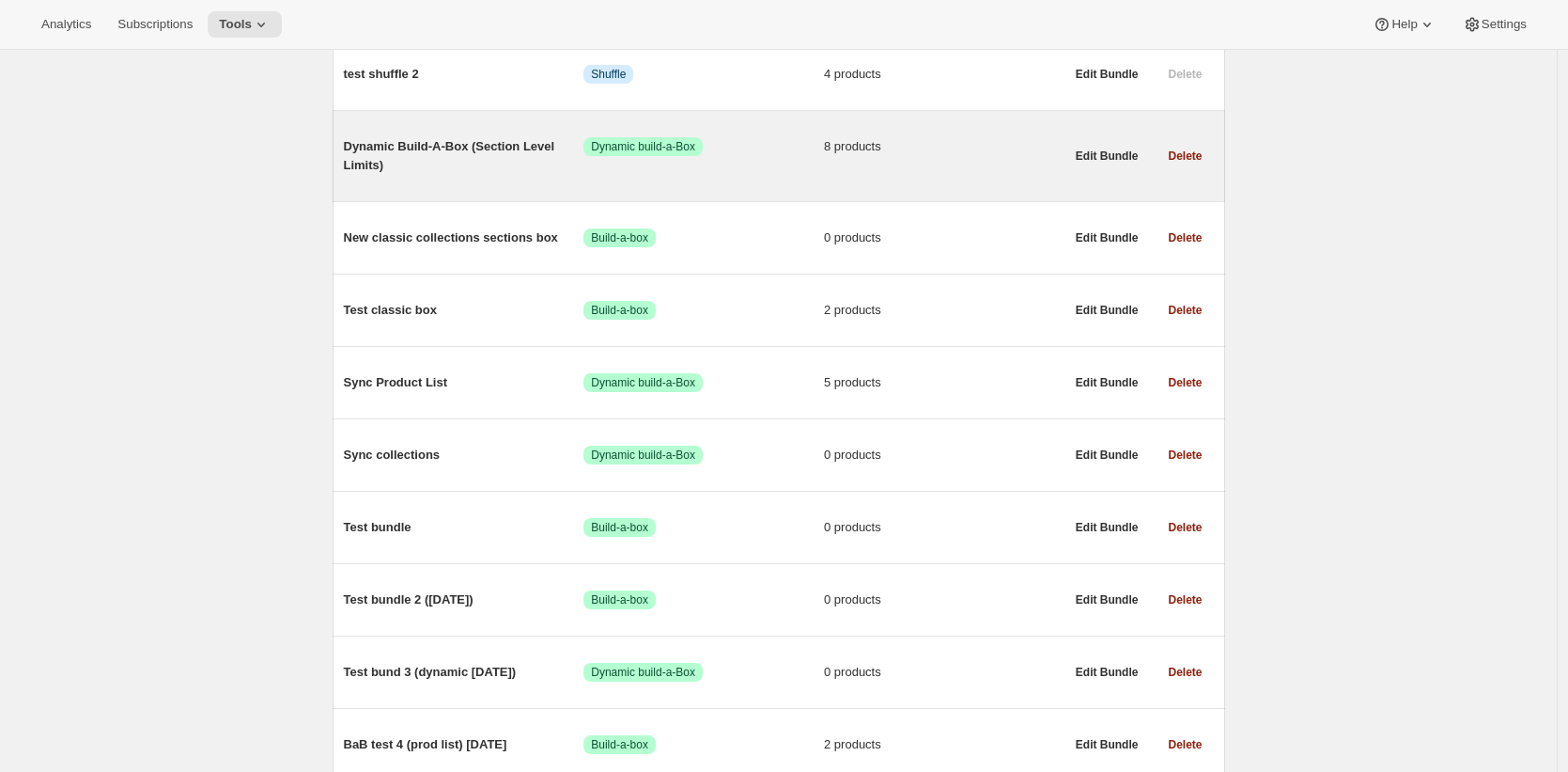
click at [482, 175] on span "Dynamic Build-A-Box (Section Level Limits)" at bounding box center [464, 156] width 241 height 37
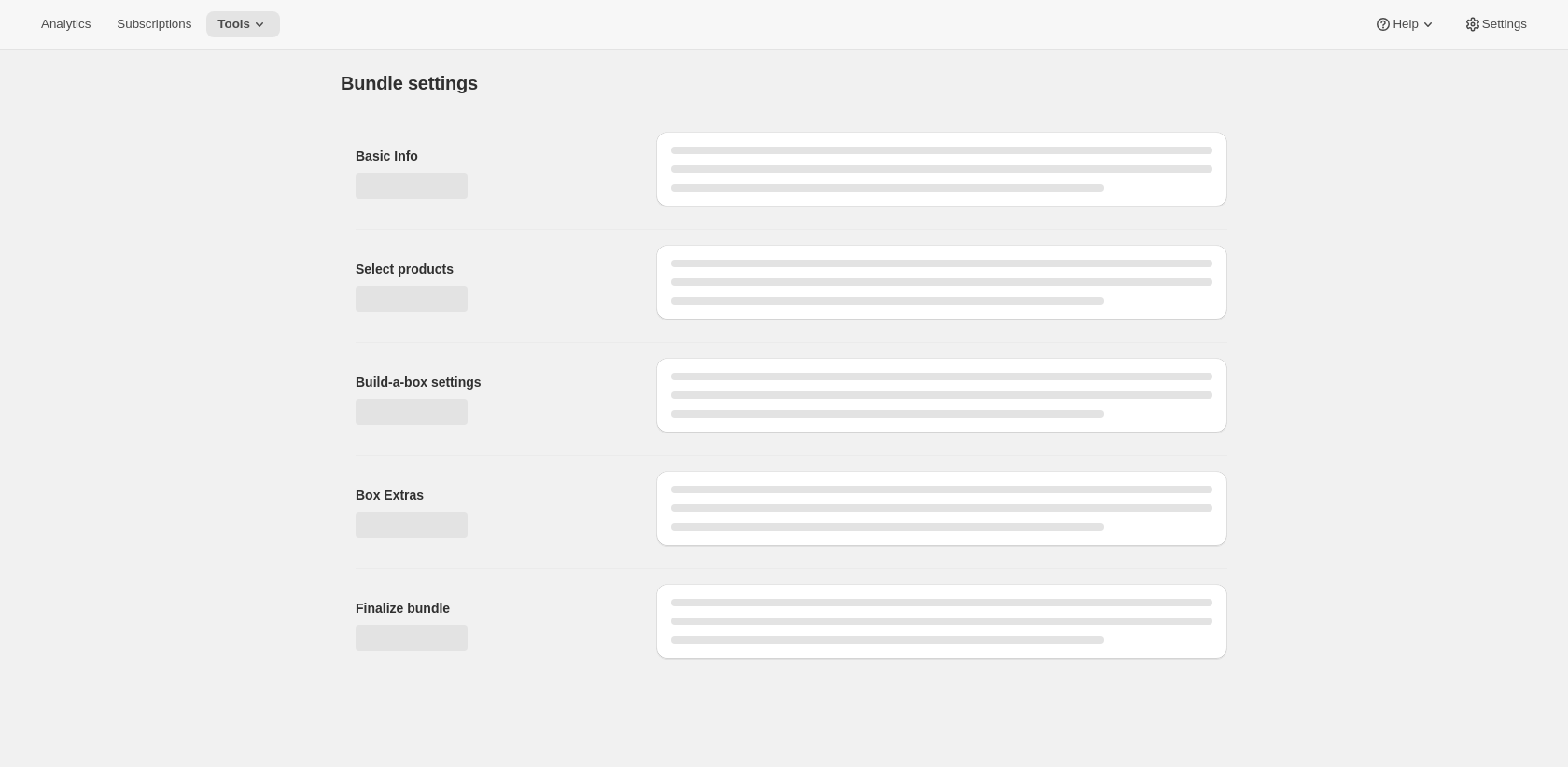
type input "Dynamic Build-A-Box (Section Level Limits)"
radio input "true"
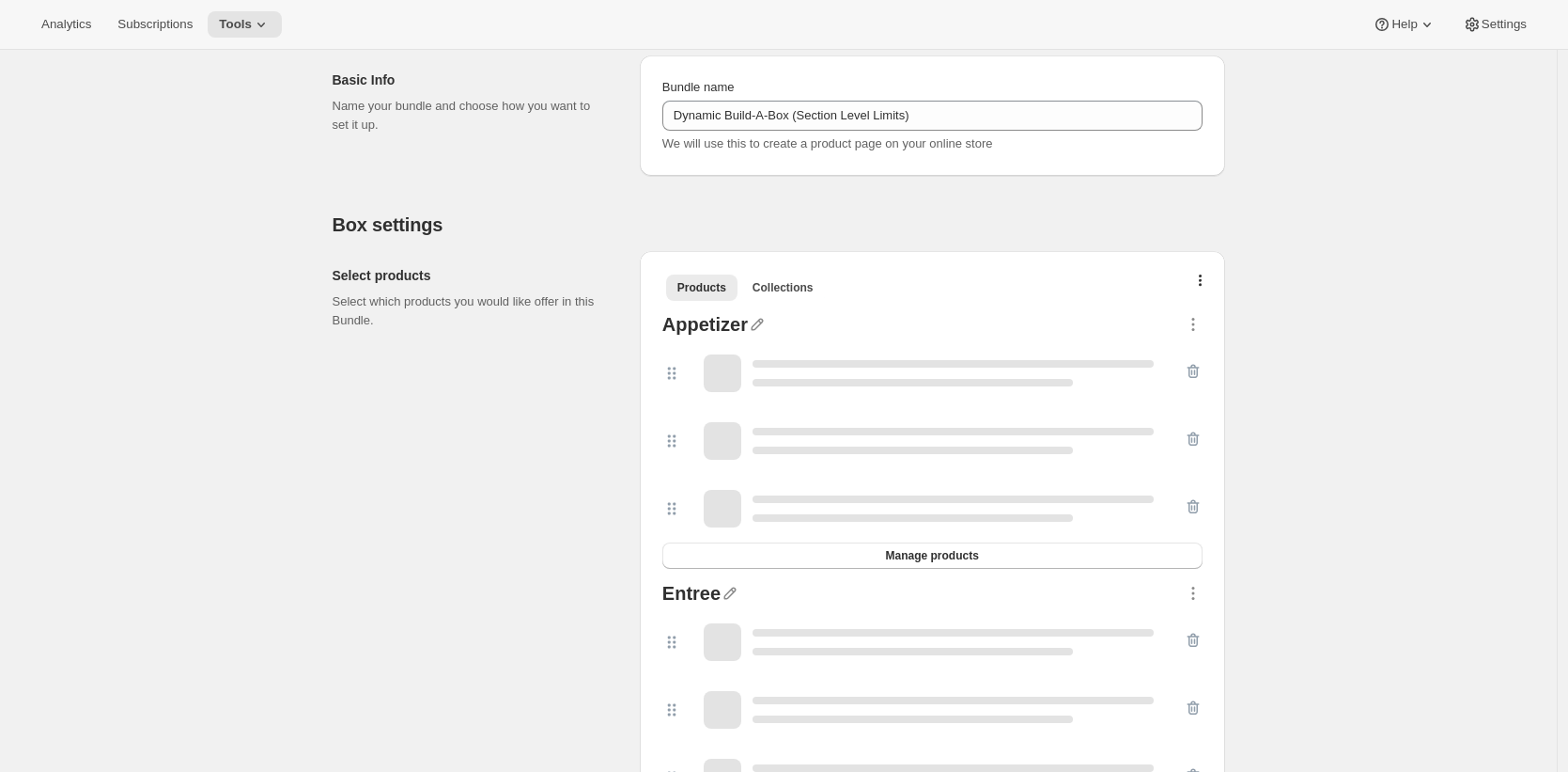
scroll to position [656, 0]
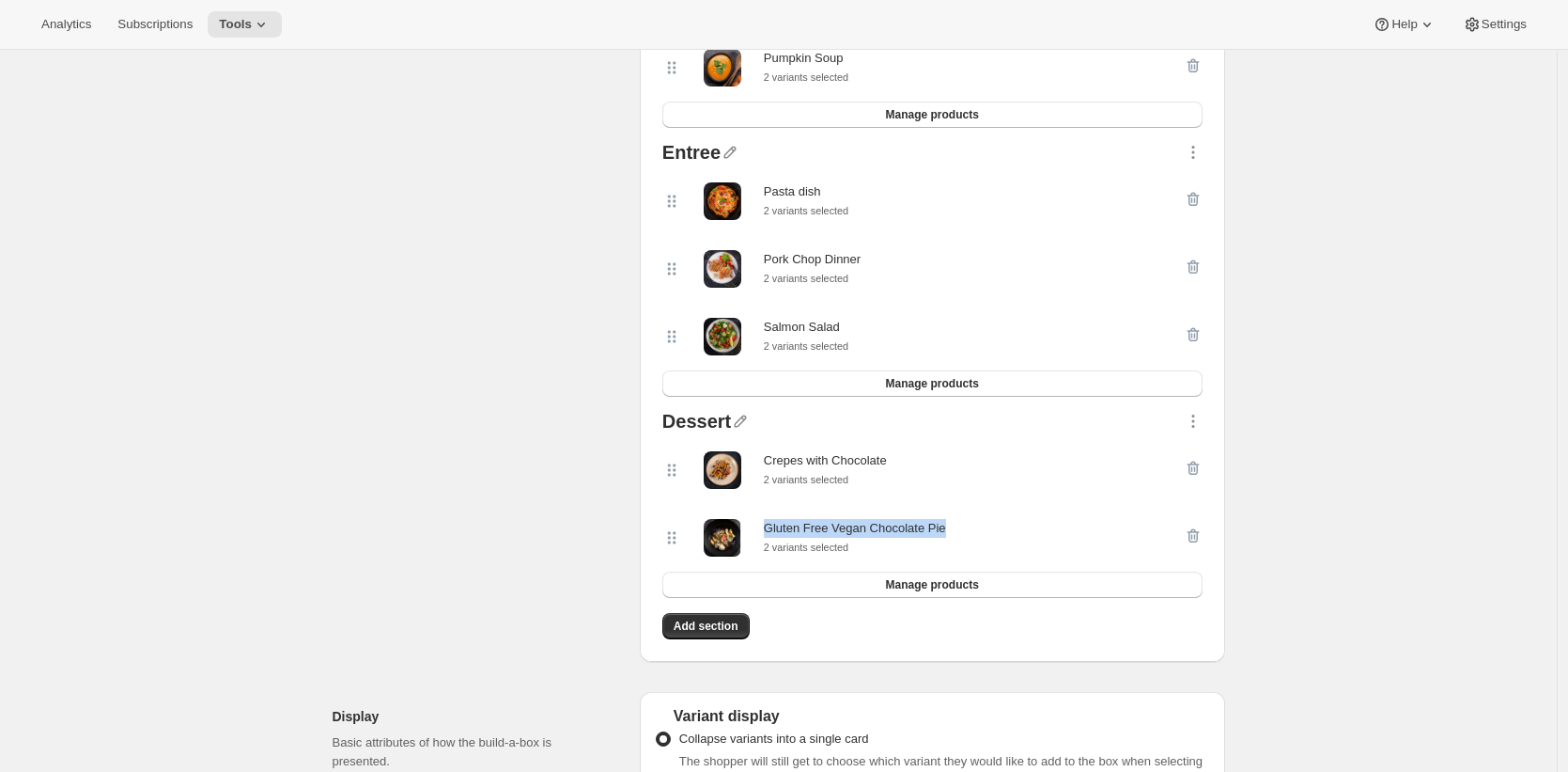
drag, startPoint x: 952, startPoint y: 532, endPoint x: 768, endPoint y: 533, distance: 184.0
click at [768, 533] on div "Gluten Free Vegan Chocolate Pie 2 variants selected" at bounding box center [923, 537] width 521 height 37
copy div "Gluten Free Vegan Chocolate Pie"
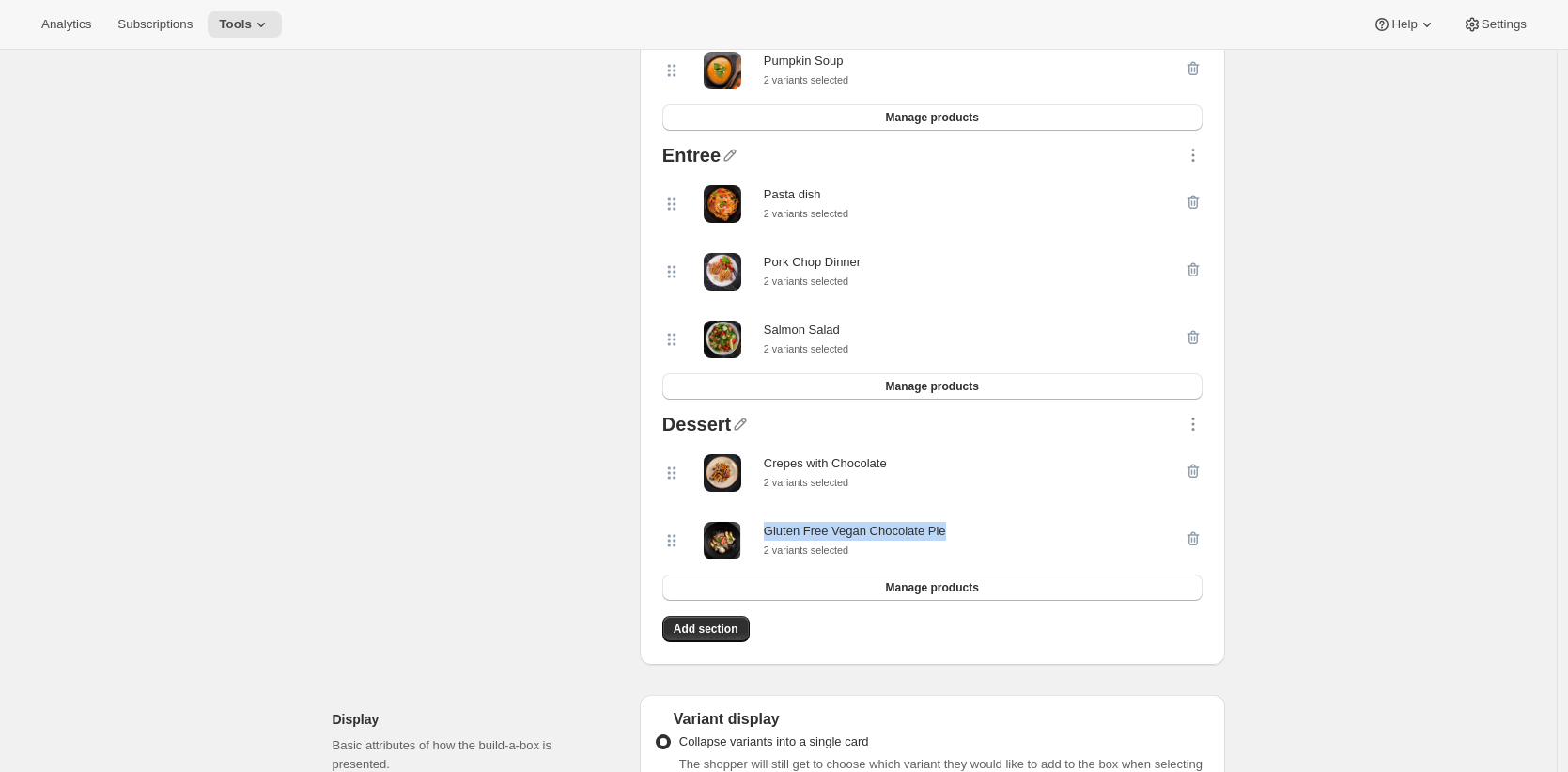
scroll to position [652, 0]
drag, startPoint x: 661, startPoint y: 438, endPoint x: 651, endPoint y: 441, distance: 10.4
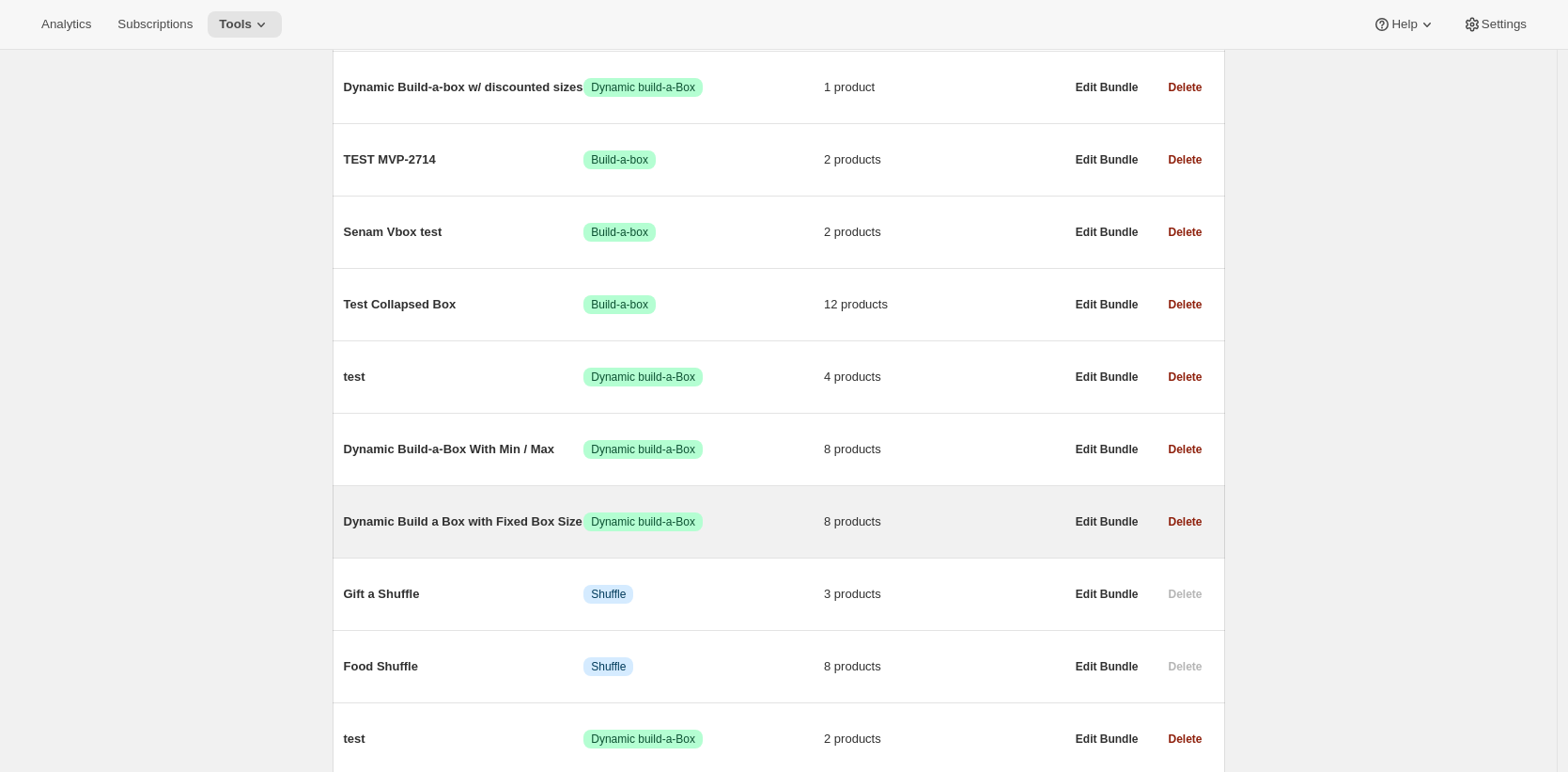
scroll to position [1217, 0]
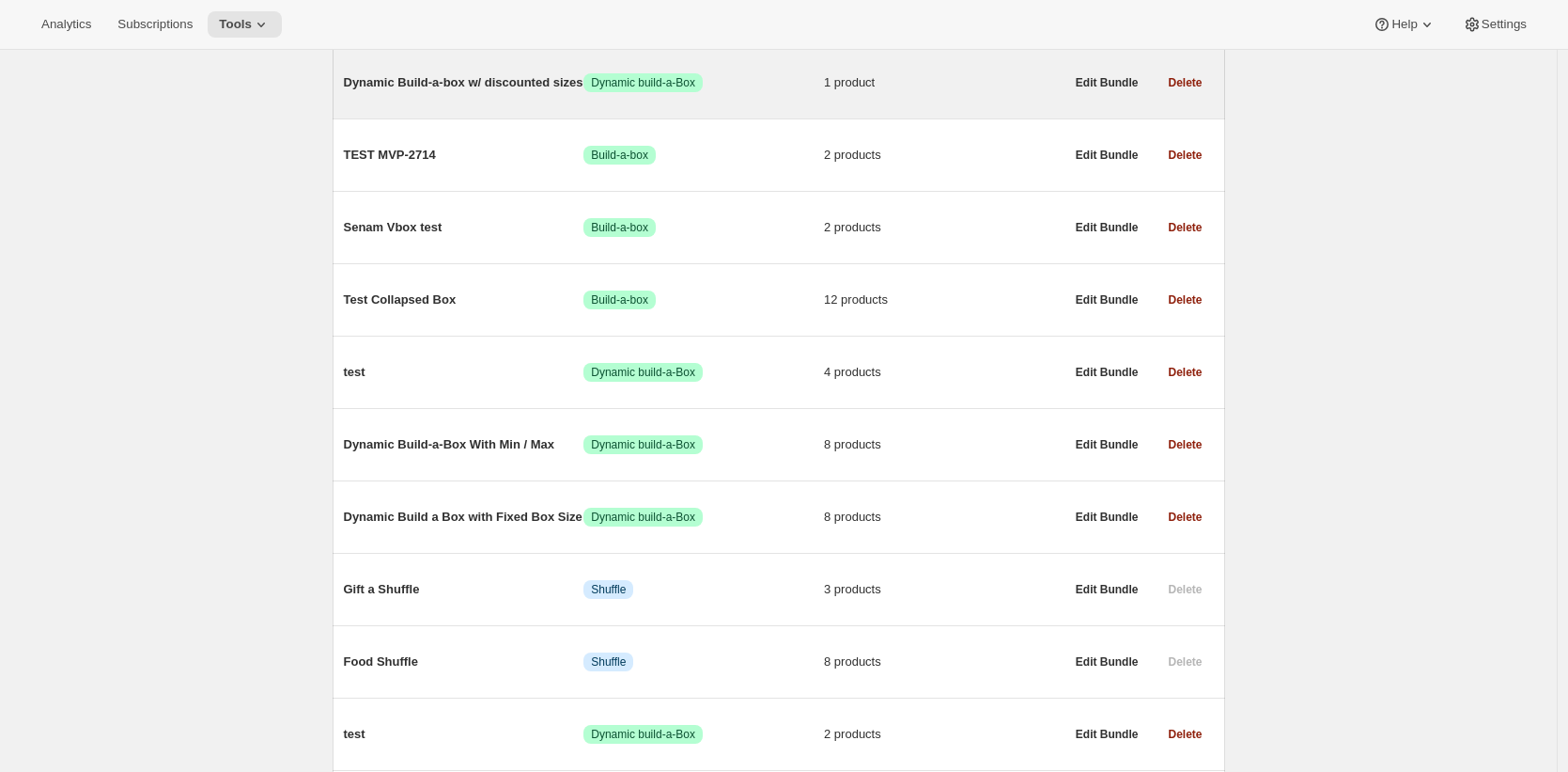
click at [476, 84] on div "Dynamic Build-a-box w/ discounted sizes Success Dynamic build-a-Box 1 product" at bounding box center [704, 83] width 721 height 49
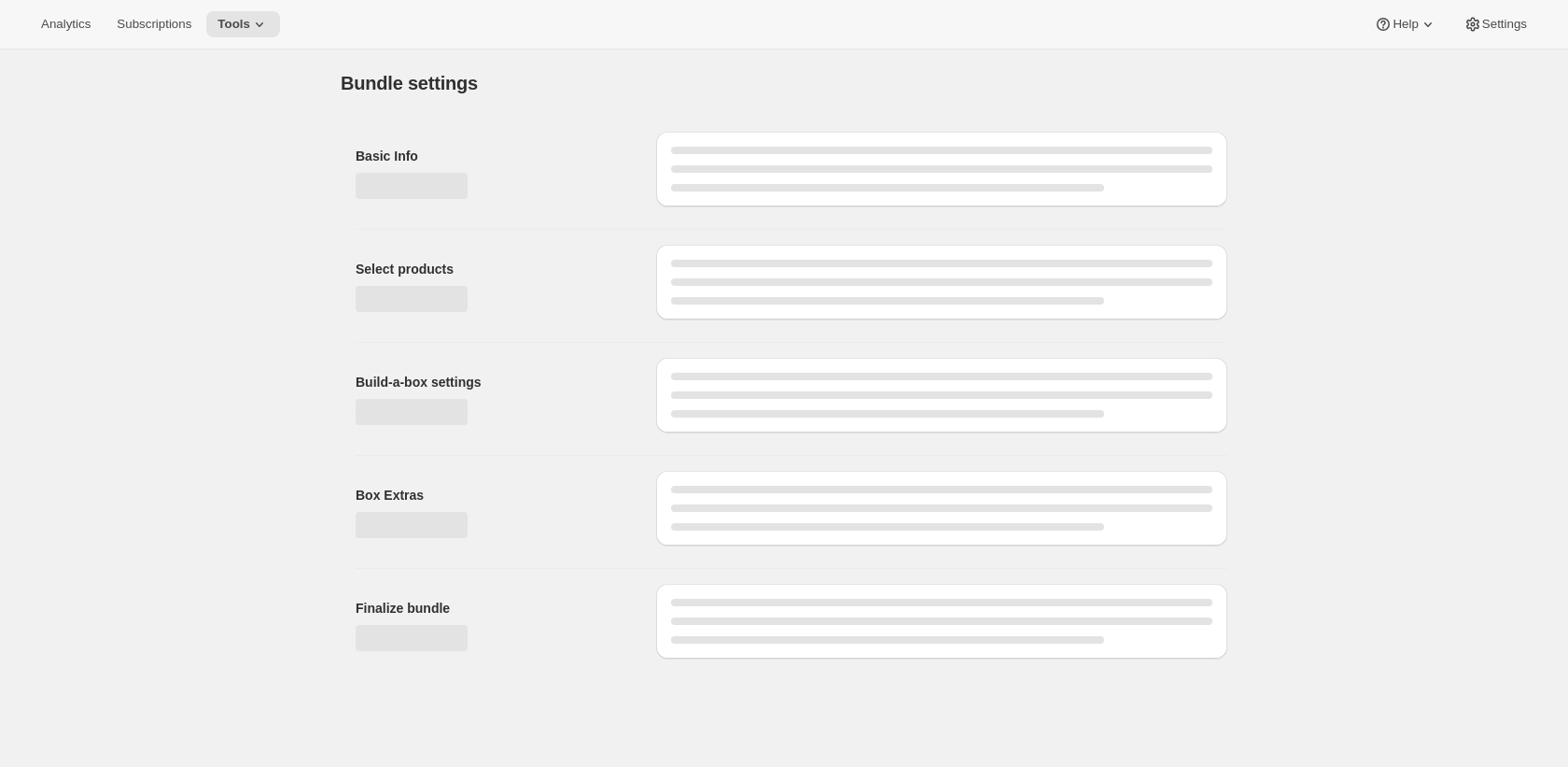
type input "Dynamic Build-a-box w/ discounted sizes"
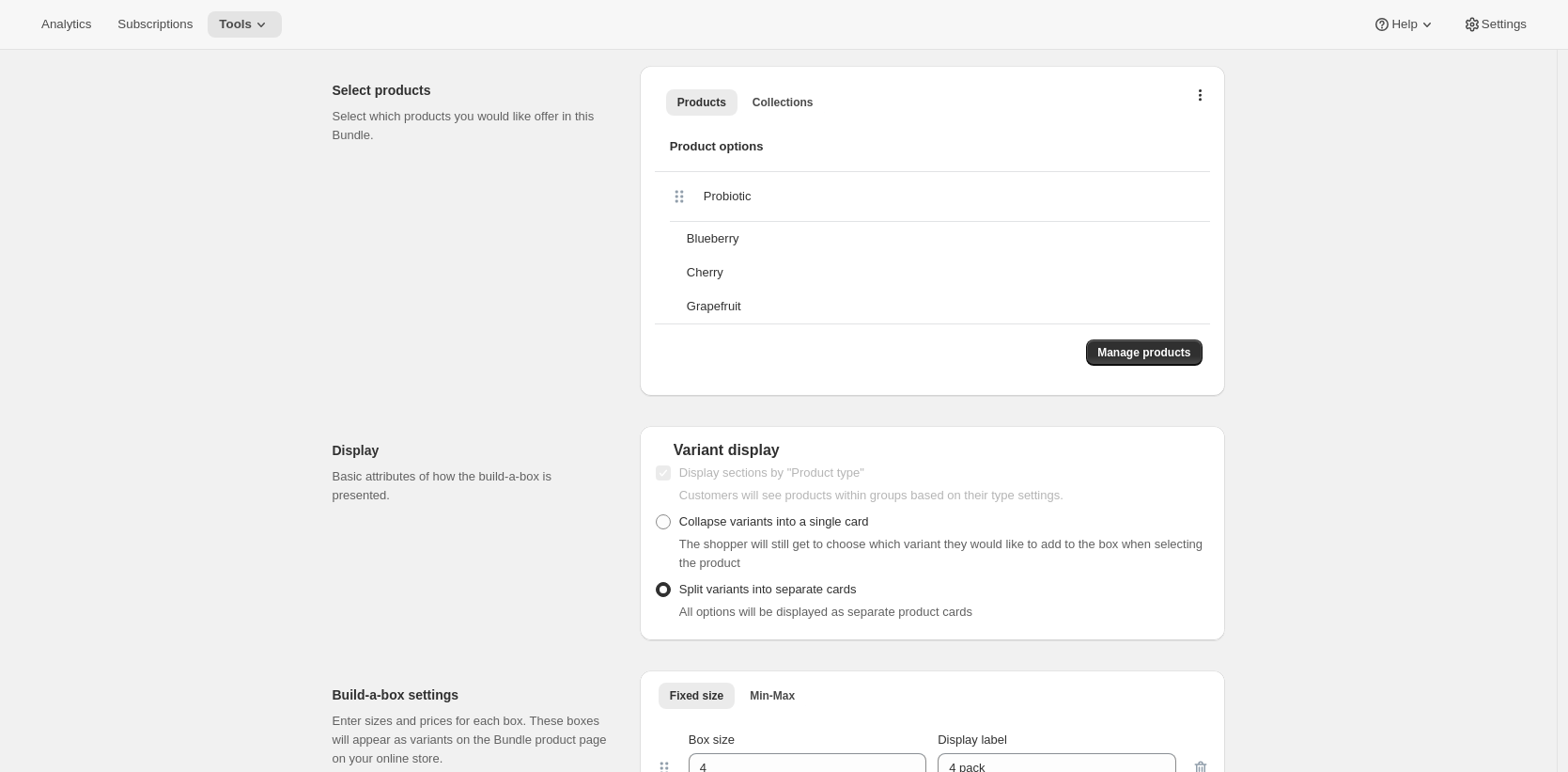
scroll to position [595, 0]
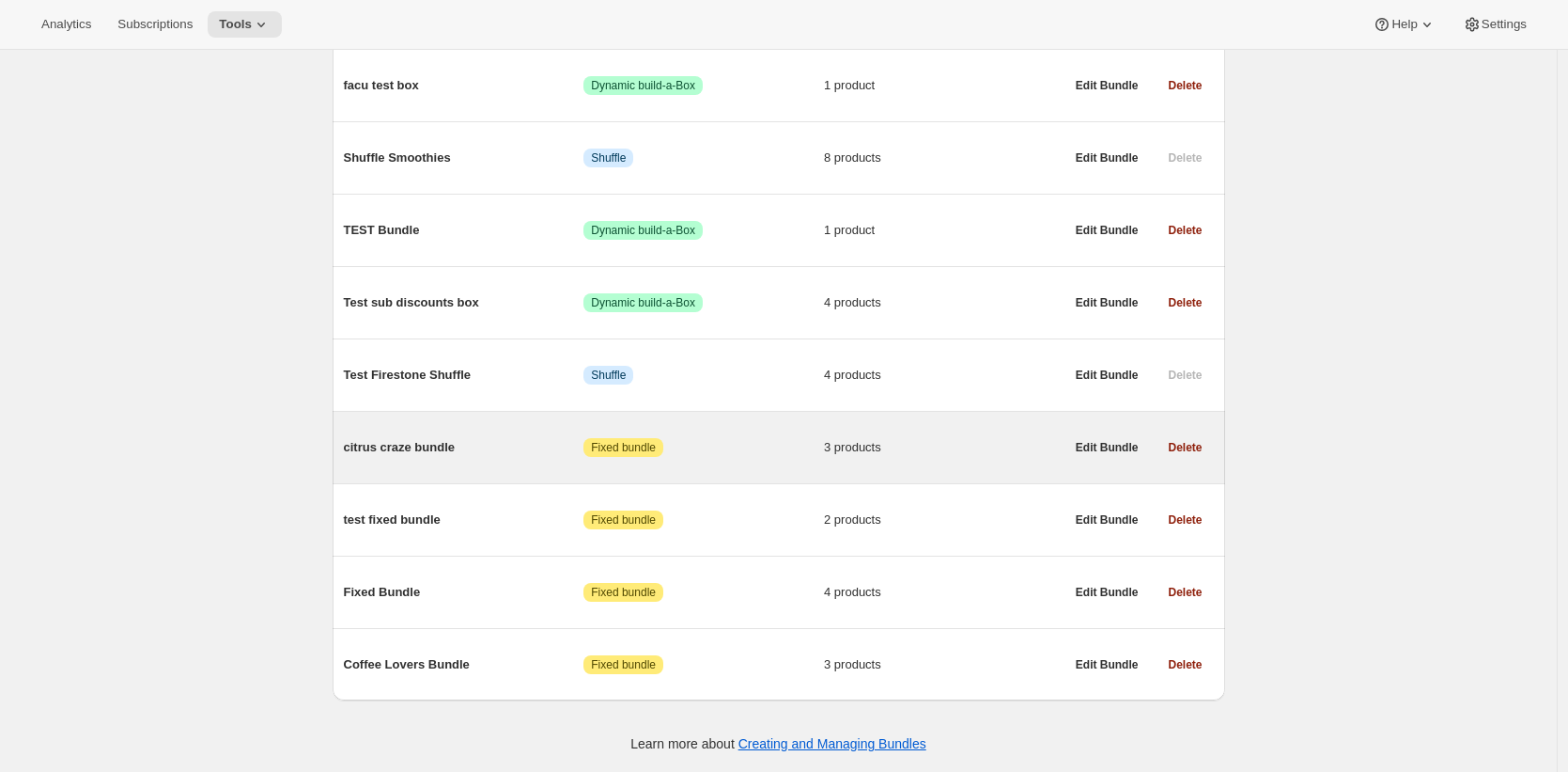
scroll to position [3754, 0]
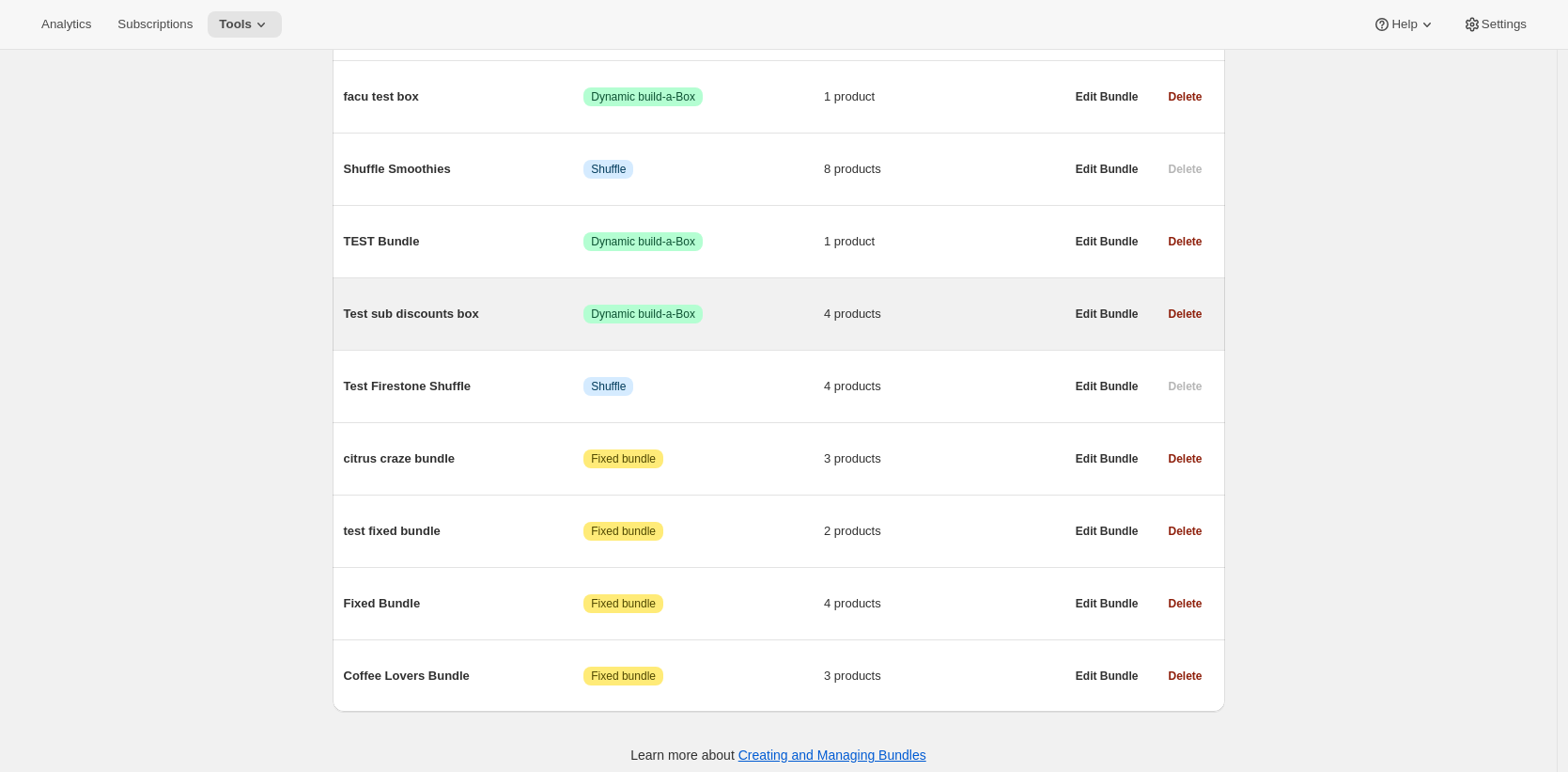
click at [463, 324] on span "Test sub discounts box" at bounding box center [464, 314] width 241 height 19
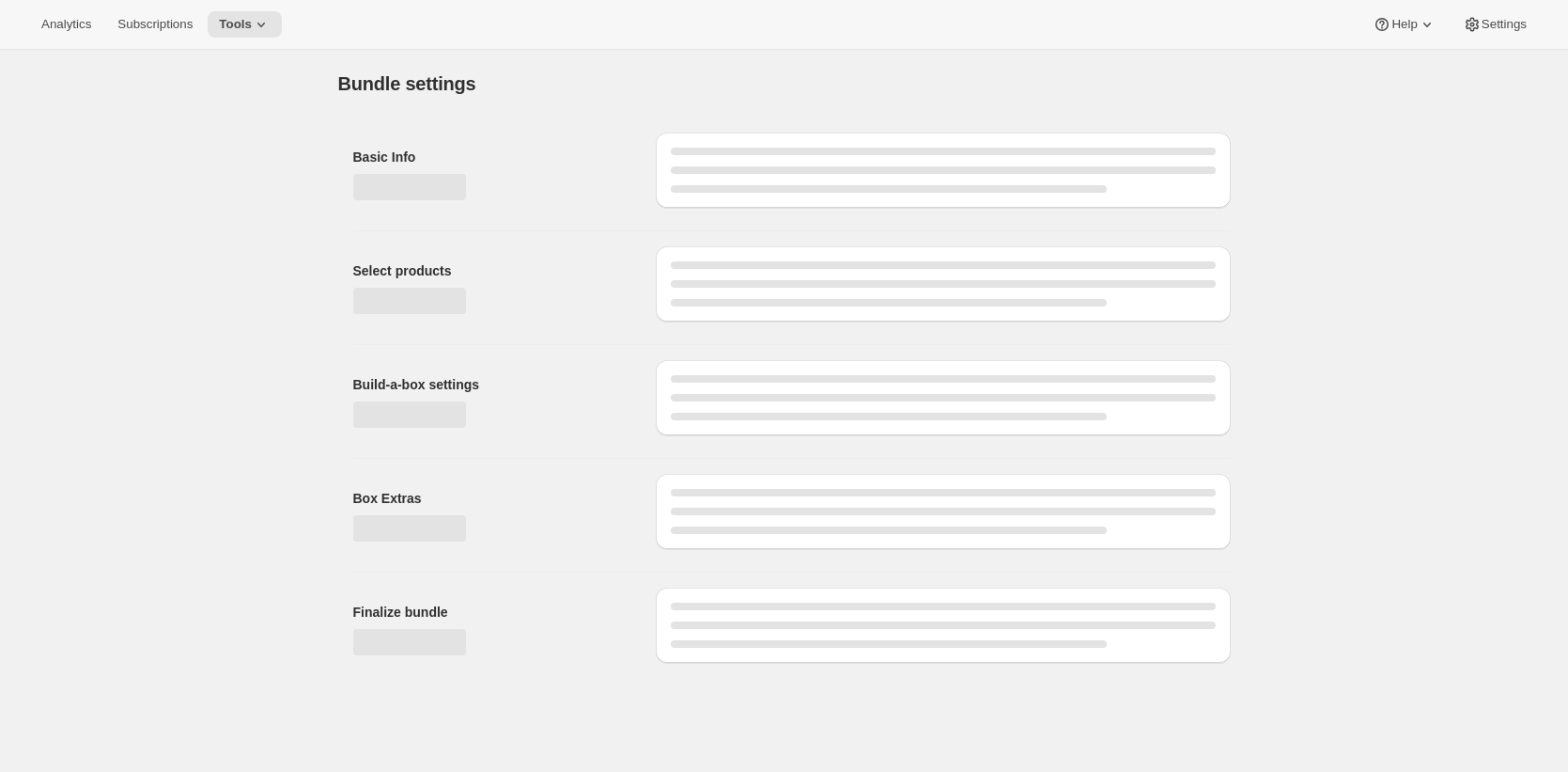
type input "Test sub discounts box"
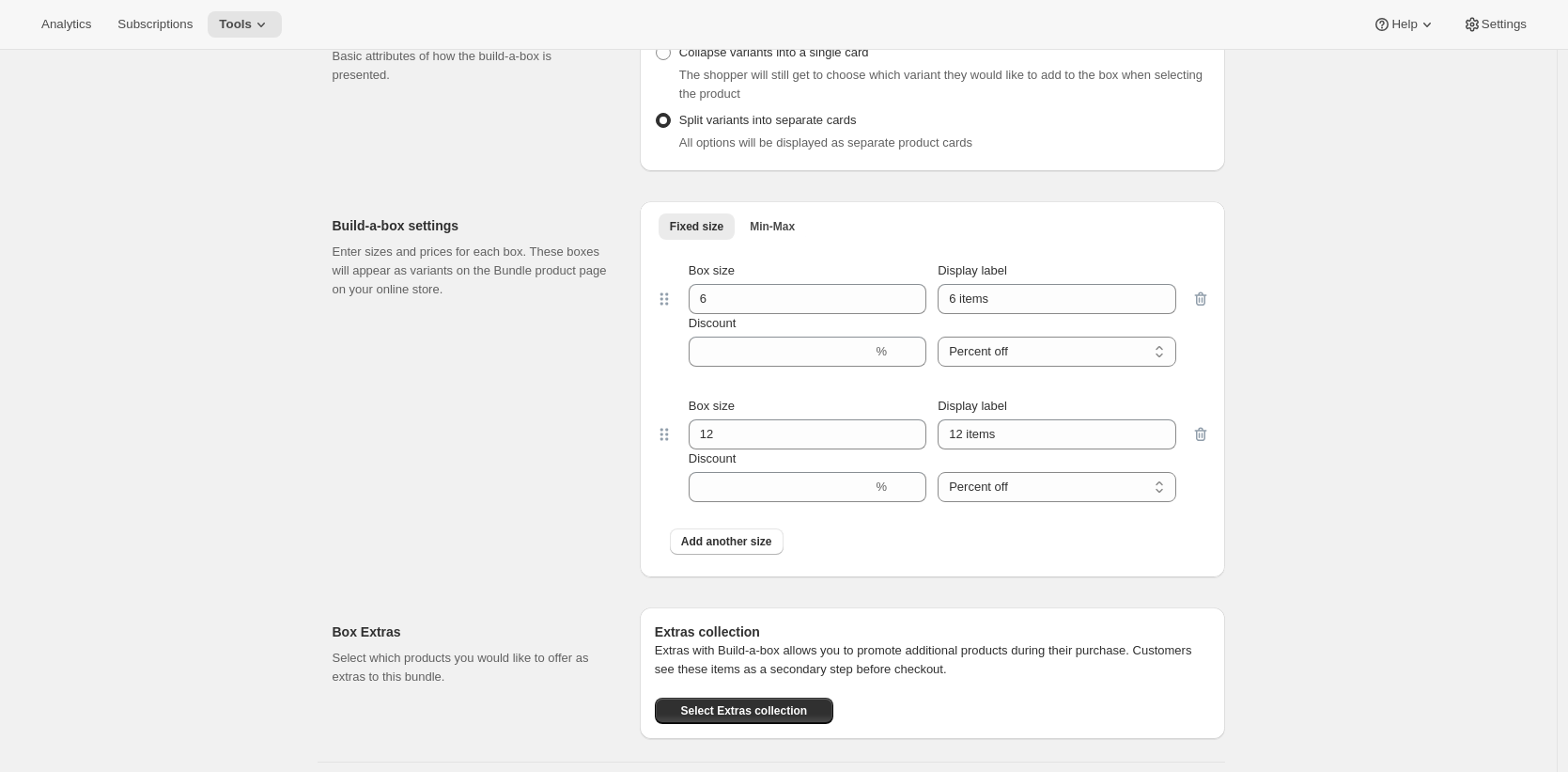
scroll to position [1243, 0]
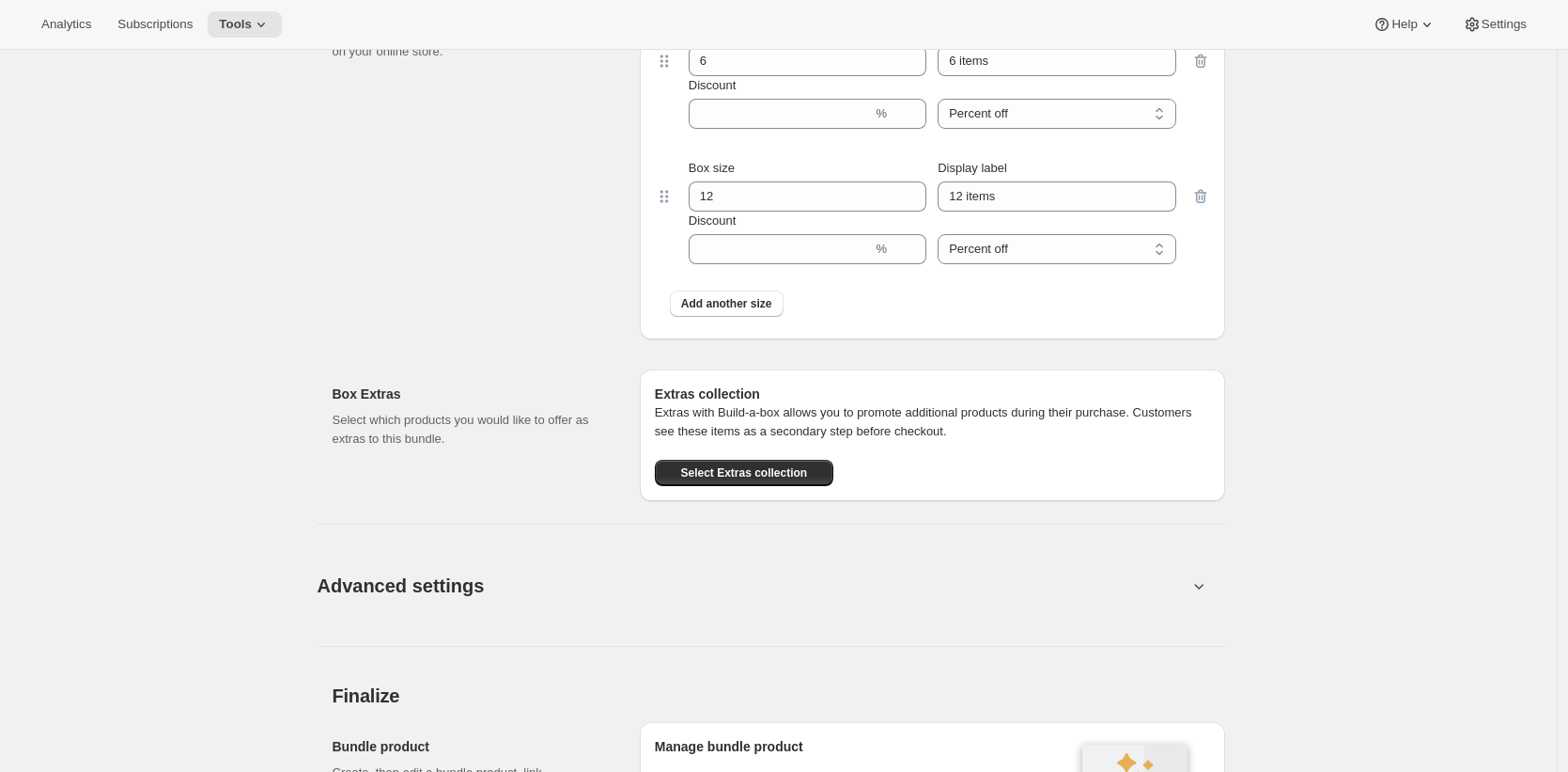
click at [847, 595] on button "Advanced settings" at bounding box center [753, 585] width 893 height 73
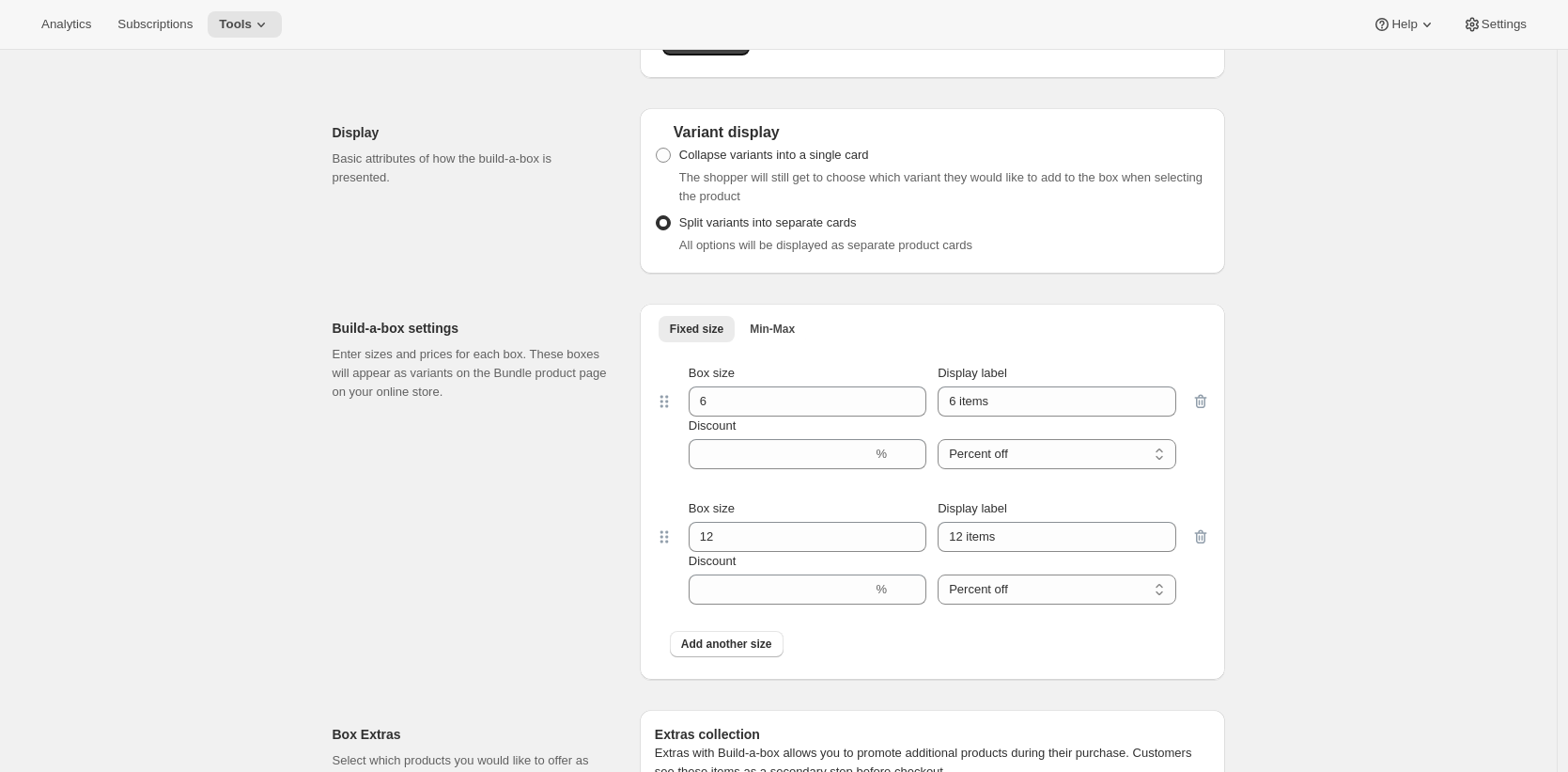
scroll to position [445, 0]
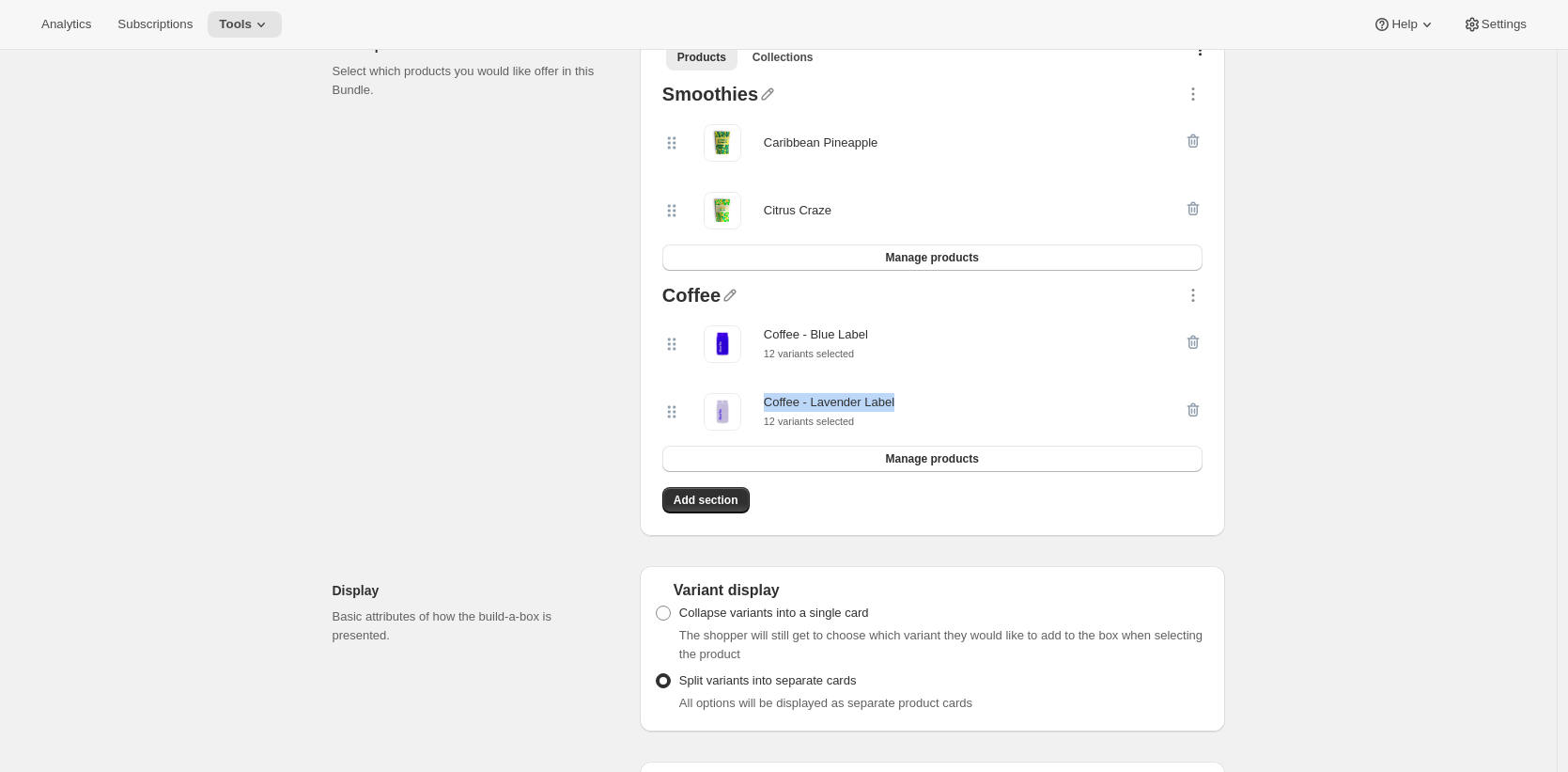
drag, startPoint x: 919, startPoint y: 403, endPoint x: 766, endPoint y: 400, distance: 153.0
click at [766, 400] on div "Coffee - Lavender Label 12 variants selected" at bounding box center [923, 411] width 521 height 37
copy div "Coffee - Lavender Label"
click at [1195, 405] on icon "button" at bounding box center [1192, 409] width 19 height 19
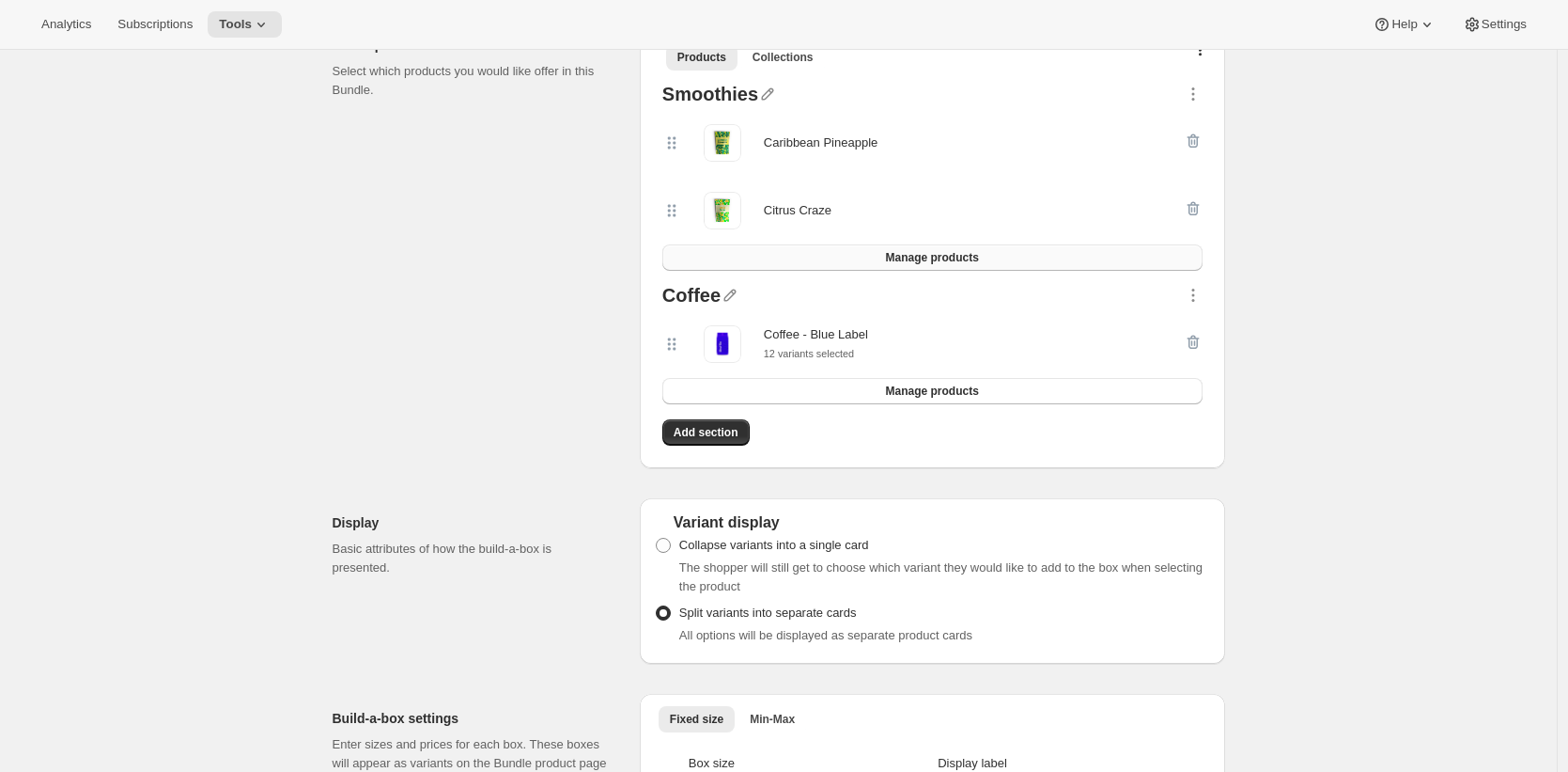
click at [1080, 253] on button "Manage products" at bounding box center [932, 257] width 540 height 27
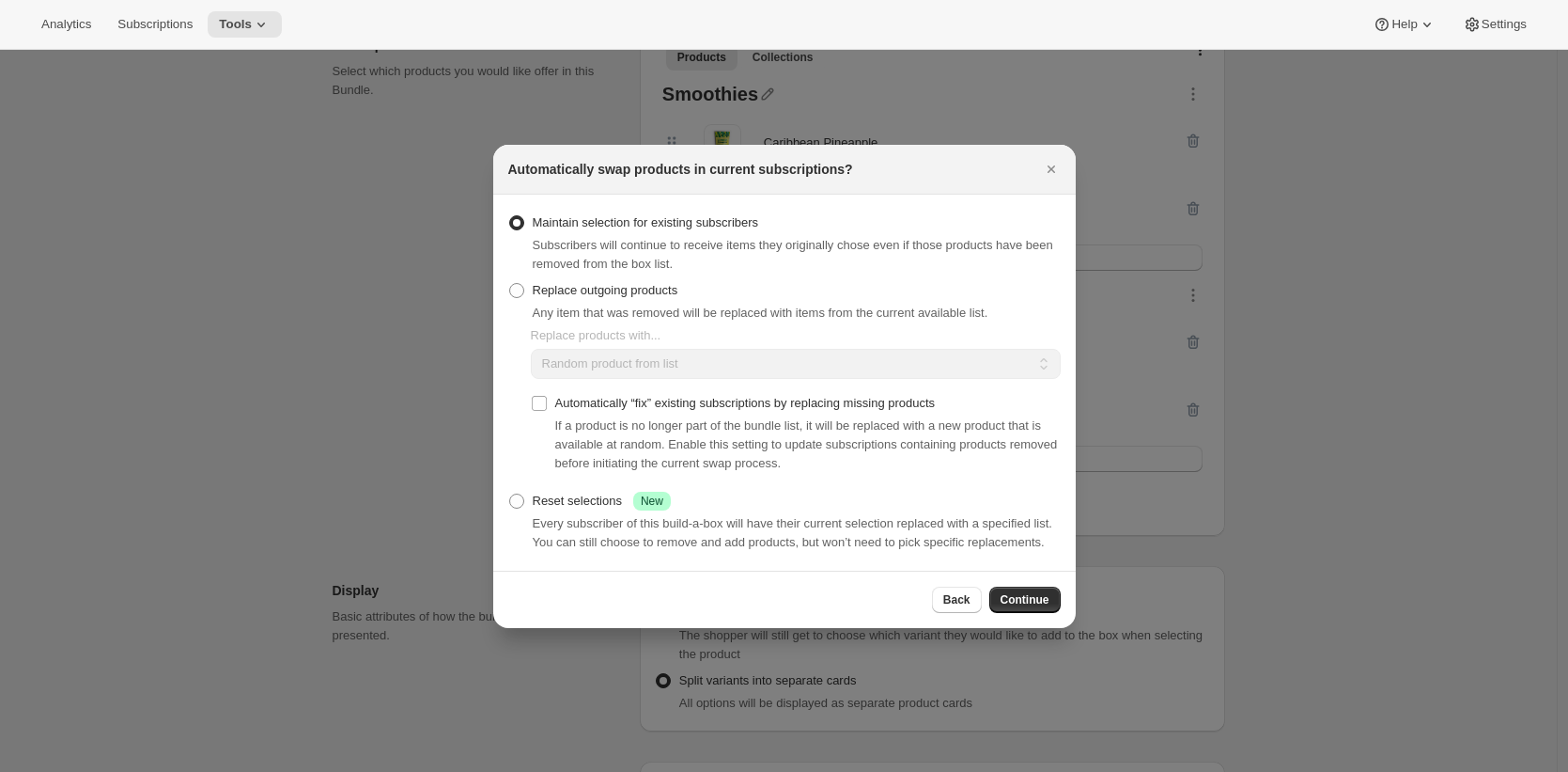
click at [937, 613] on button "Back" at bounding box center [957, 599] width 50 height 27
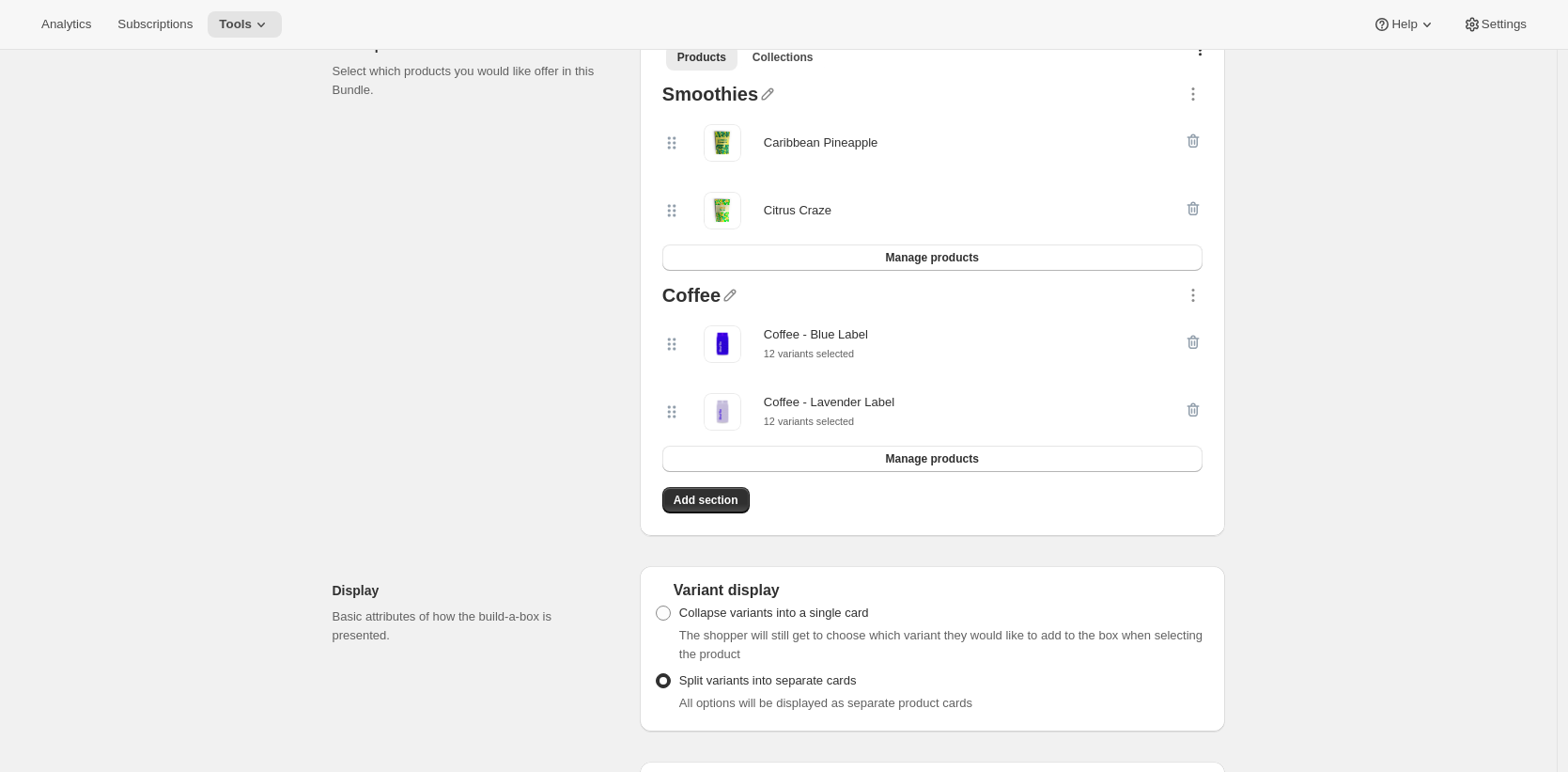
click at [954, 606] on div "Collapse variants into a single card The shopper will still get to choose which…" at bounding box center [932, 631] width 555 height 64
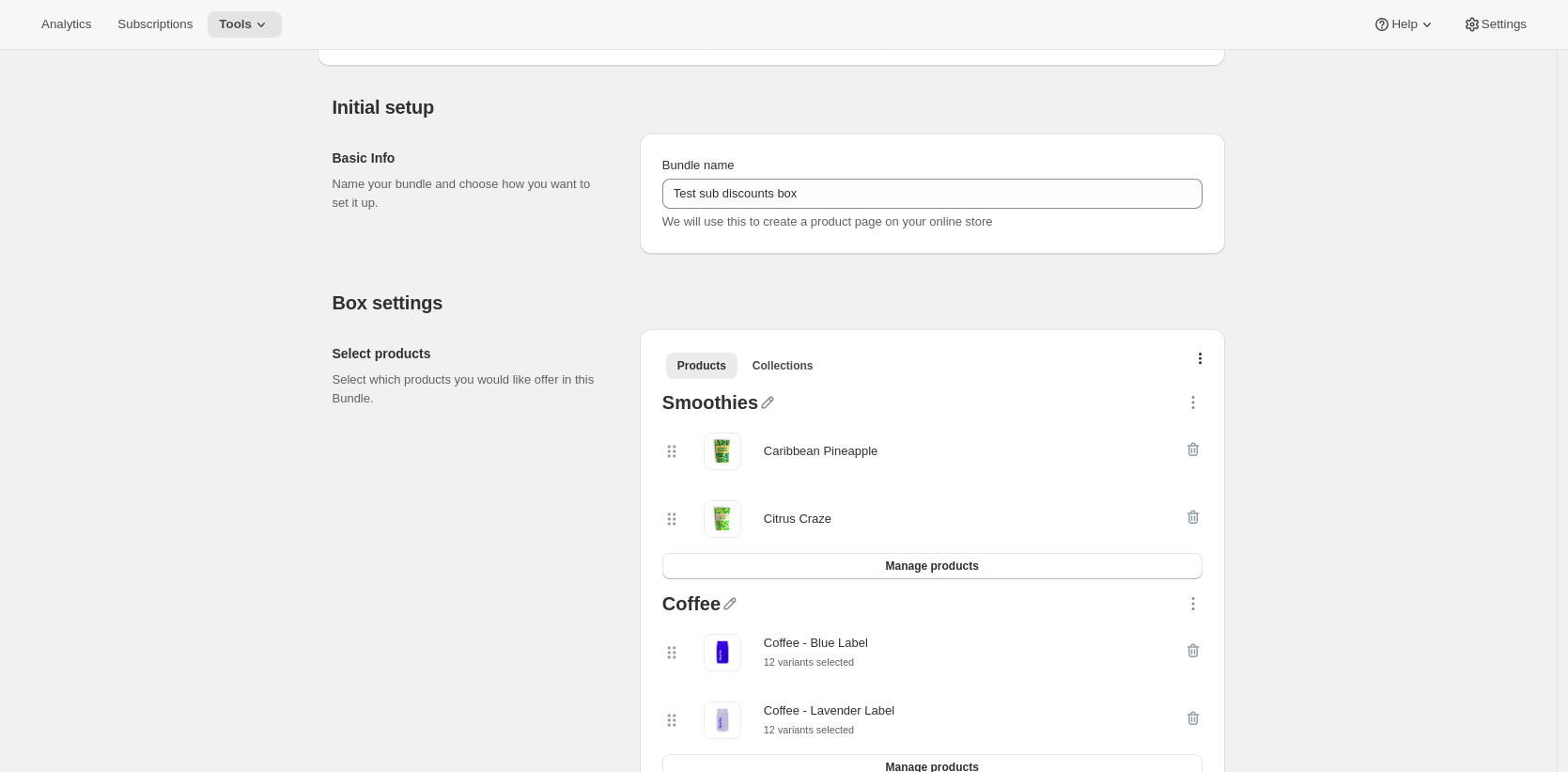
scroll to position [157, 0]
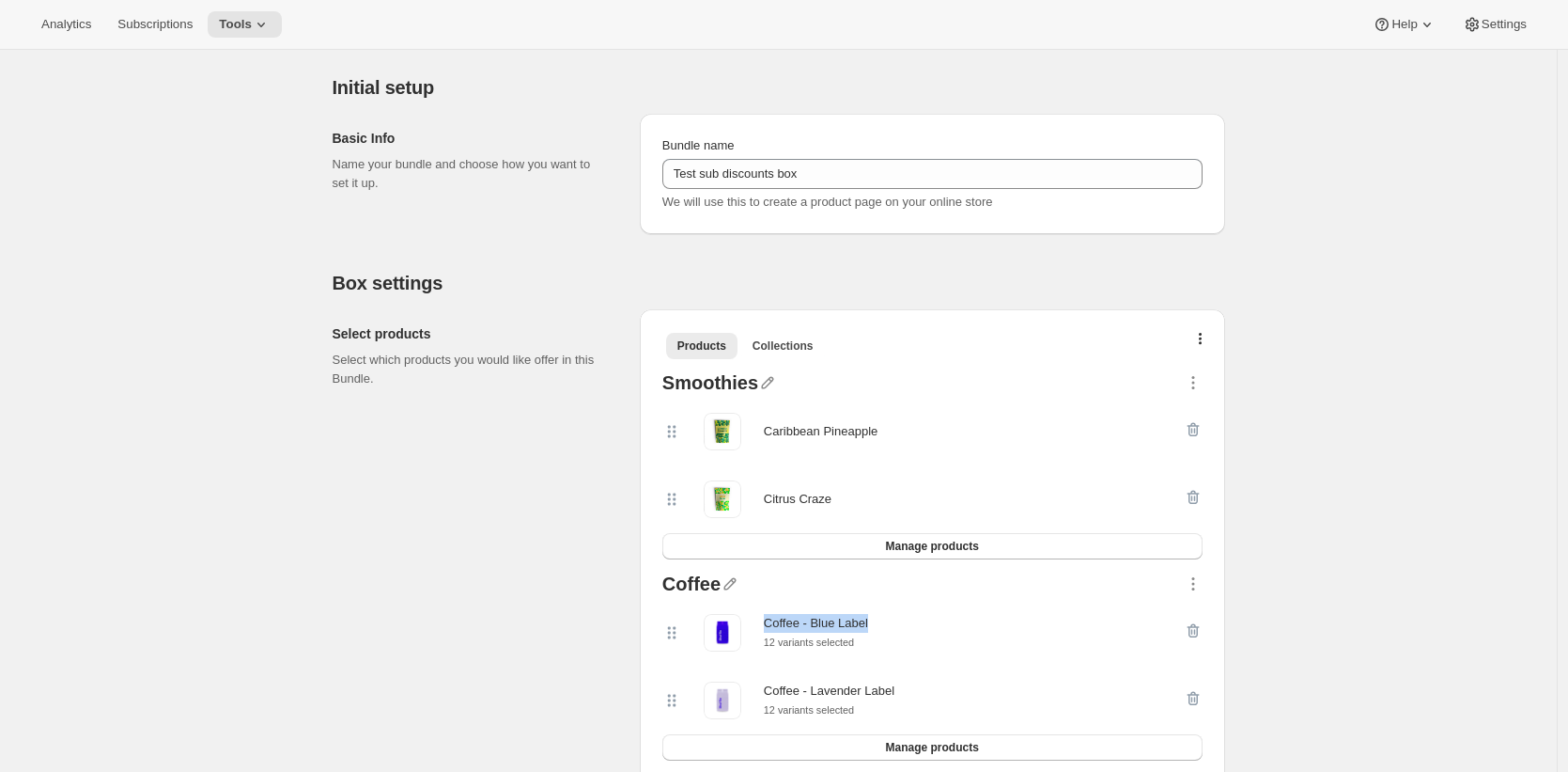
drag, startPoint x: 883, startPoint y: 624, endPoint x: 768, endPoint y: 627, distance: 115.0
click at [768, 627] on div "Coffee - Blue Label 12 variants selected" at bounding box center [923, 632] width 521 height 37
copy div "Coffee - Blue Label"
click at [1202, 629] on icon "button" at bounding box center [1192, 630] width 19 height 19
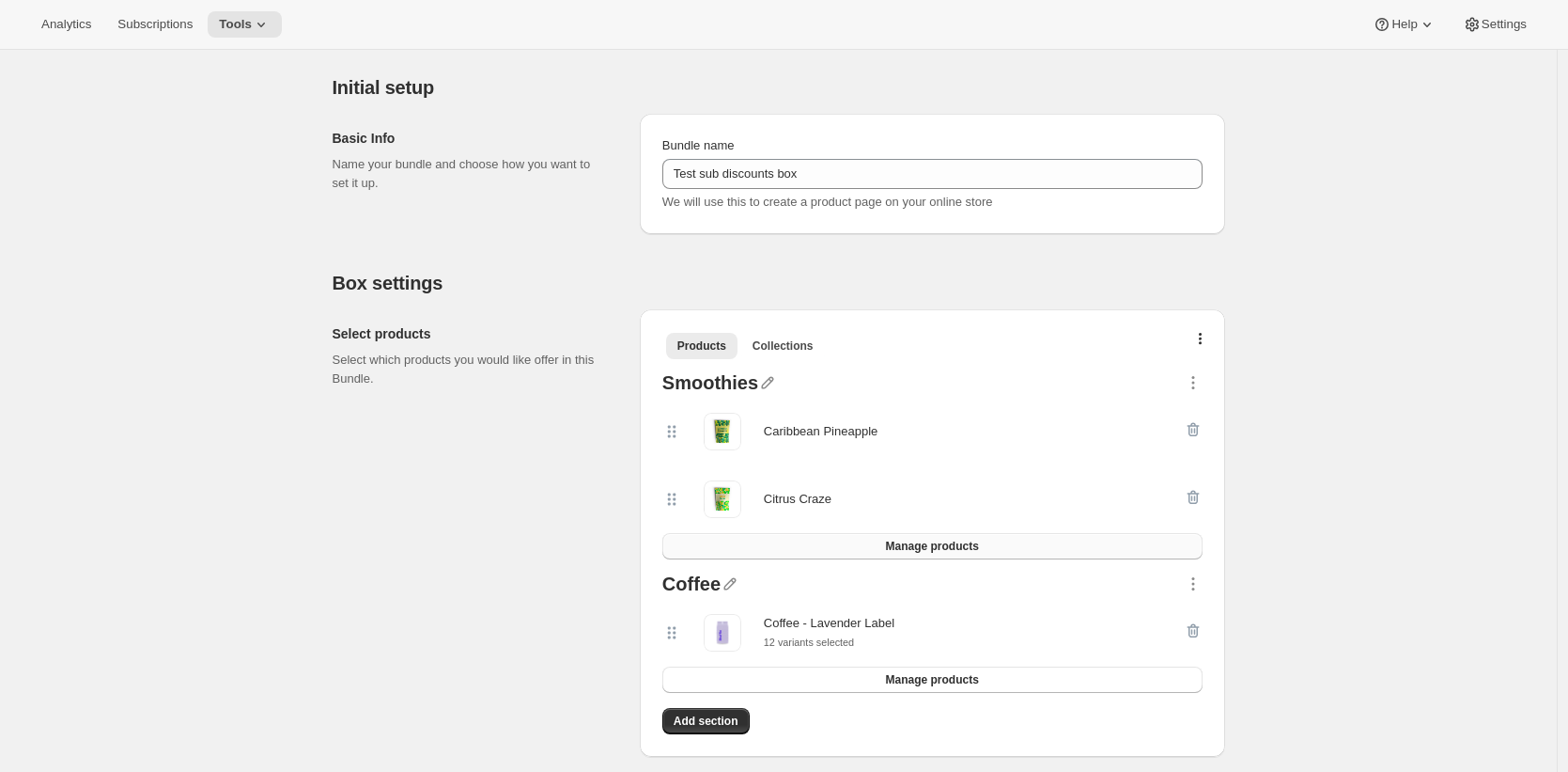
click at [1044, 546] on button "Manage products" at bounding box center [932, 546] width 540 height 27
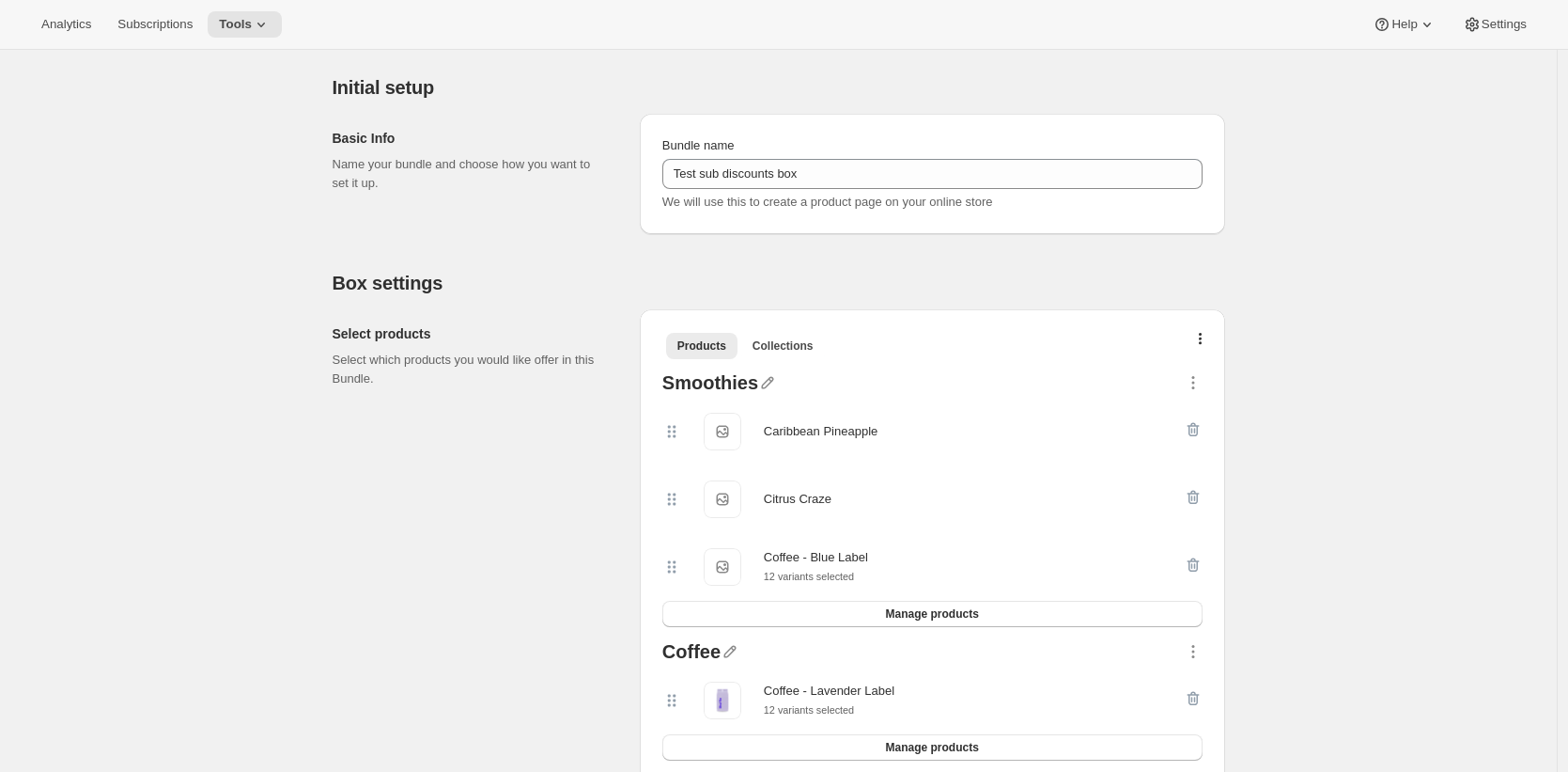
scroll to position [0, 0]
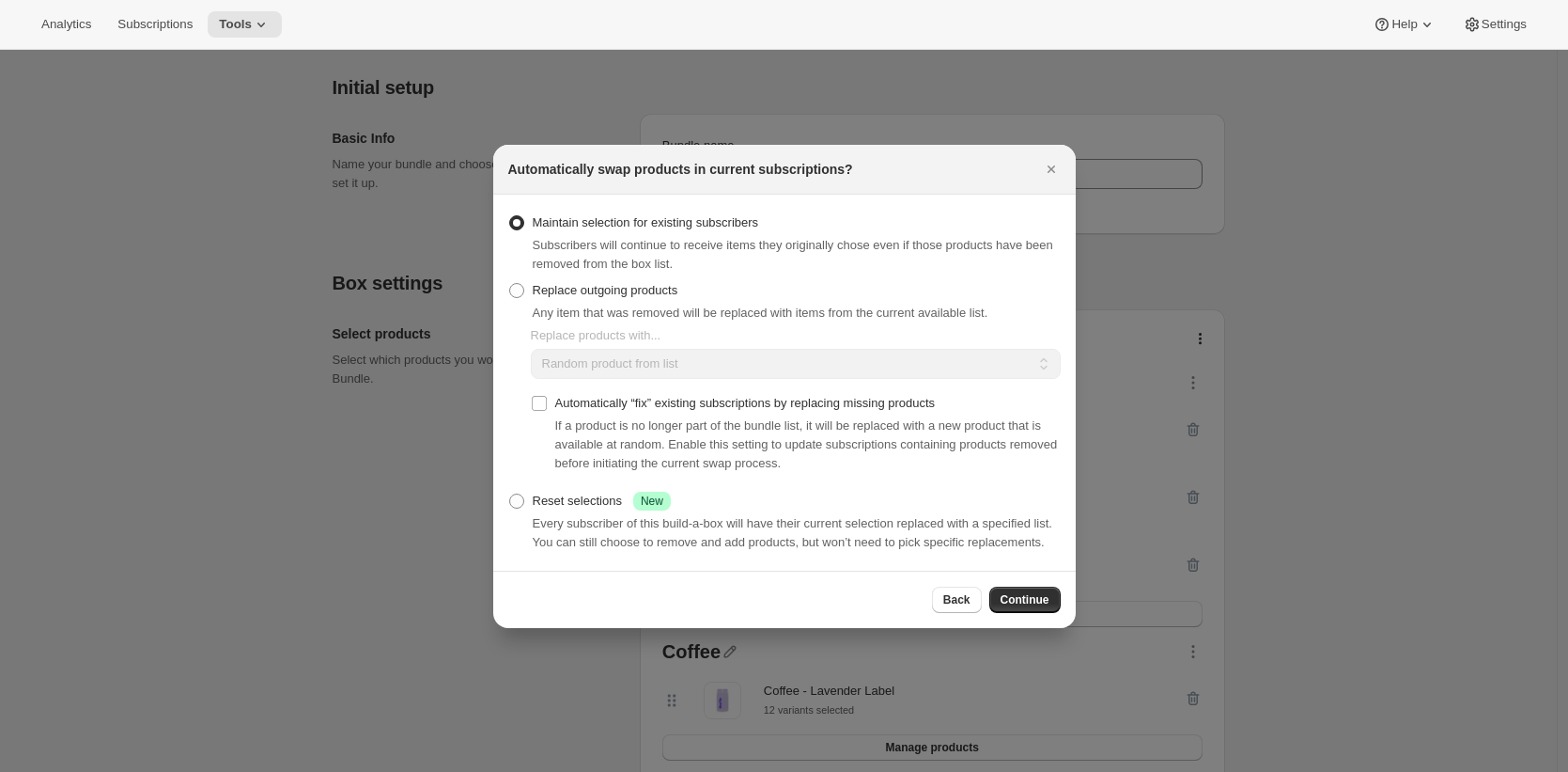
click at [607, 283] on span "Replace outgoing products" at bounding box center [606, 290] width 145 height 14
click at [510, 283] on input "Replace outgoing products" at bounding box center [509, 283] width 1 height 1
radio input "true"
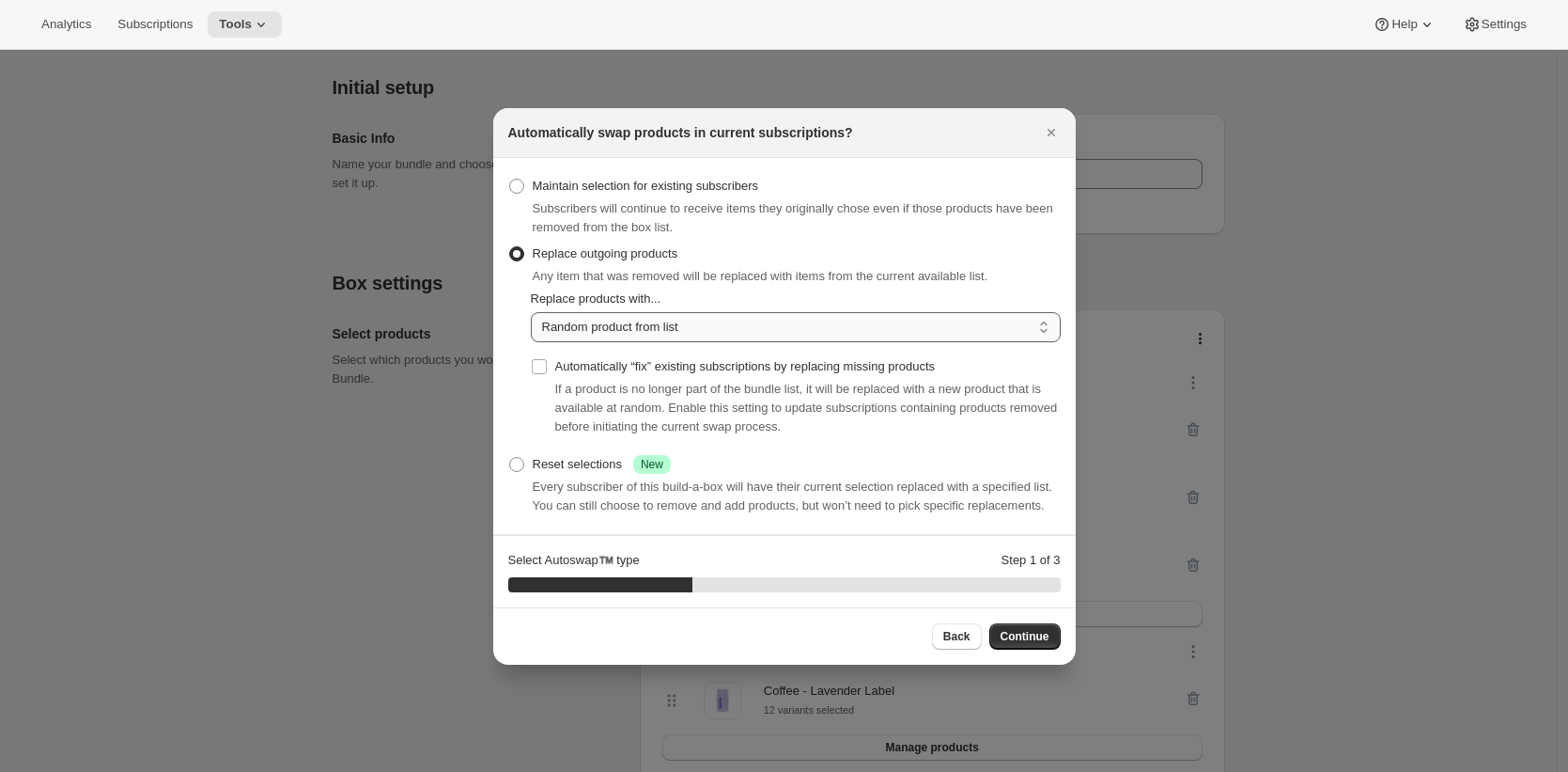
click at [678, 321] on select "Random product from list Matching product type Select specific replacements" at bounding box center [795, 327] width 530 height 30
select select "selection"
click at [531, 312] on select "Random product from list Matching product type Select specific replacements" at bounding box center [795, 327] width 530 height 30
click at [1029, 643] on span "Continue" at bounding box center [1025, 635] width 49 height 15
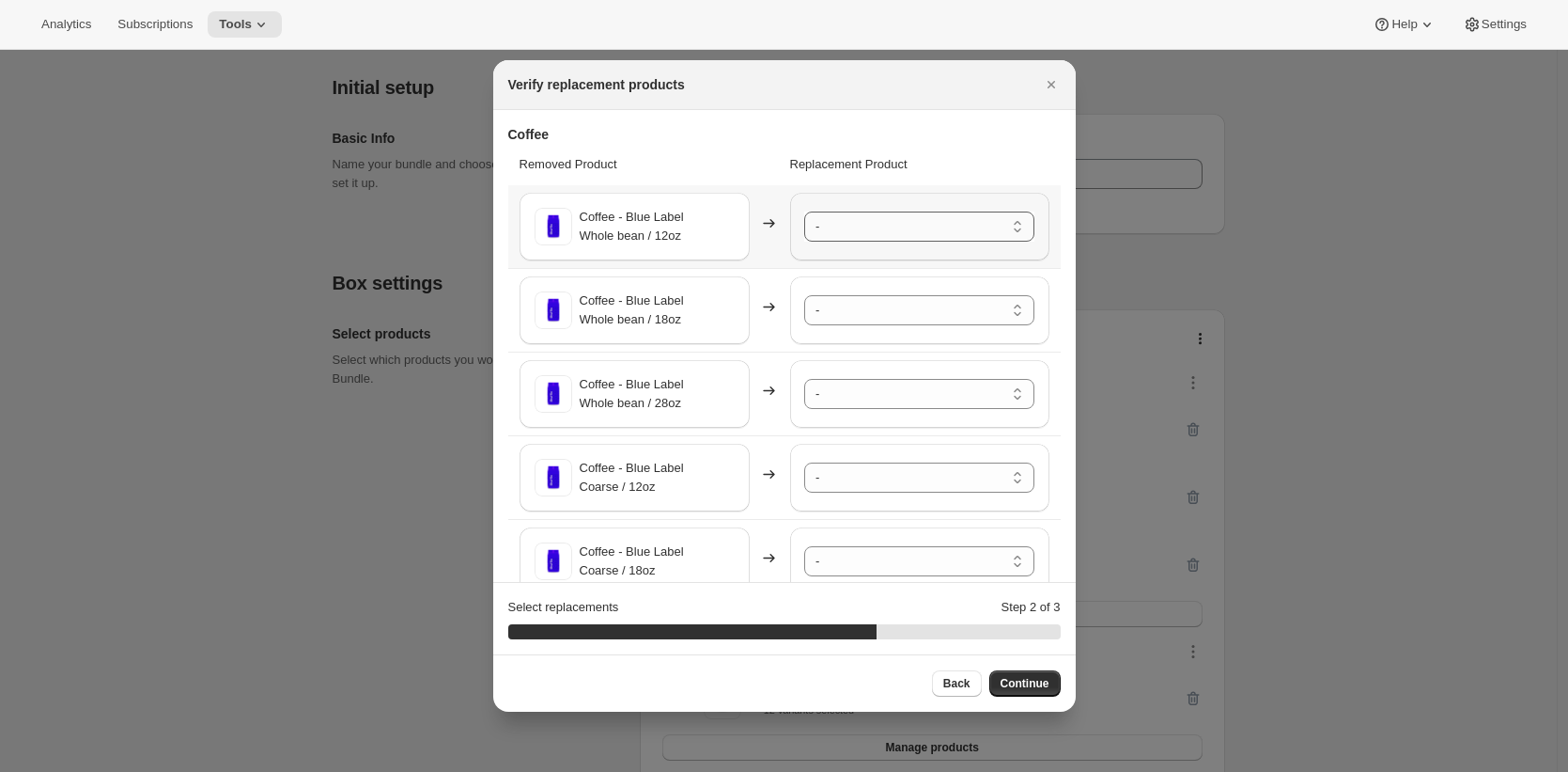
drag, startPoint x: 1025, startPoint y: 263, endPoint x: 996, endPoint y: 233, distance: 41.7
click at [1024, 263] on td "- Coffee - Lavender Label - Whole bean / 12oz Coffee - Lavender Label - Whole b…" at bounding box center [922, 226] width 276 height 83
click at [996, 232] on select "- Coffee - Lavender Label - Whole bean / 12oz Coffee - Lavender Label - Whole b…" at bounding box center [919, 226] width 230 height 30
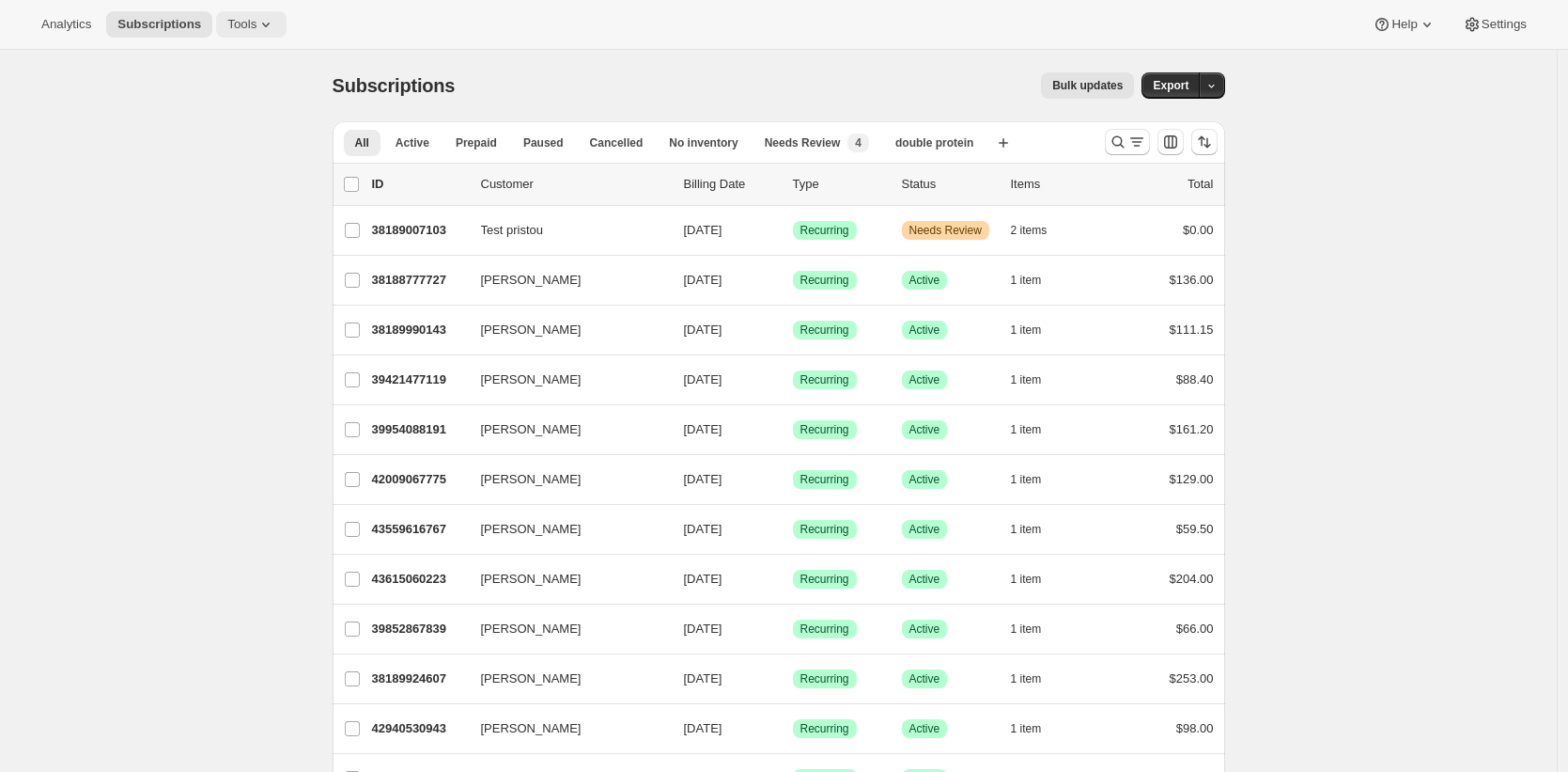
drag, startPoint x: 260, startPoint y: 14, endPoint x: 261, endPoint y: 31, distance: 17.0
click at [260, 15] on button "Tools" at bounding box center [252, 24] width 71 height 27
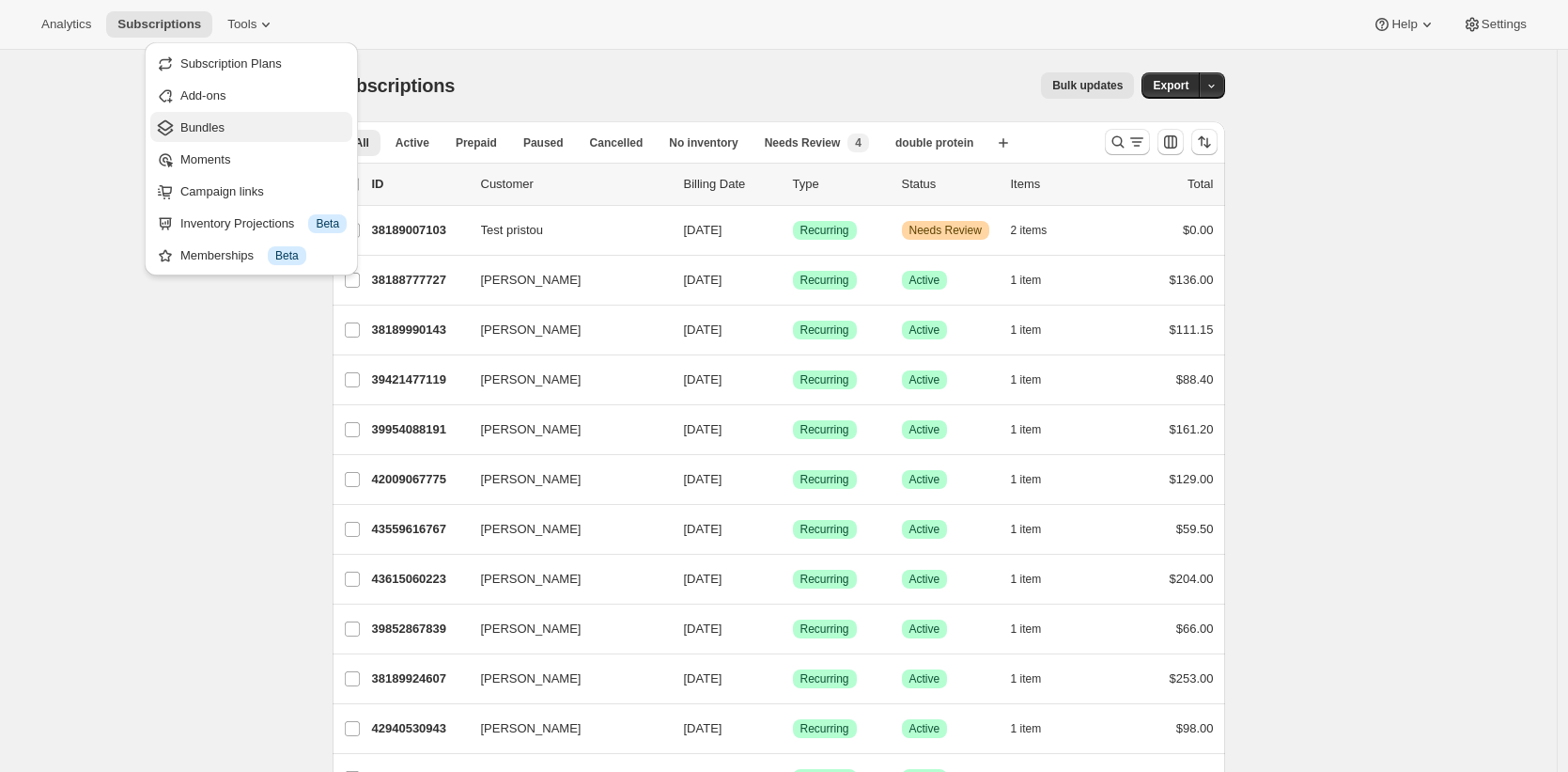
click at [264, 127] on span "Bundles" at bounding box center [262, 127] width 166 height 19
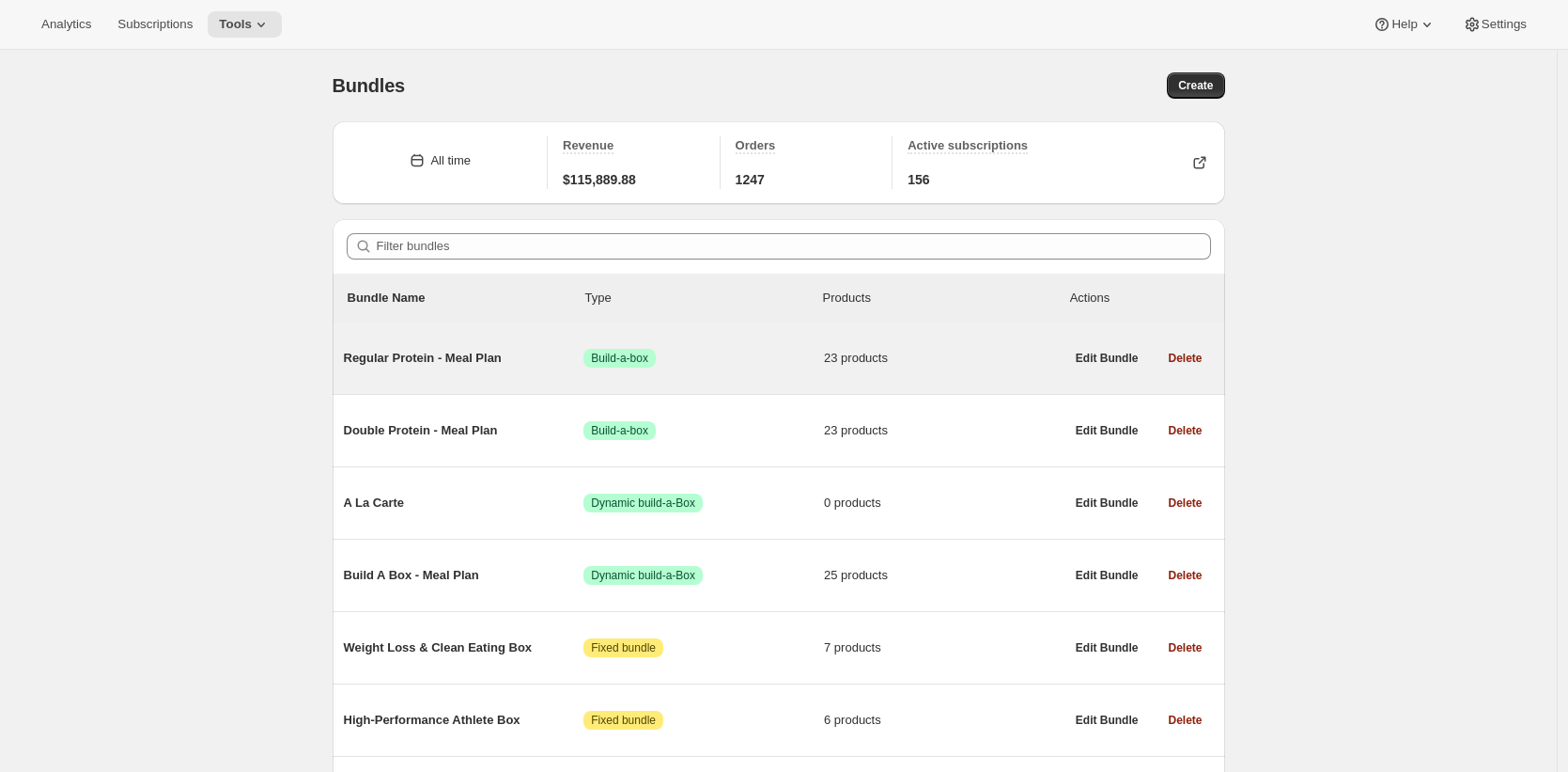
click at [472, 353] on span "Regular Protein - Meal Plan" at bounding box center [464, 358] width 241 height 19
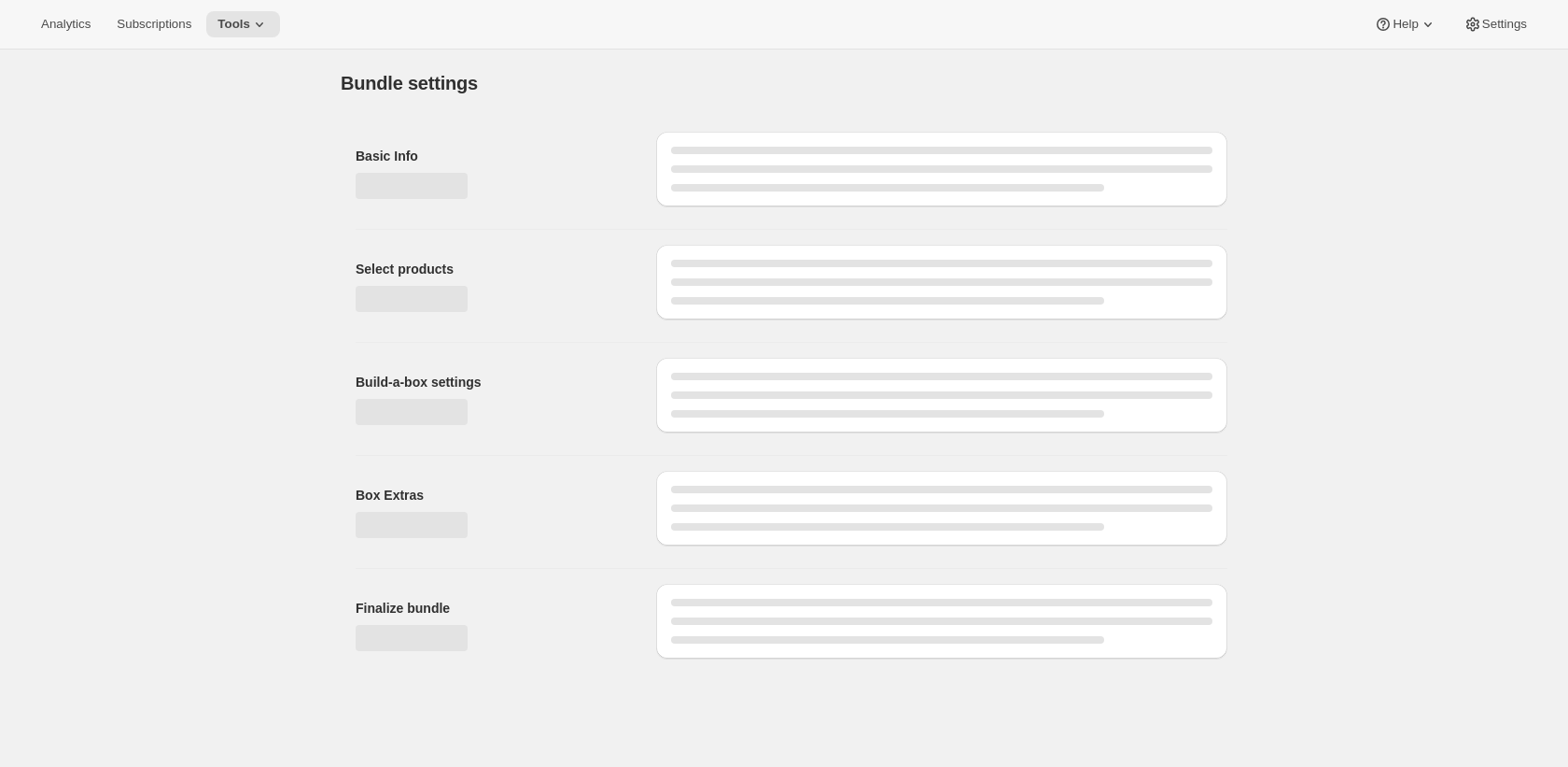
type input "Regular Protein - Meal Plan"
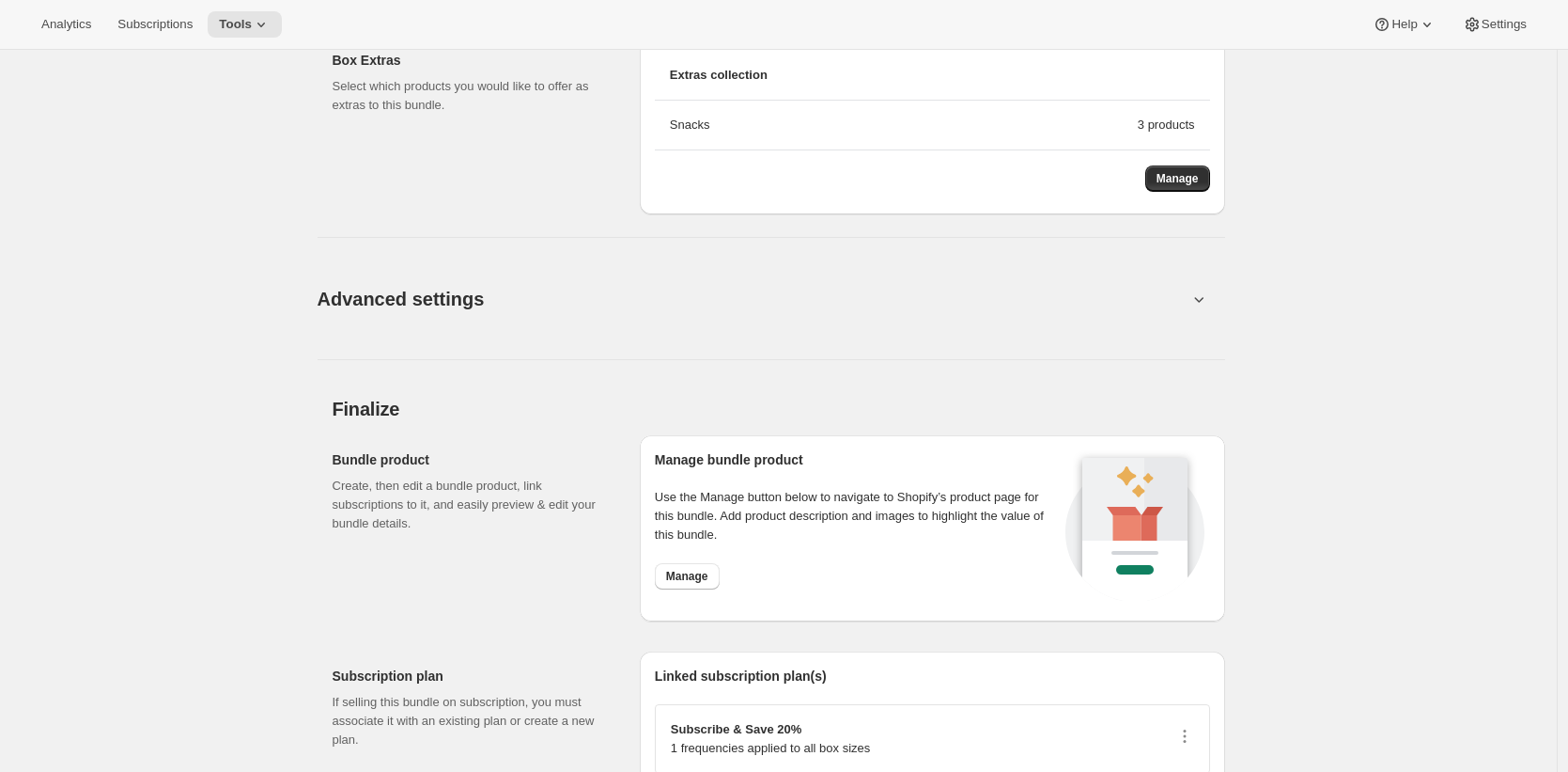
click at [398, 285] on button "Advanced settings" at bounding box center [753, 299] width 893 height 73
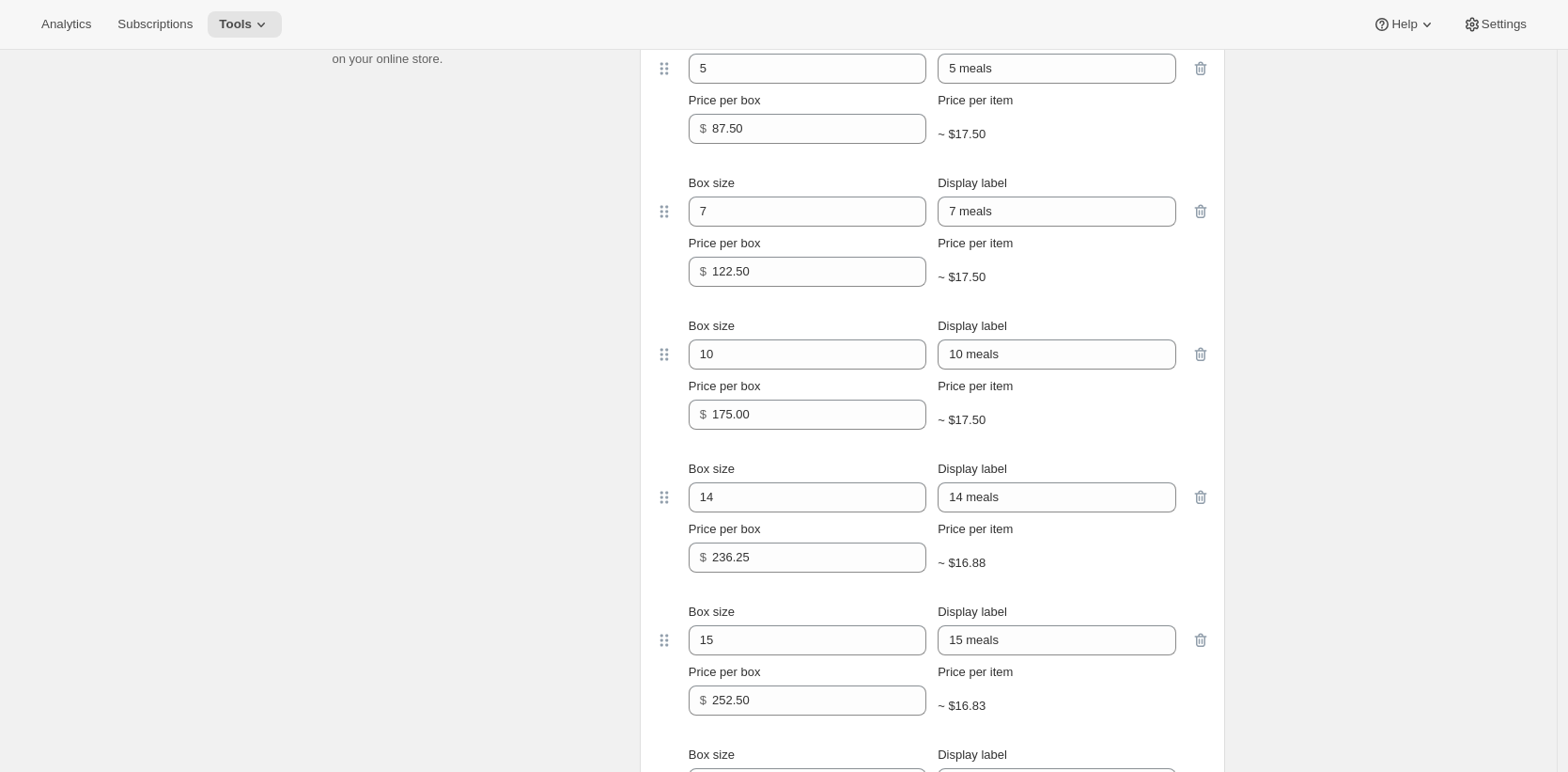
scroll to position [2785, 0]
